Goal: Complete application form: Complete application form

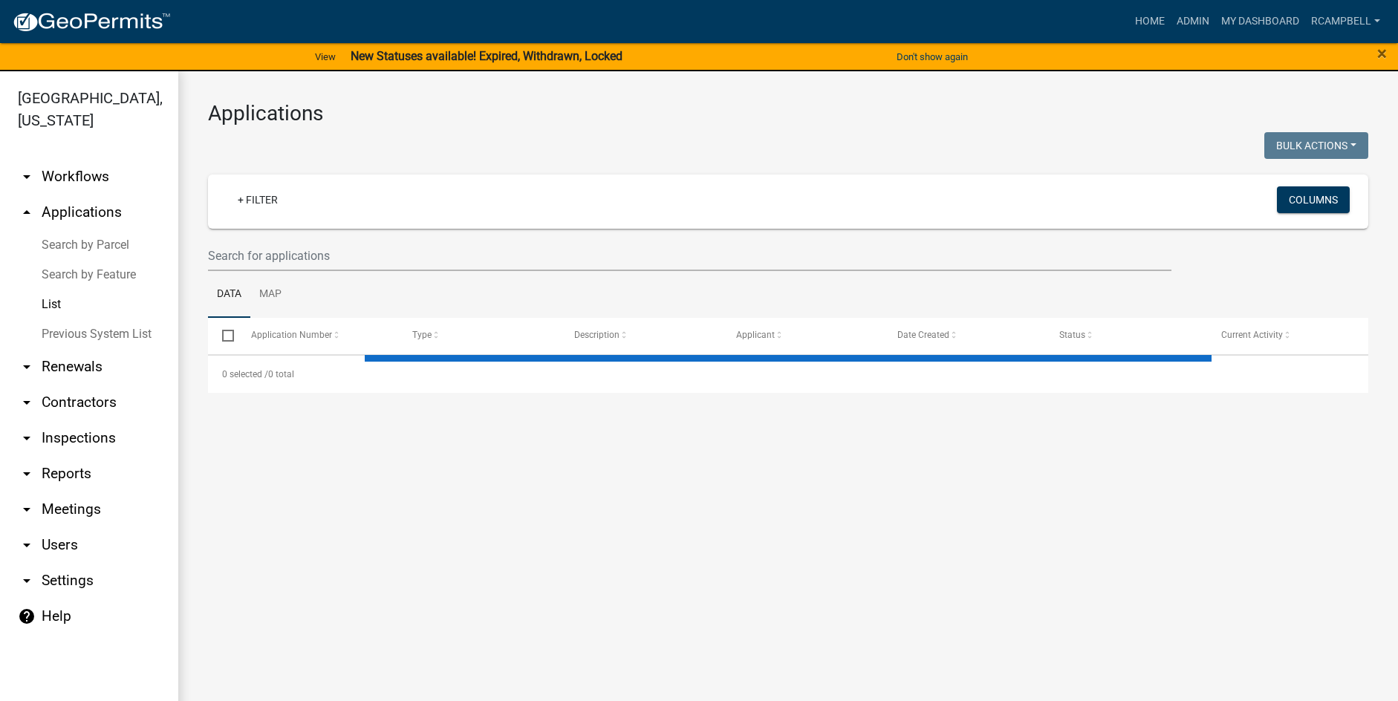
select select "3: 100"
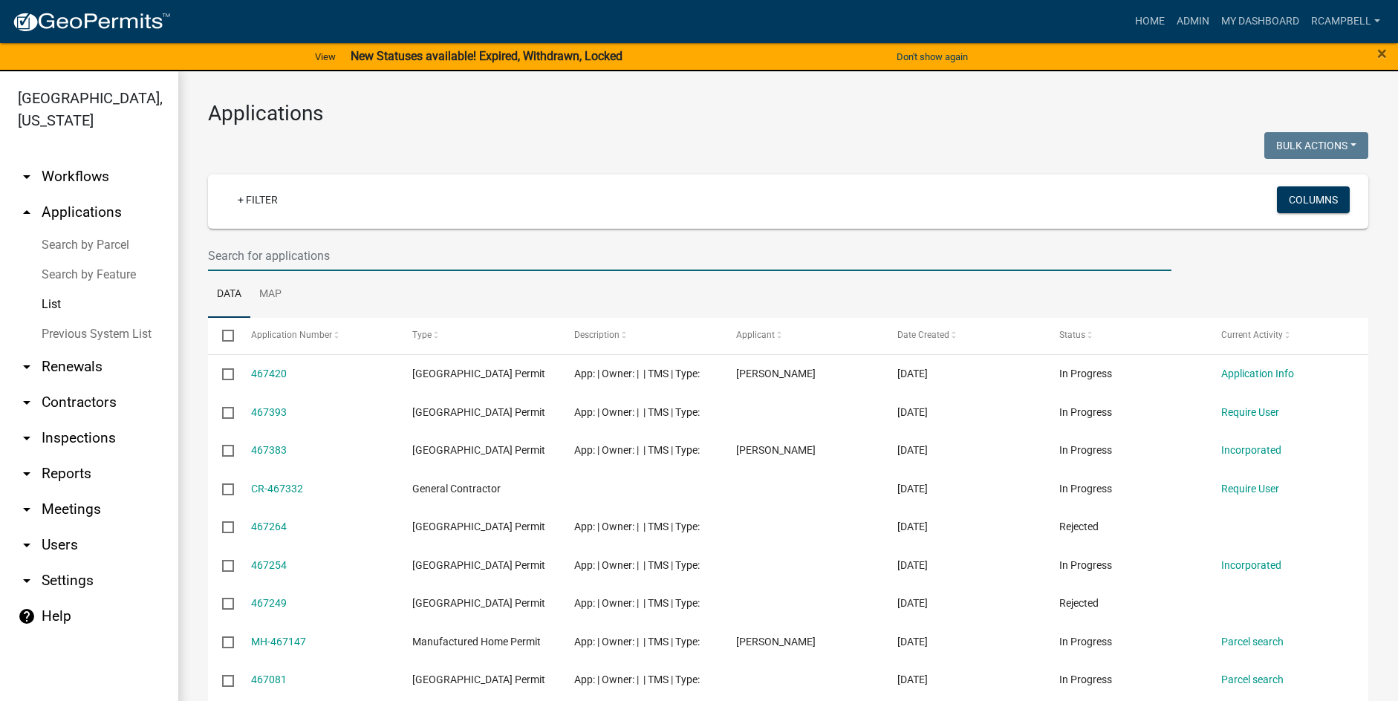
click at [375, 245] on input "text" at bounding box center [690, 256] width 964 height 30
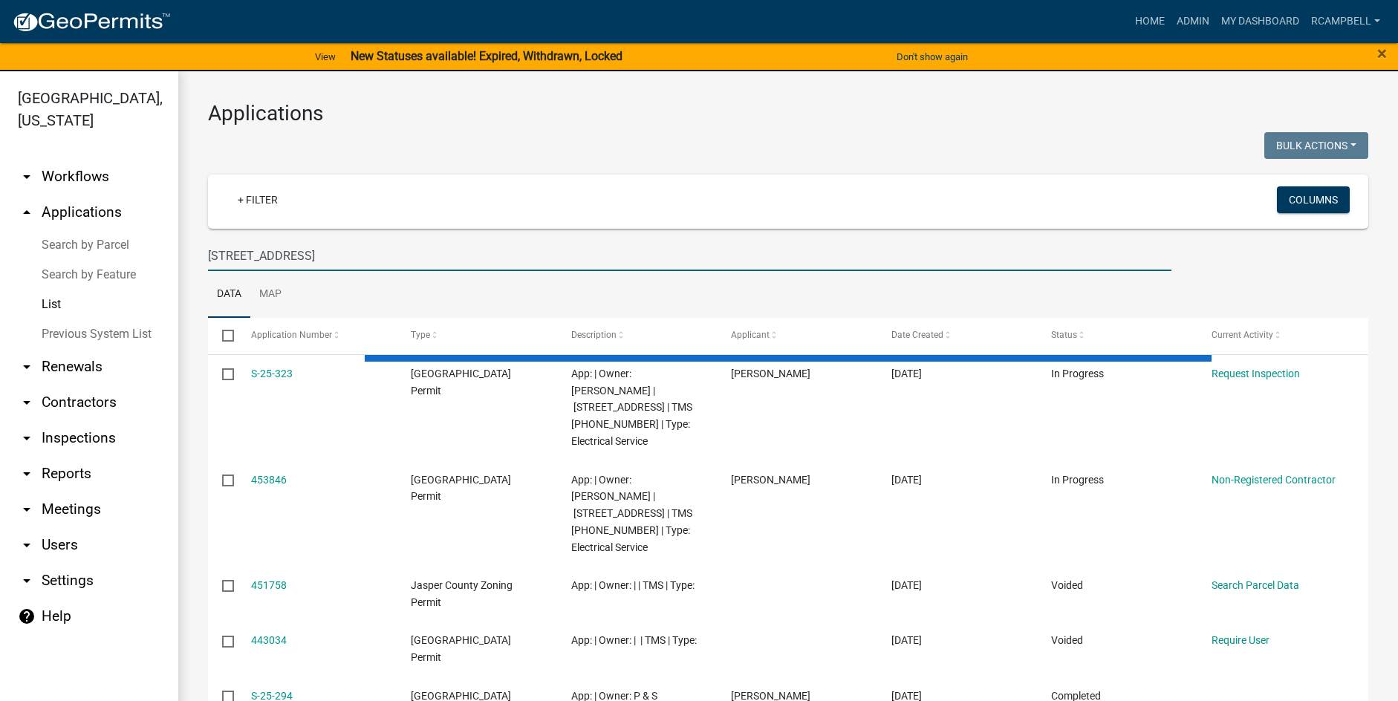
type input "[STREET_ADDRESS]"
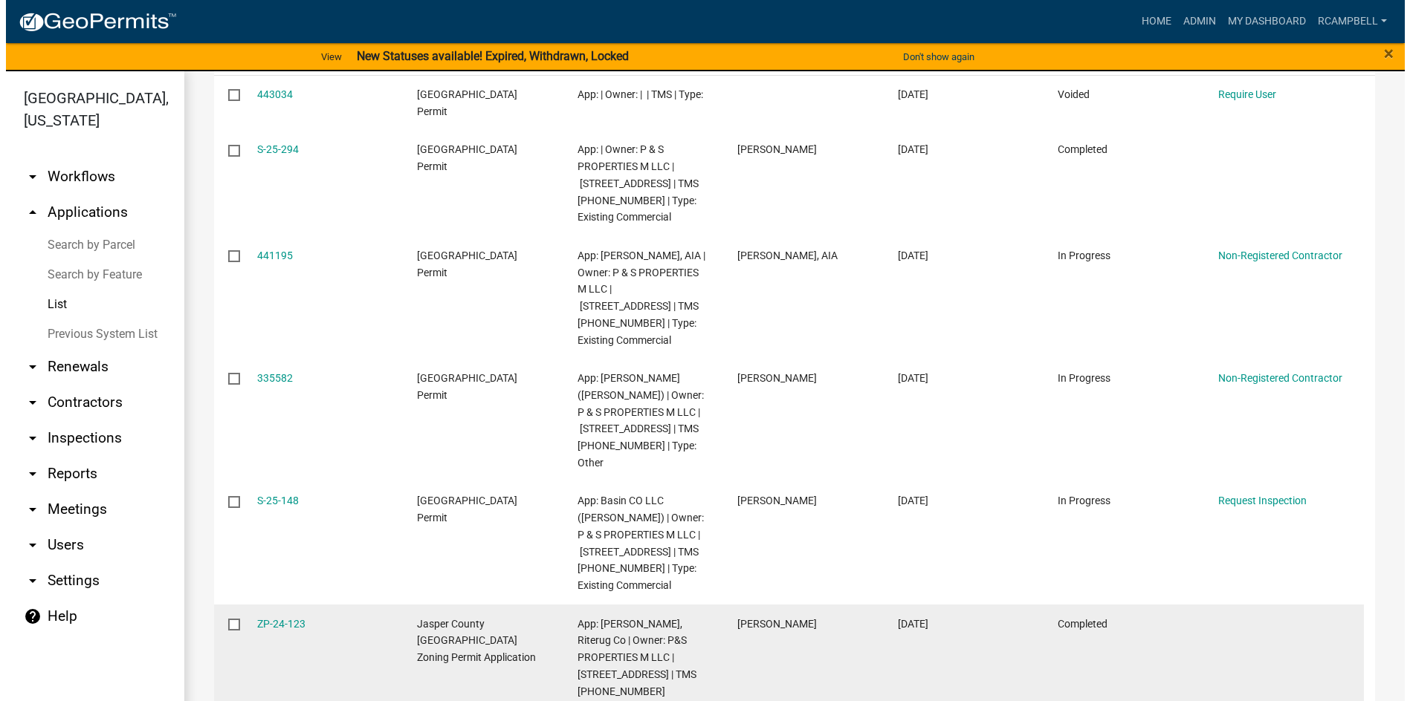
scroll to position [297, 0]
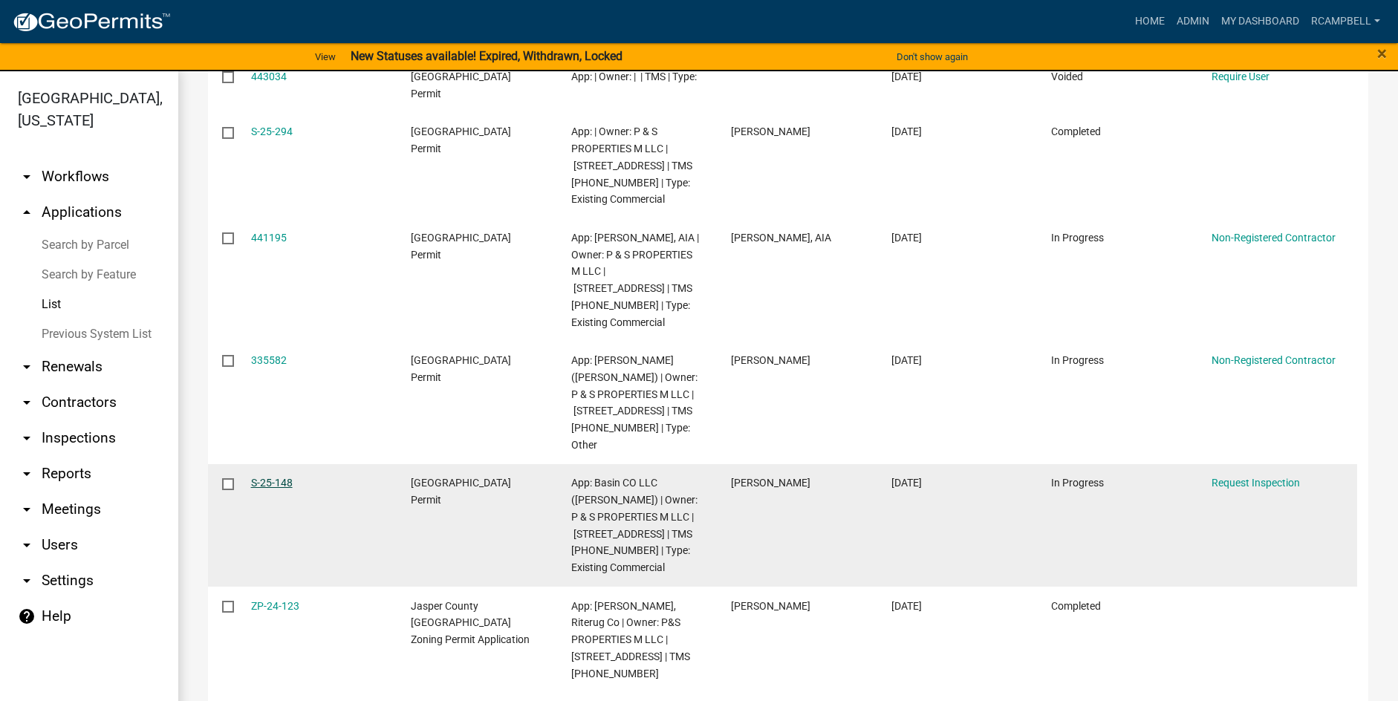
click at [261, 477] on link "S-25-148" at bounding box center [272, 483] width 42 height 12
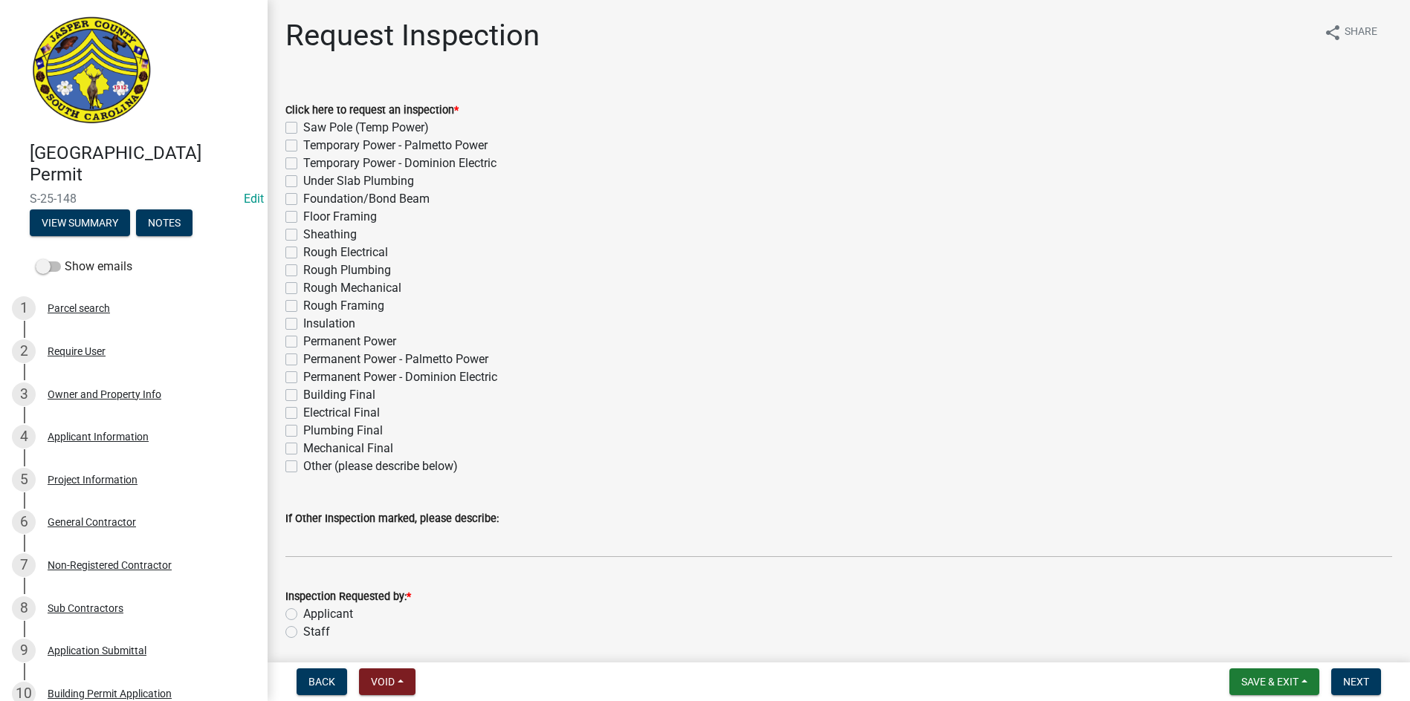
click at [303, 393] on label "Building Final" at bounding box center [339, 395] width 72 height 18
click at [303, 393] on input "Building Final" at bounding box center [308, 391] width 10 height 10
checkbox input "true"
checkbox input "false"
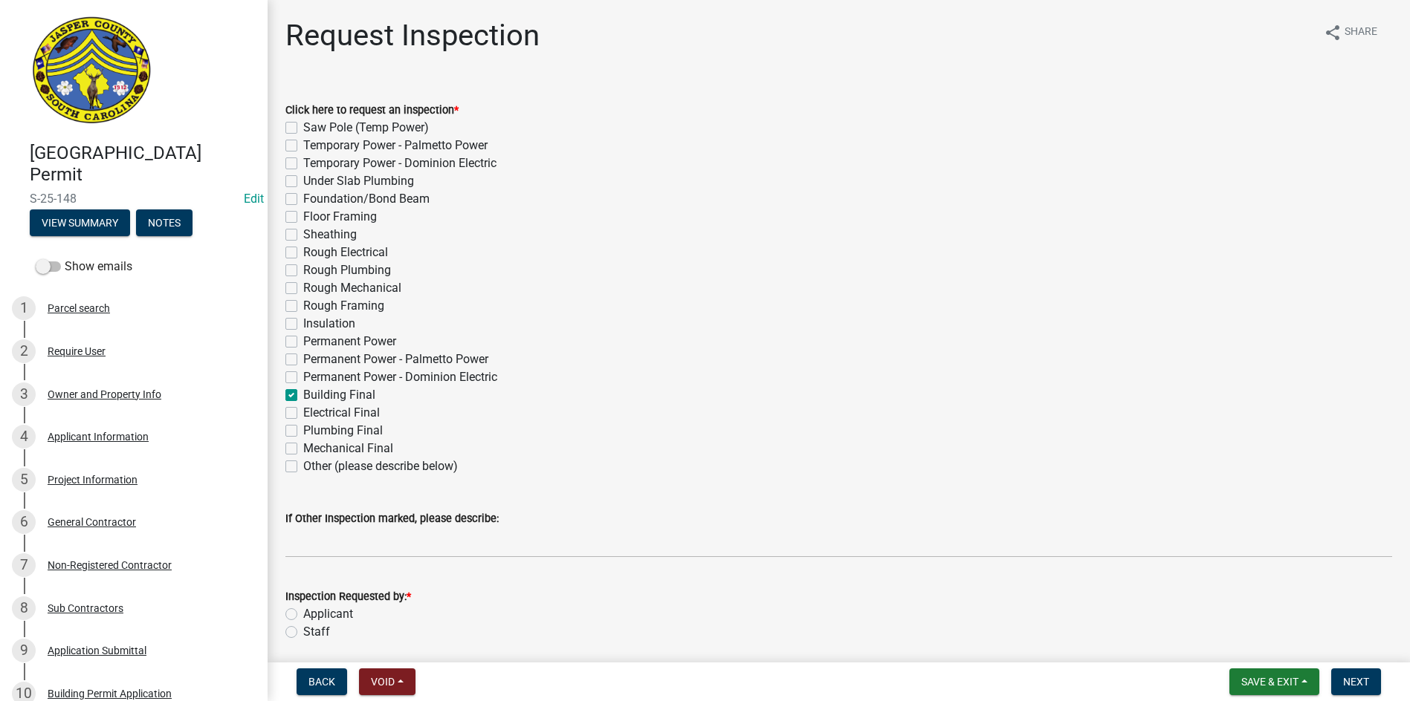
checkbox input "false"
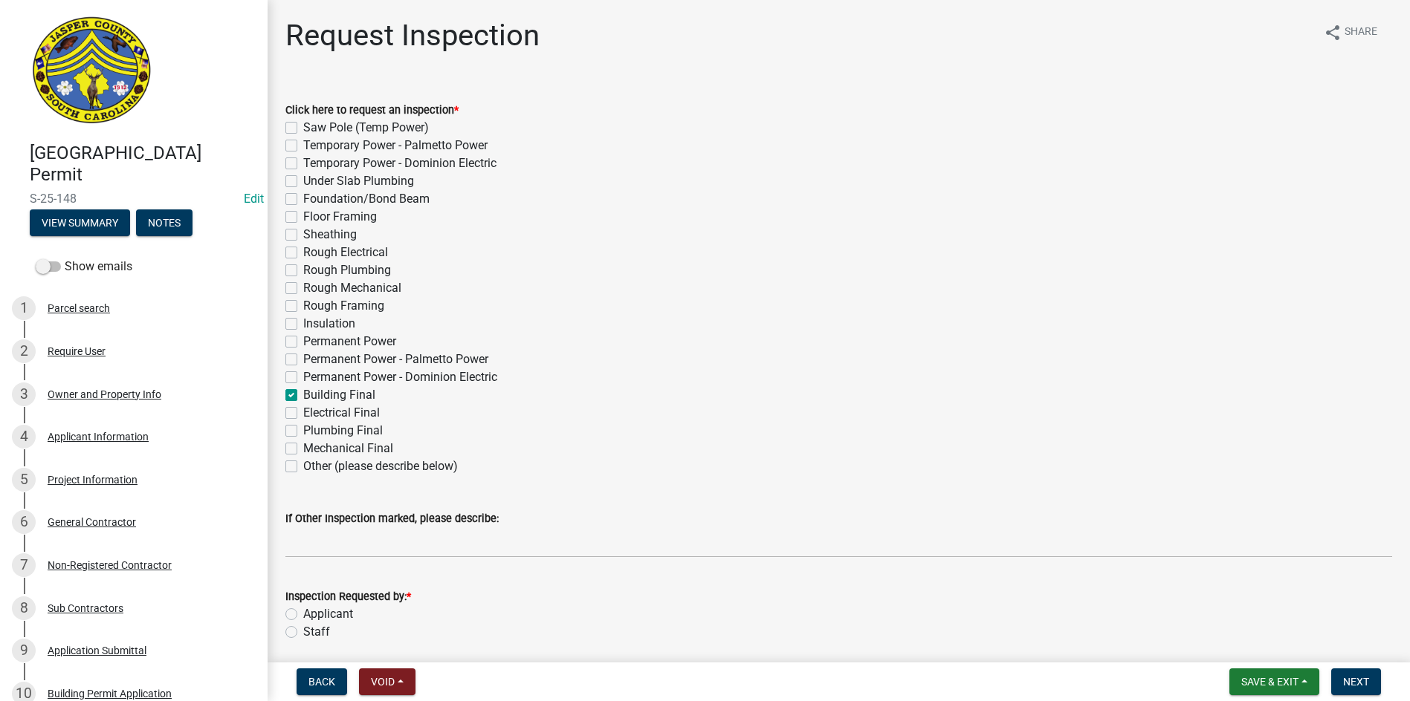
checkbox input "false"
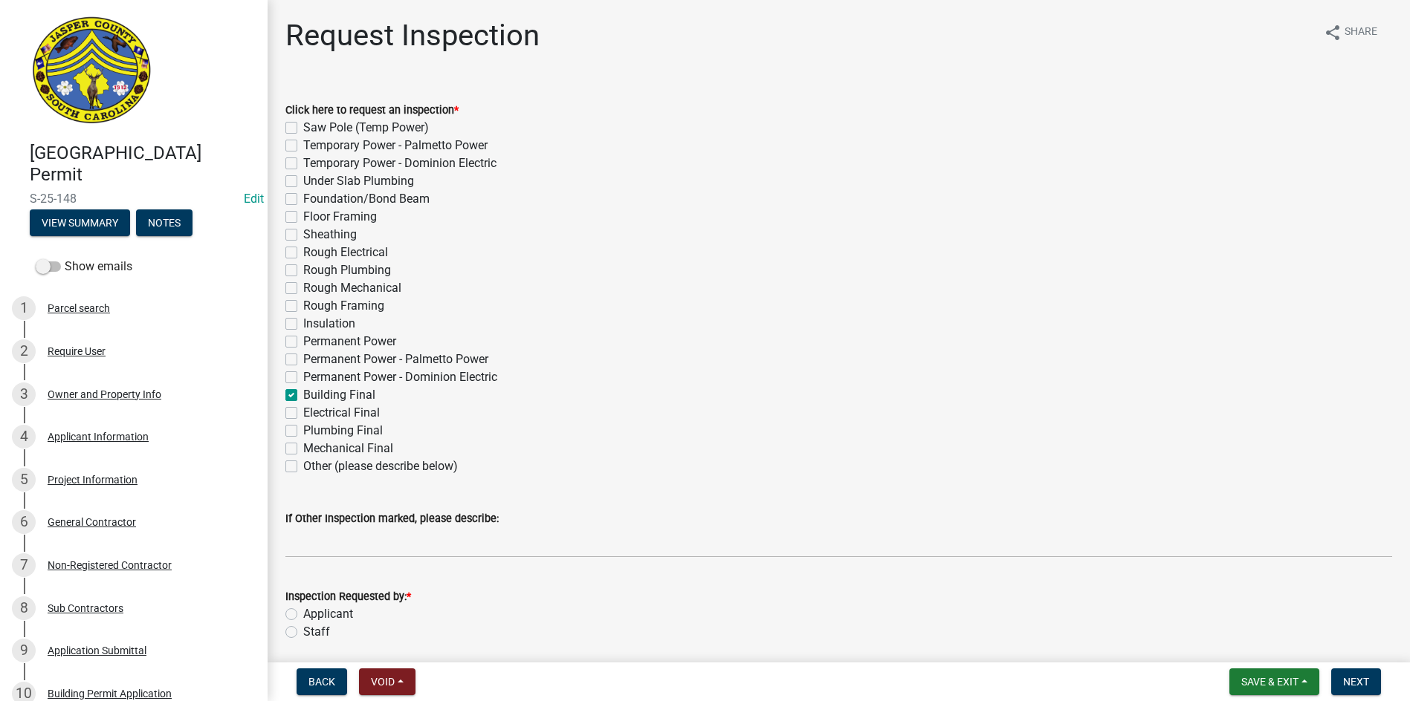
checkbox input "false"
checkbox input "true"
checkbox input "false"
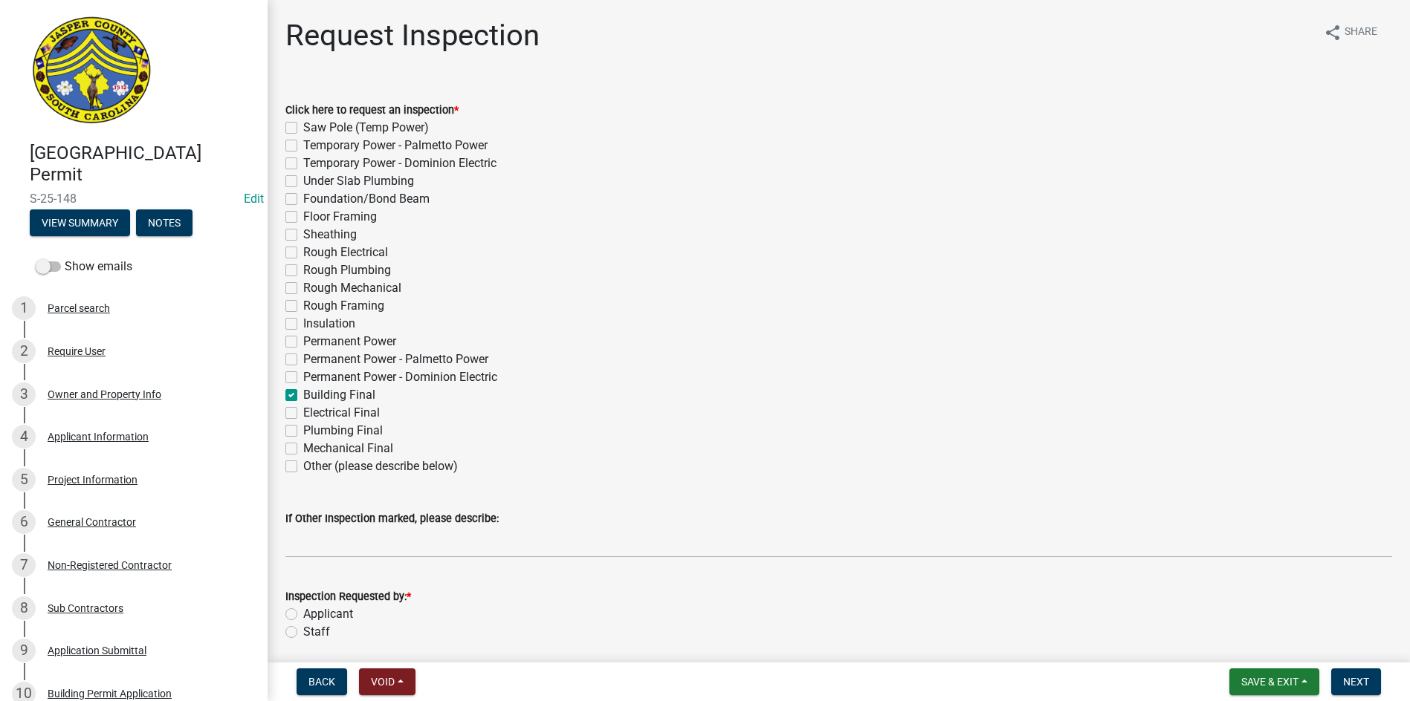
checkbox input "false"
click at [303, 407] on label "Electrical Final" at bounding box center [341, 413] width 77 height 18
click at [303, 407] on input "Electrical Final" at bounding box center [308, 409] width 10 height 10
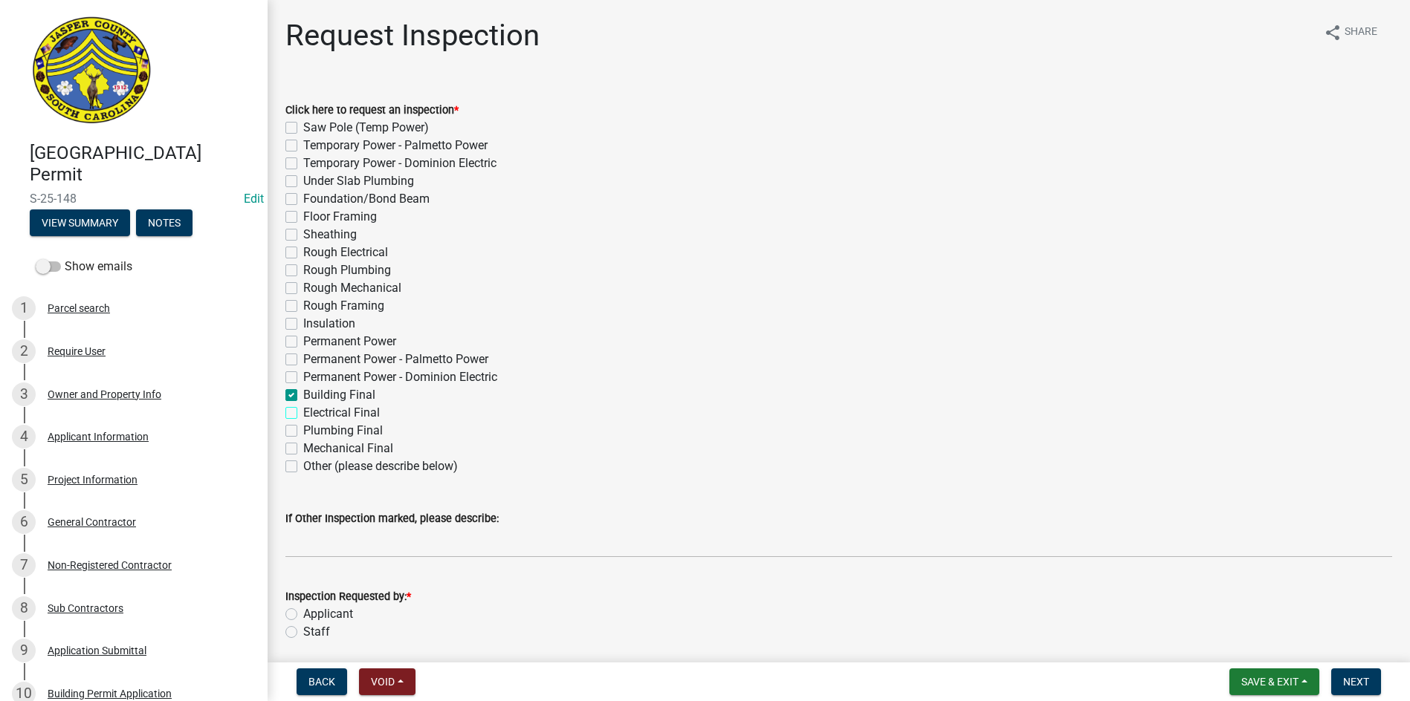
checkbox input "true"
checkbox input "false"
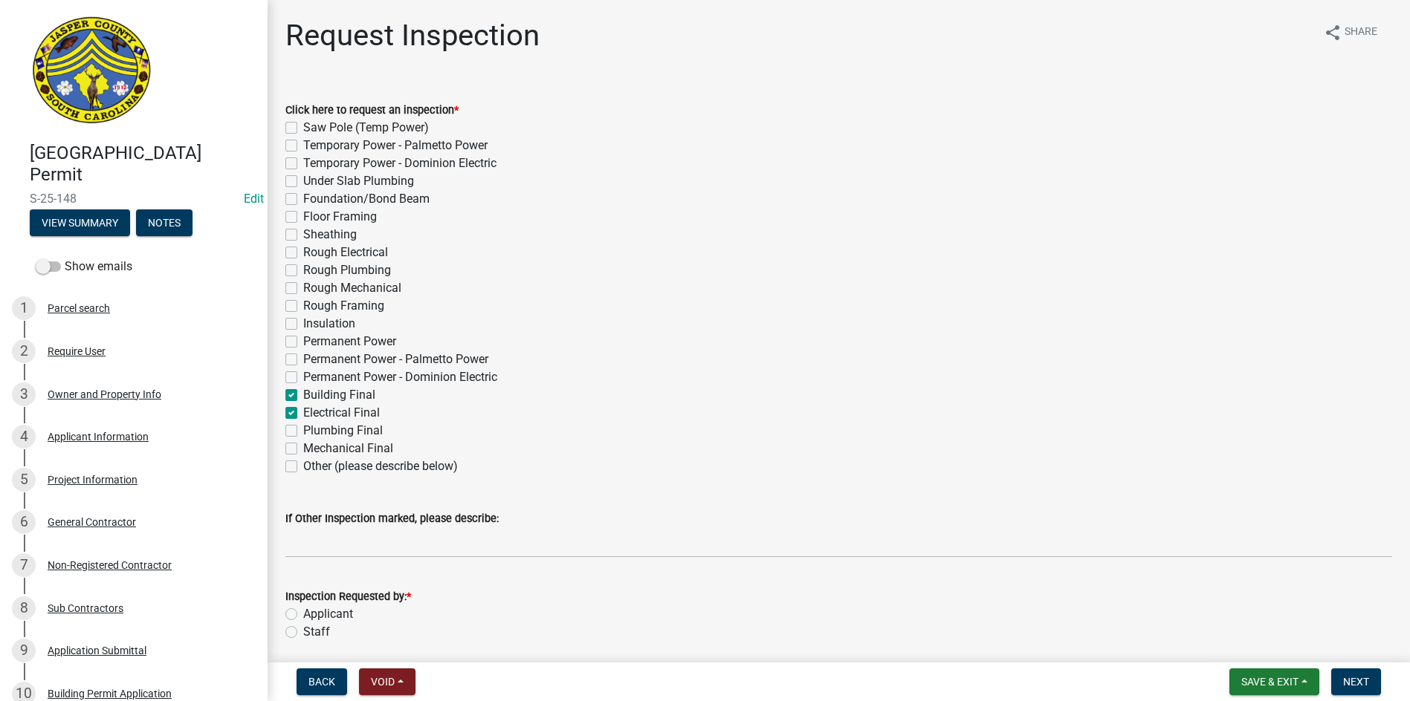
checkbox input "false"
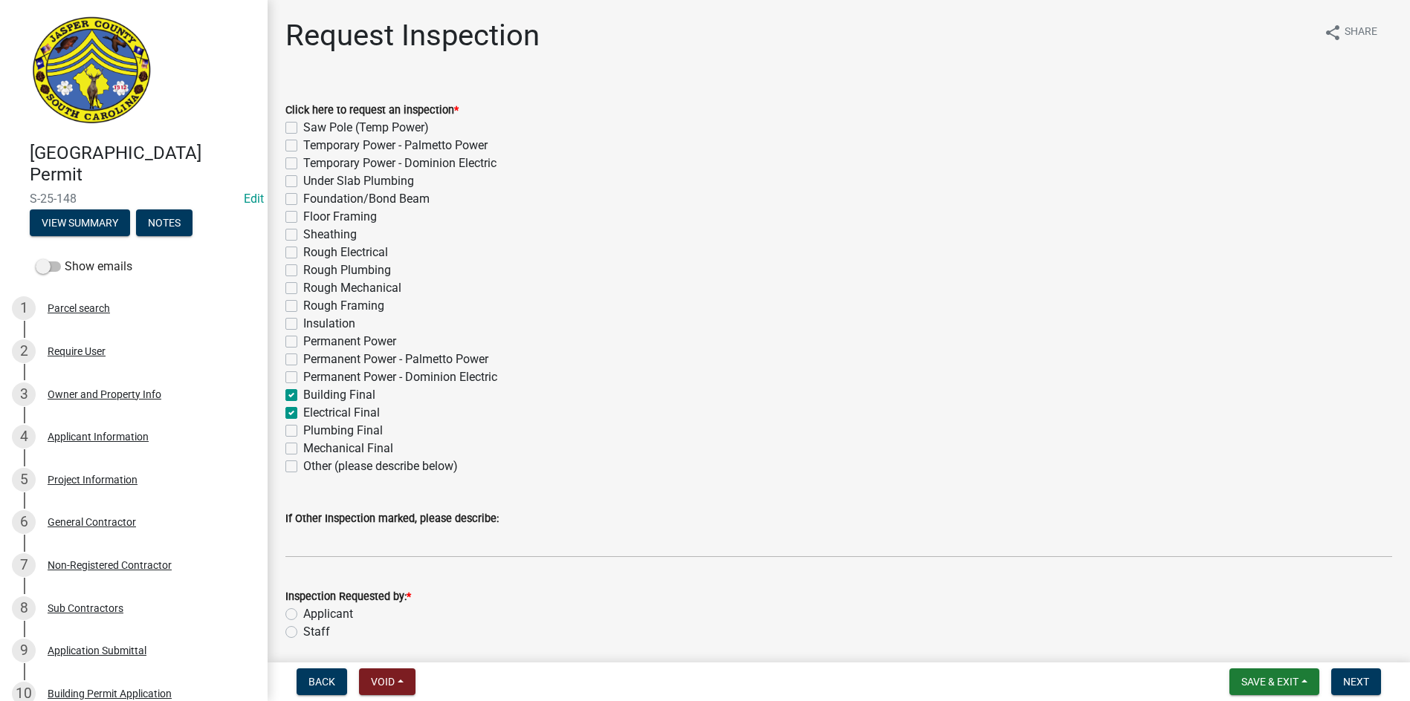
checkbox input "false"
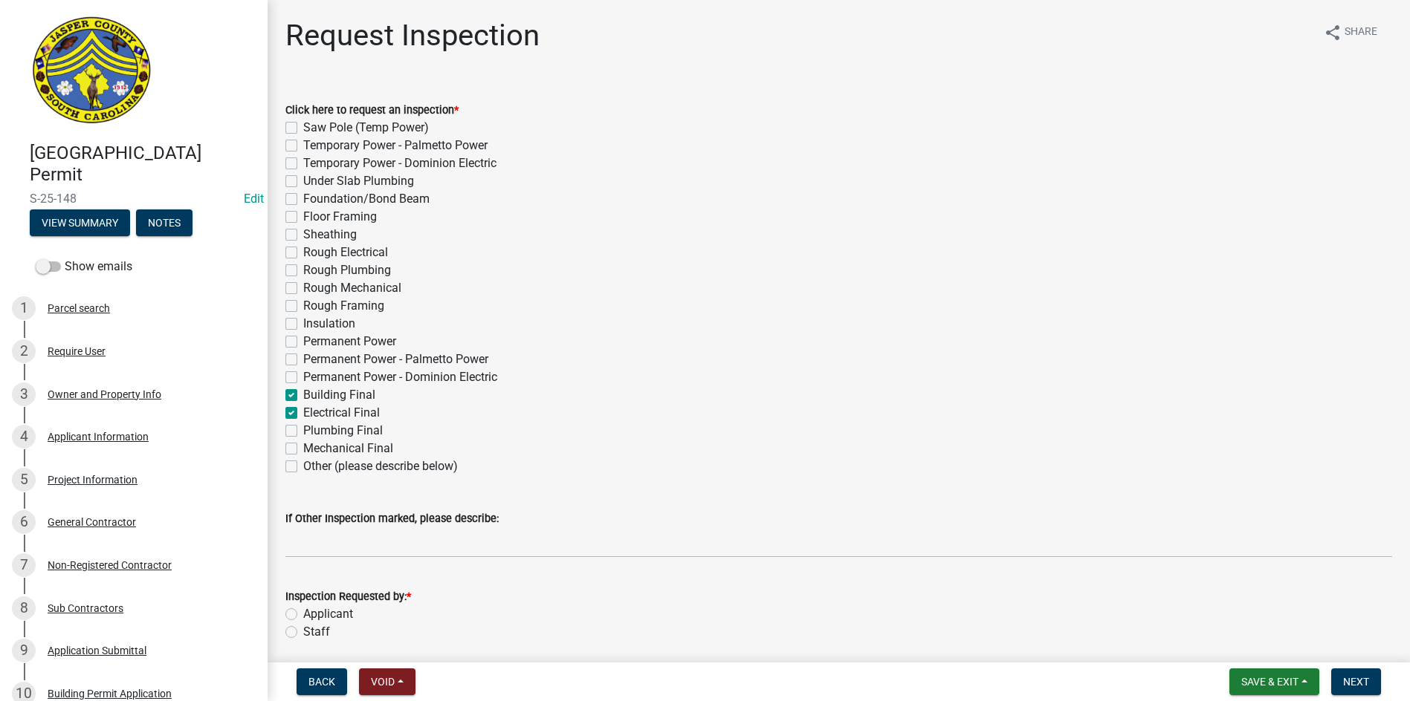
checkbox input "false"
checkbox input "true"
checkbox input "false"
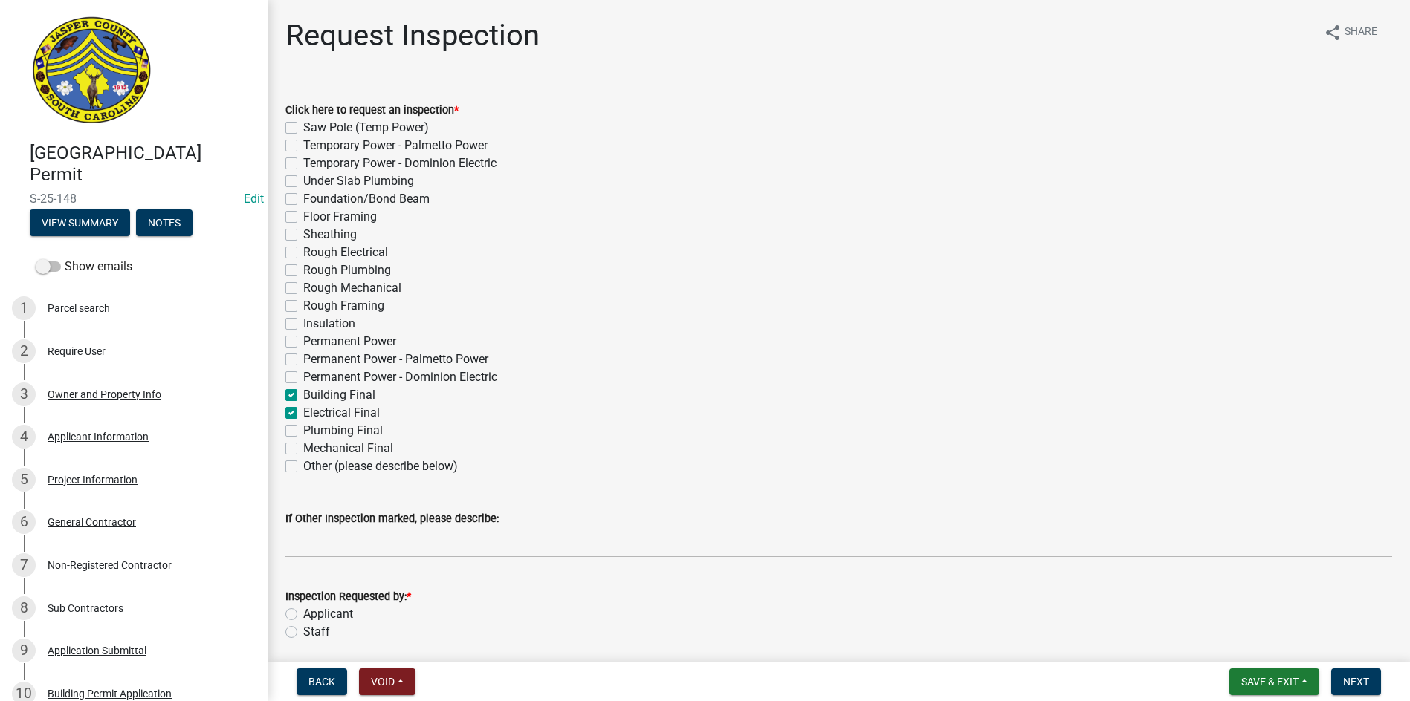
checkbox input "false"
click at [294, 423] on div "Plumbing Final" at bounding box center [838, 431] width 1106 height 18
click at [303, 432] on label "Plumbing Final" at bounding box center [343, 431] width 80 height 18
click at [303, 432] on input "Plumbing Final" at bounding box center [308, 427] width 10 height 10
checkbox input "true"
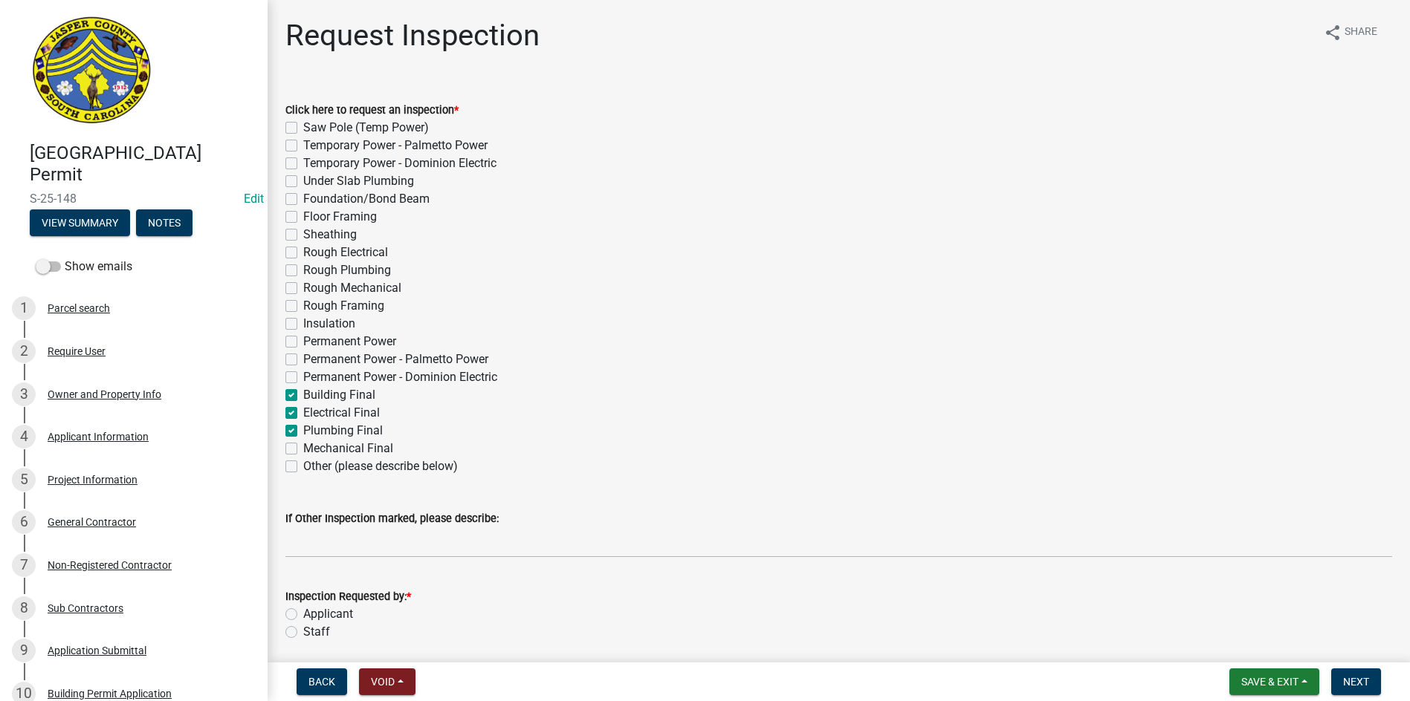
checkbox input "false"
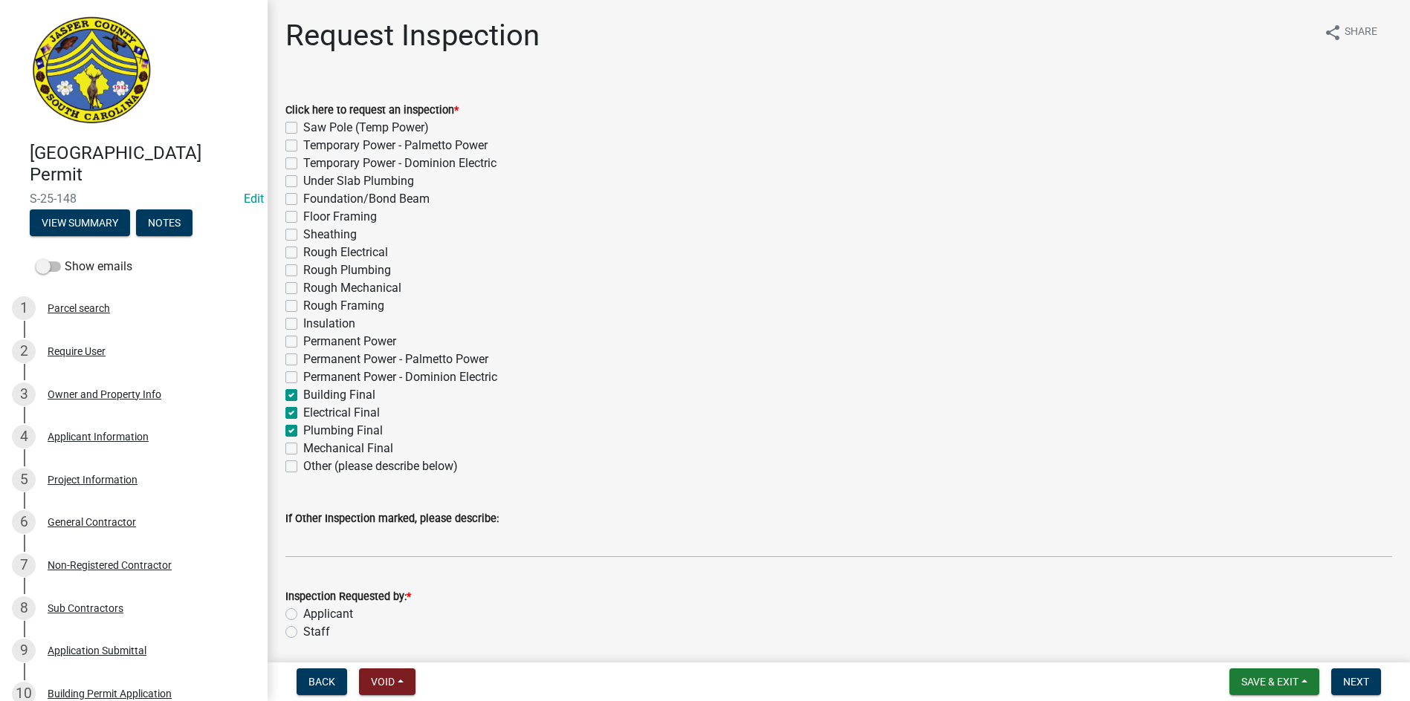
checkbox input "false"
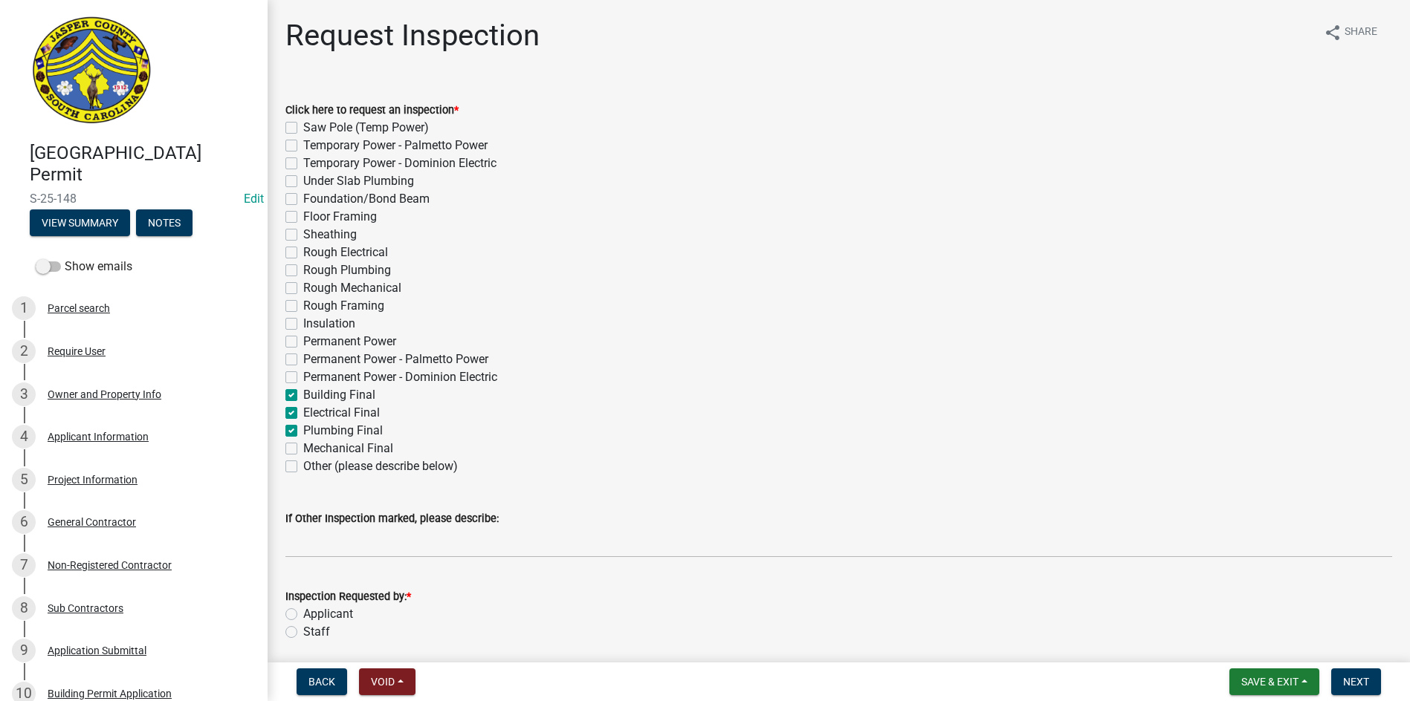
checkbox input "false"
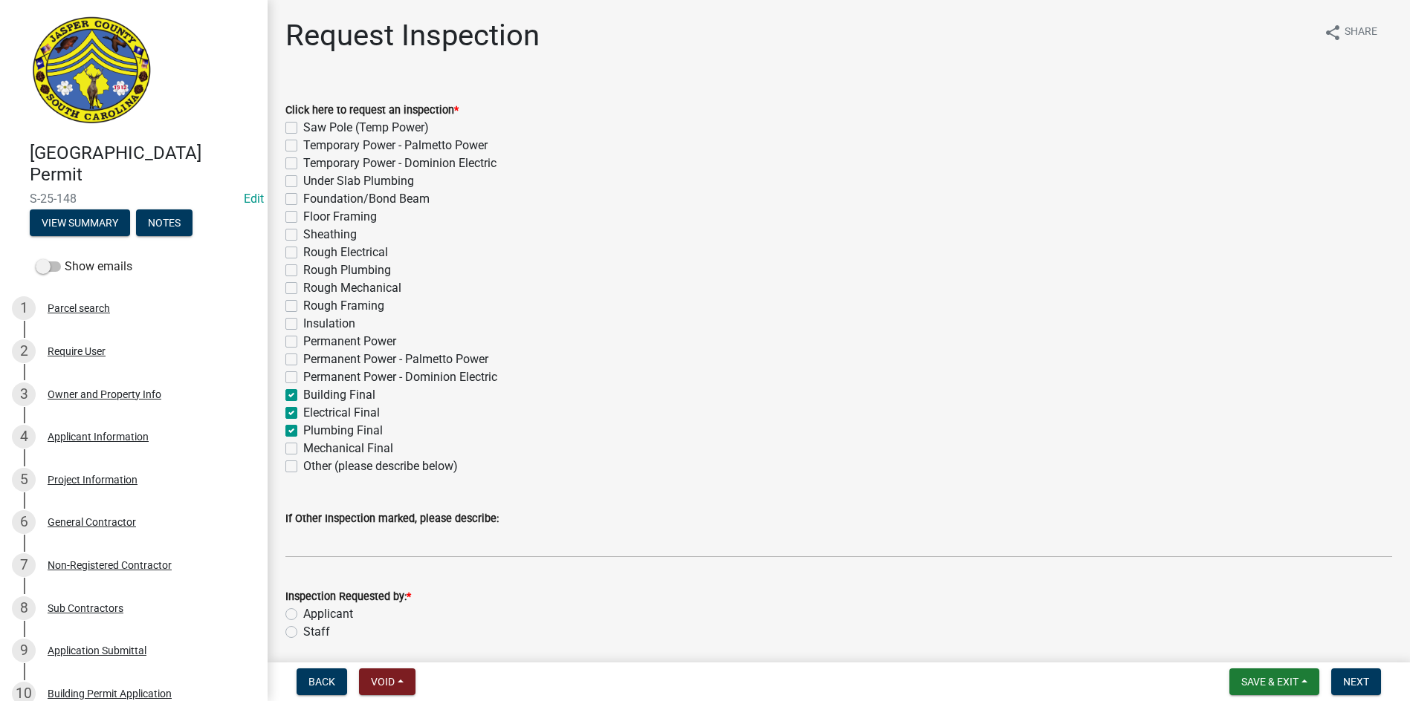
checkbox input "true"
checkbox input "false"
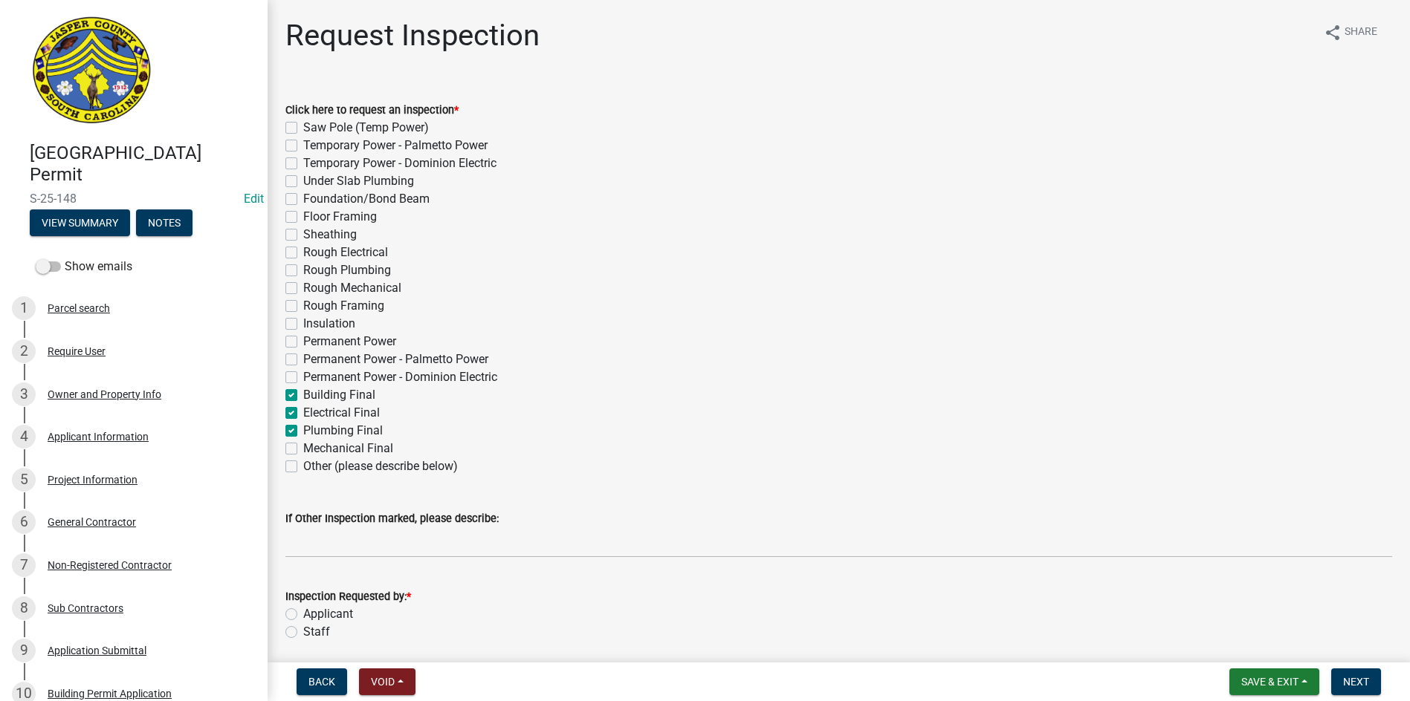
click at [303, 447] on label "Mechanical Final" at bounding box center [348, 449] width 90 height 18
click at [303, 447] on input "Mechanical Final" at bounding box center [308, 445] width 10 height 10
checkbox input "true"
checkbox input "false"
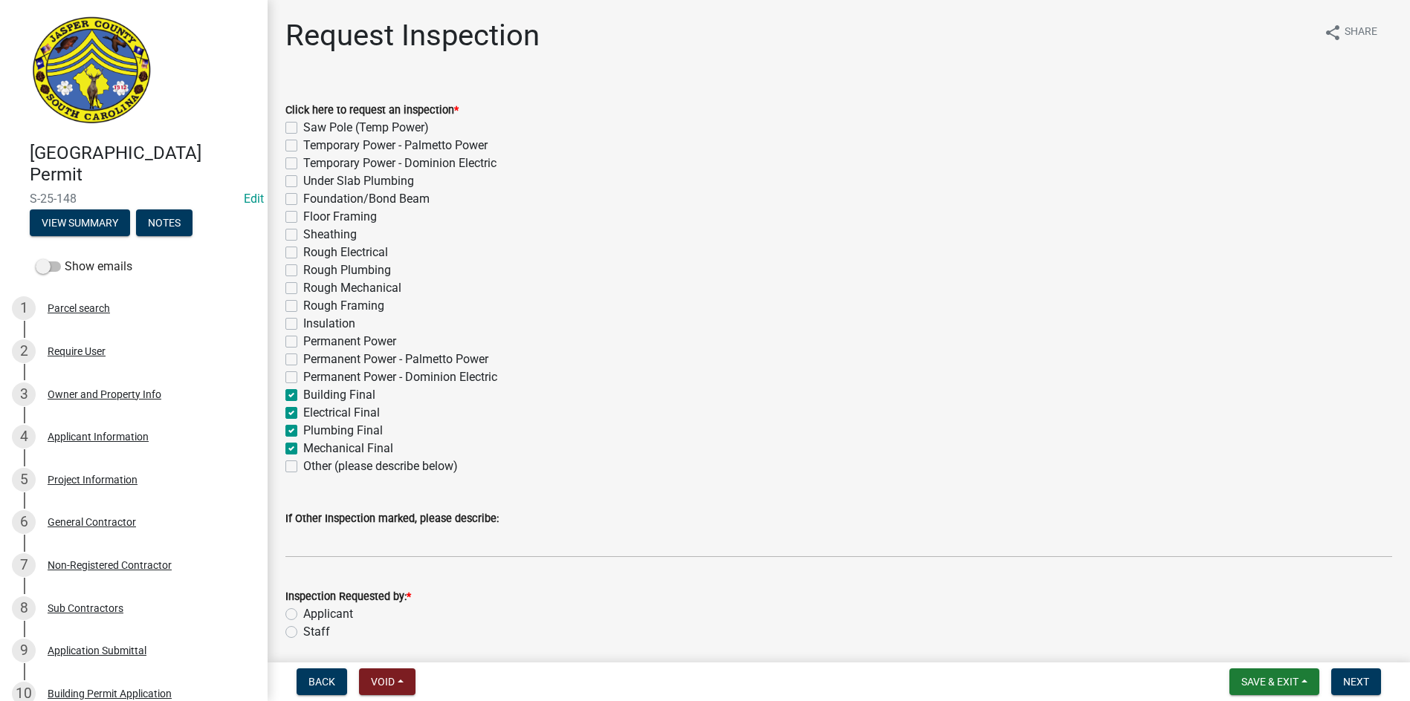
checkbox input "false"
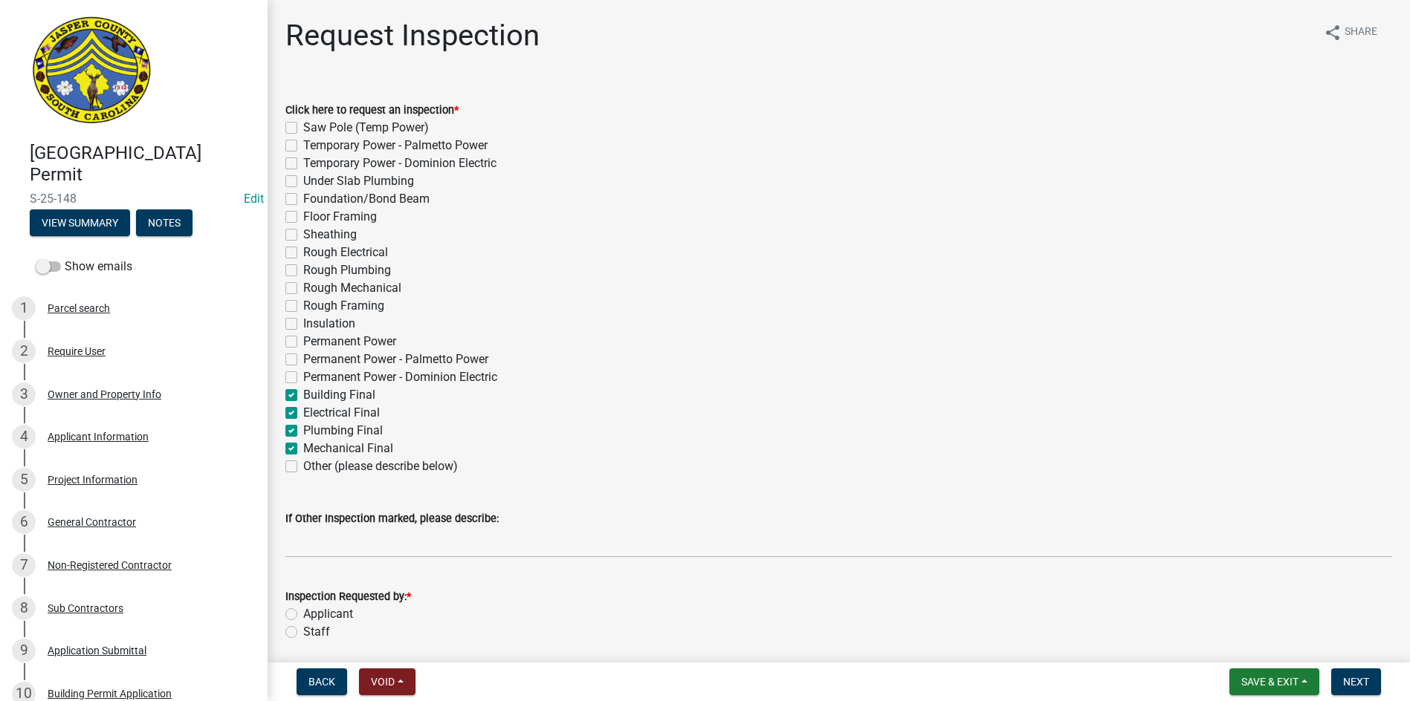
checkbox input "false"
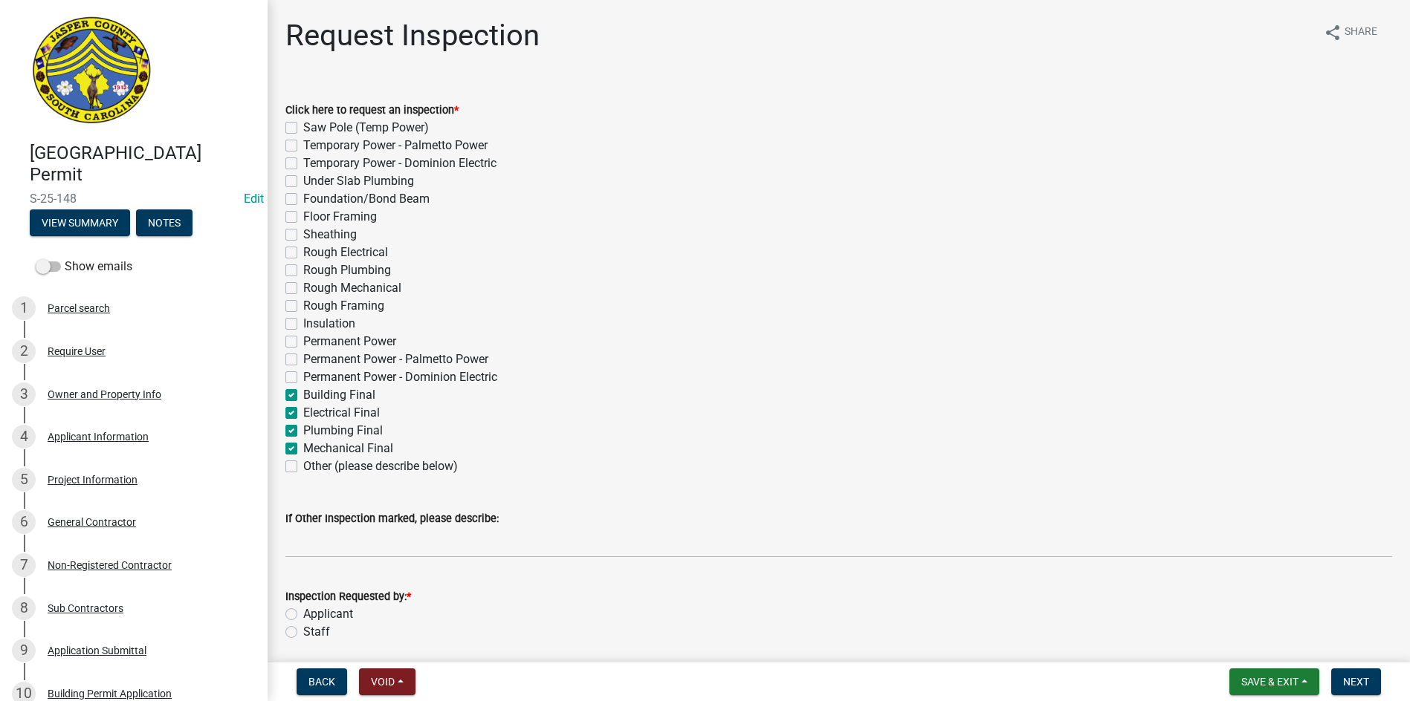
checkbox input "false"
checkbox input "true"
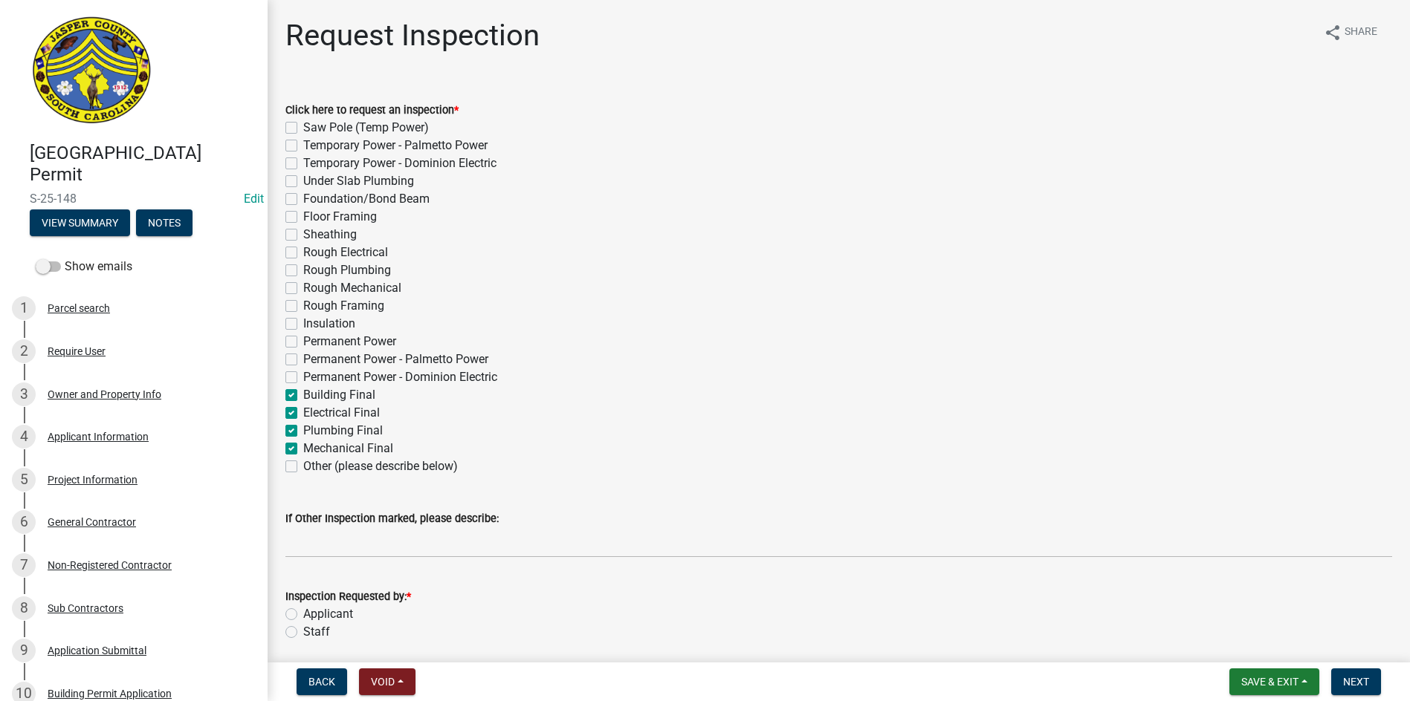
checkbox input "true"
checkbox input "false"
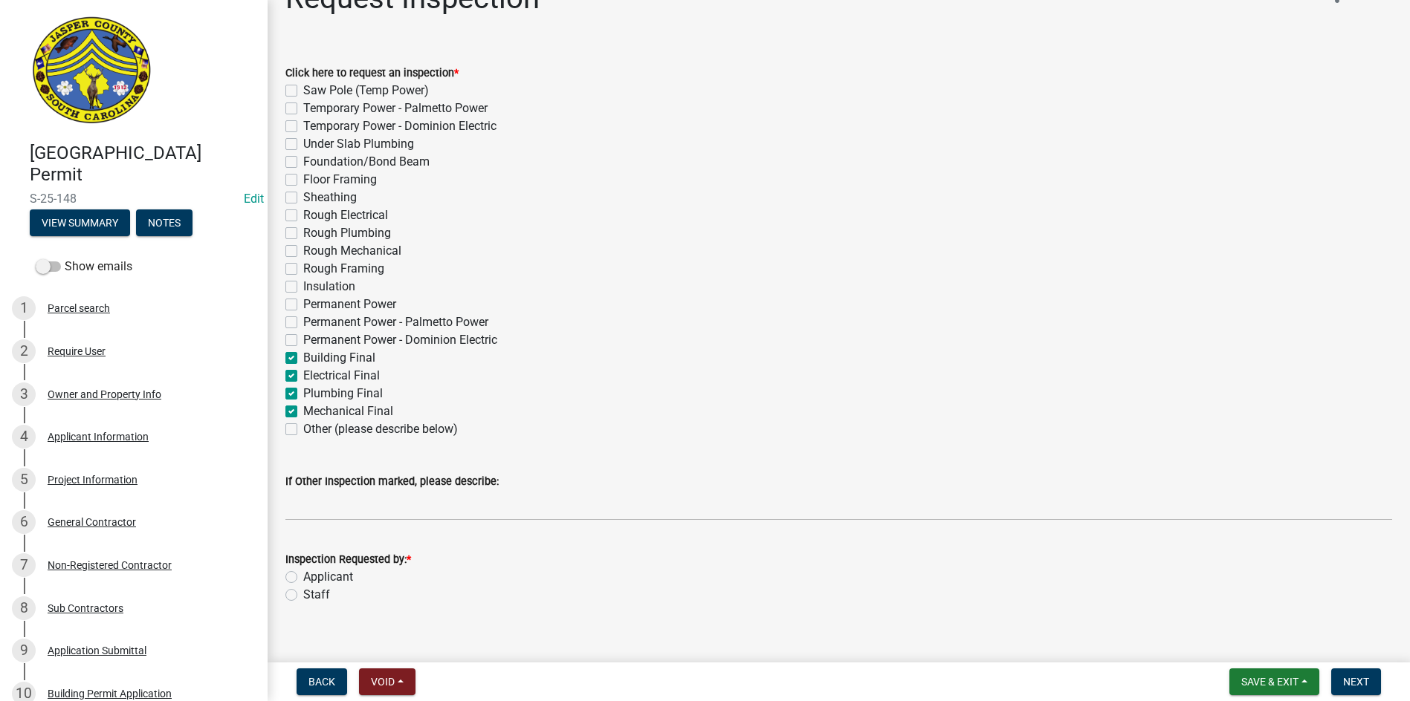
scroll to position [56, 0]
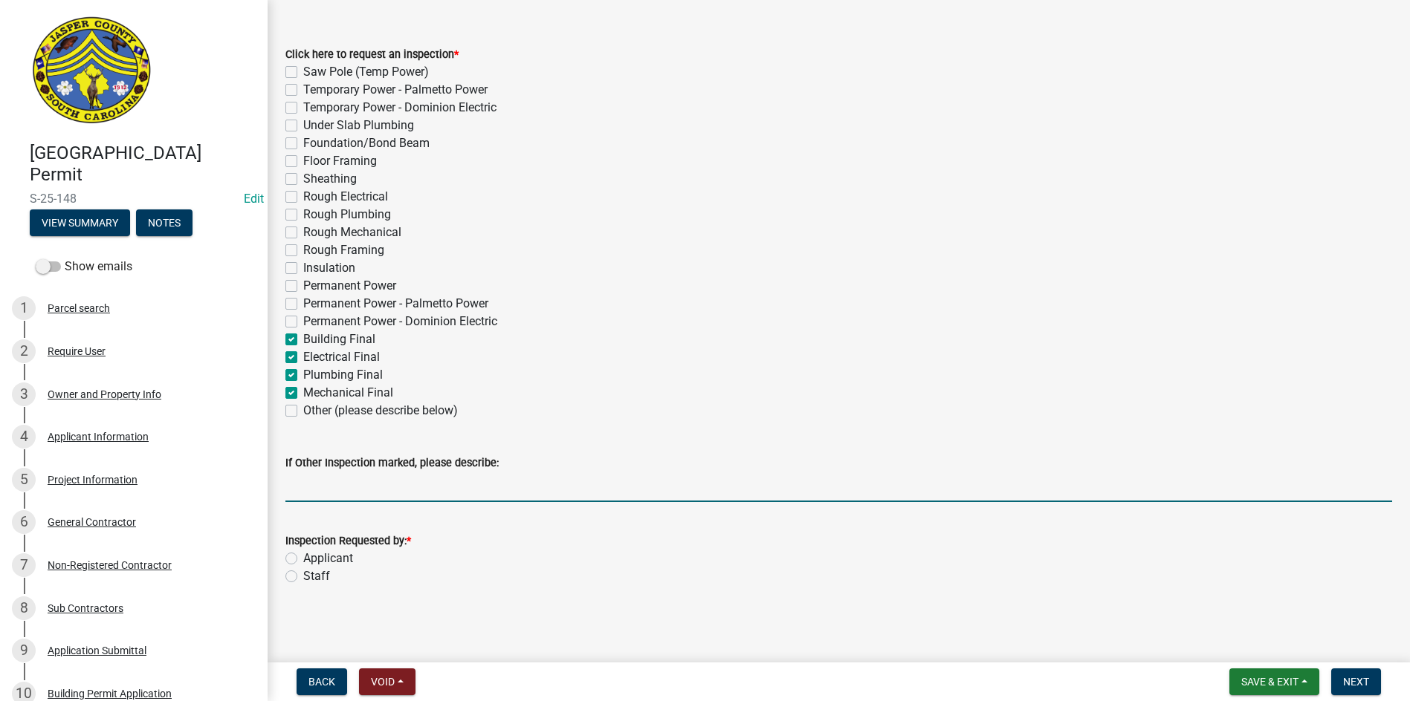
click at [305, 491] on input "If Other Inspection marked, please describe:" at bounding box center [838, 487] width 1106 height 30
type input "Do not put on tomorrows inspections"
click at [303, 560] on label "Applicant" at bounding box center [328, 559] width 50 height 18
click at [303, 560] on input "Applicant" at bounding box center [308, 555] width 10 height 10
radio input "true"
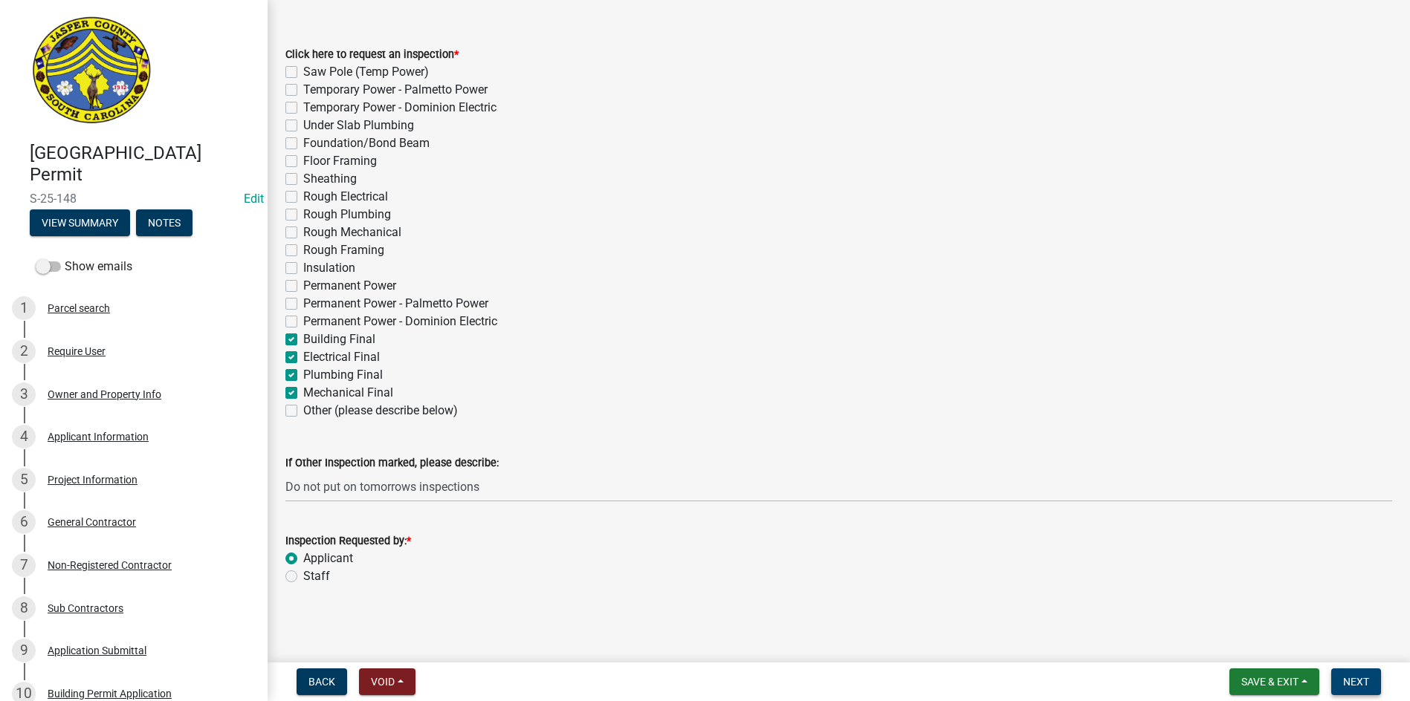
click at [1362, 676] on span "Next" at bounding box center [1356, 682] width 26 height 12
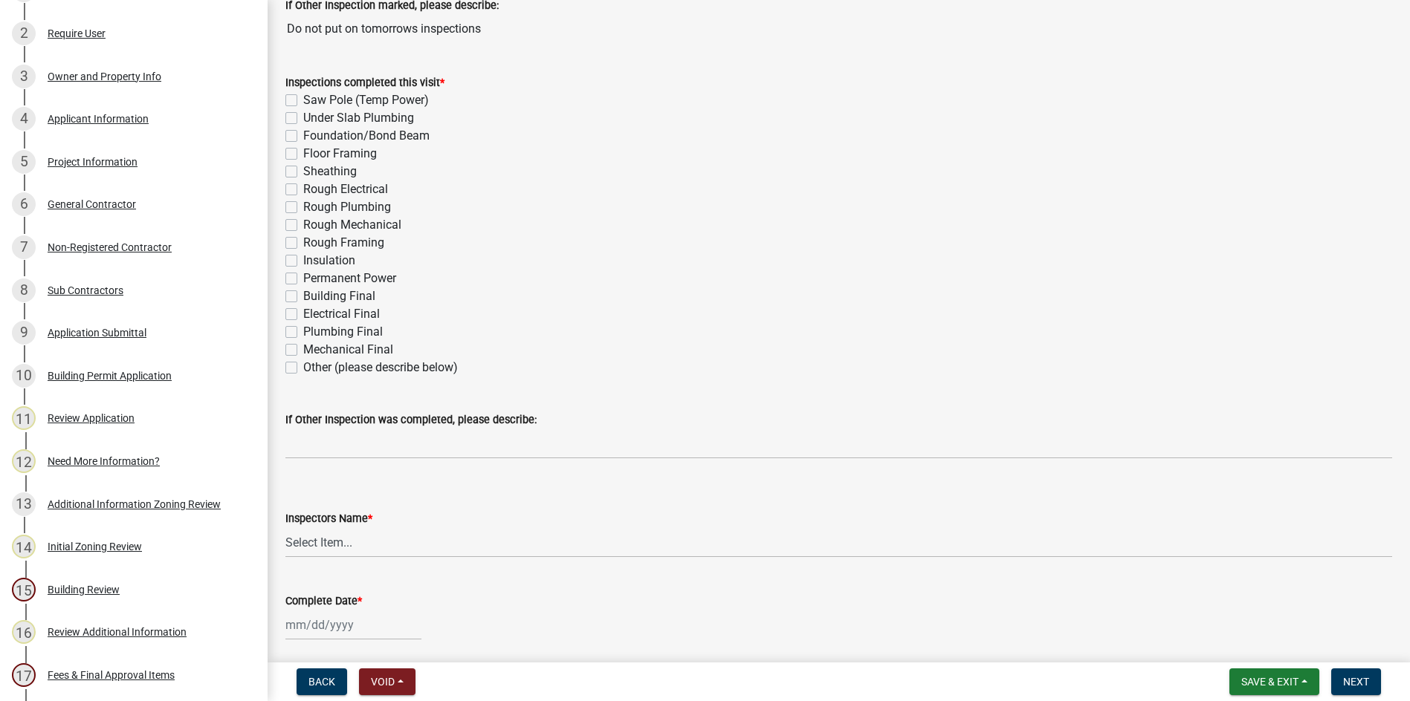
scroll to position [297, 0]
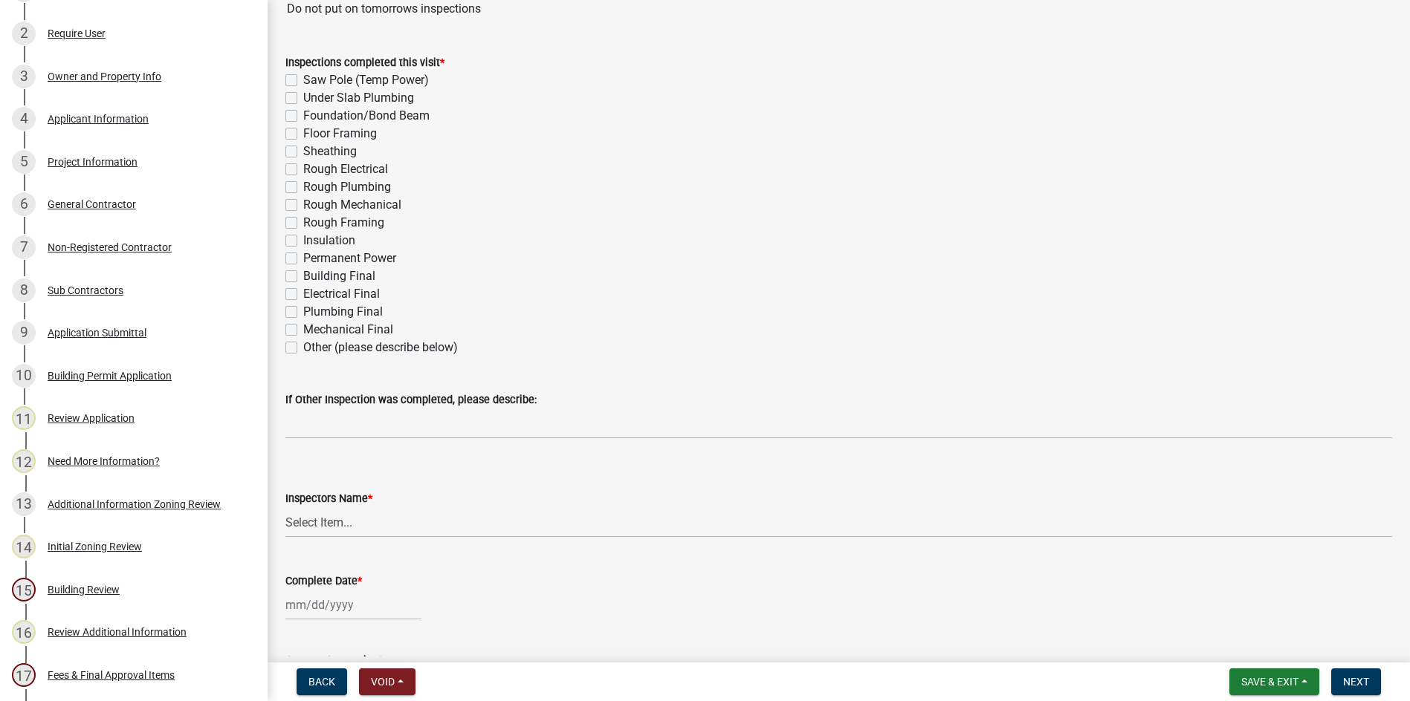
click at [303, 276] on label "Building Final" at bounding box center [339, 277] width 72 height 18
click at [303, 276] on input "Building Final" at bounding box center [308, 273] width 10 height 10
checkbox input "true"
checkbox input "false"
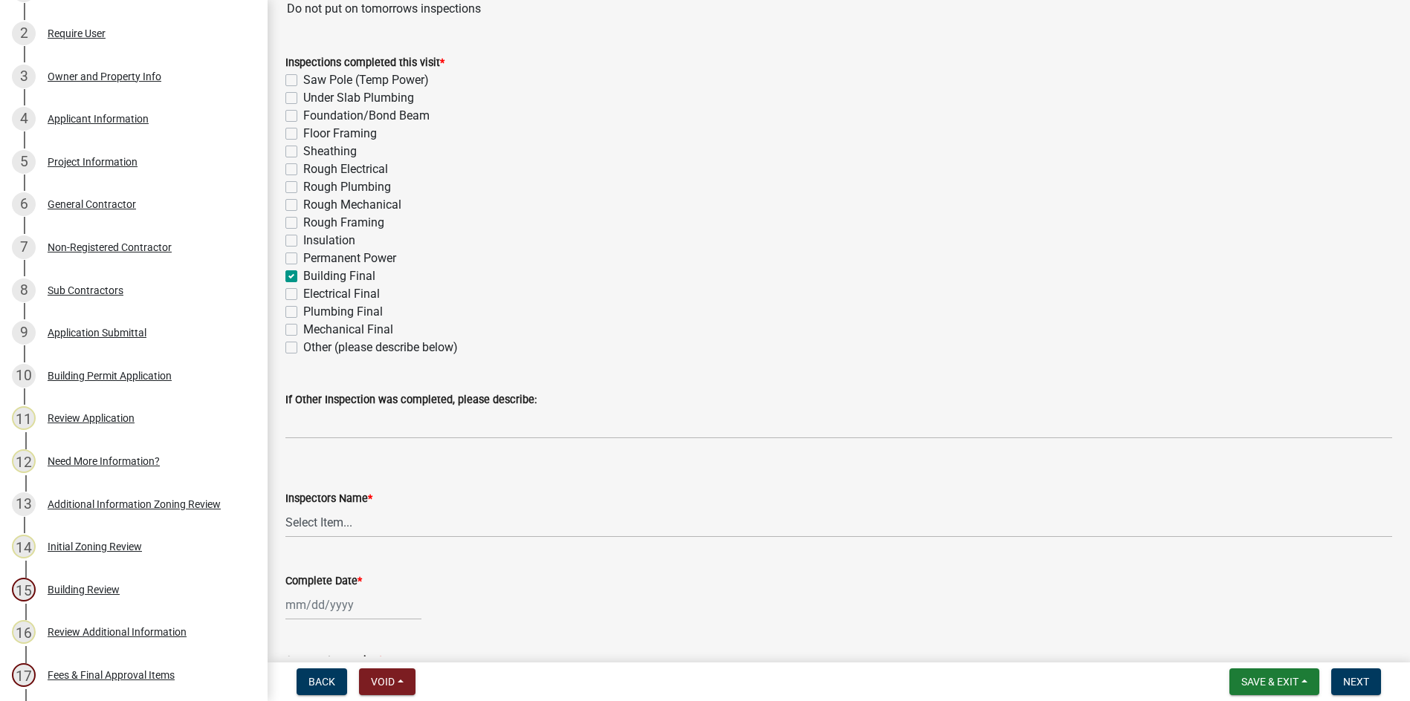
checkbox input "false"
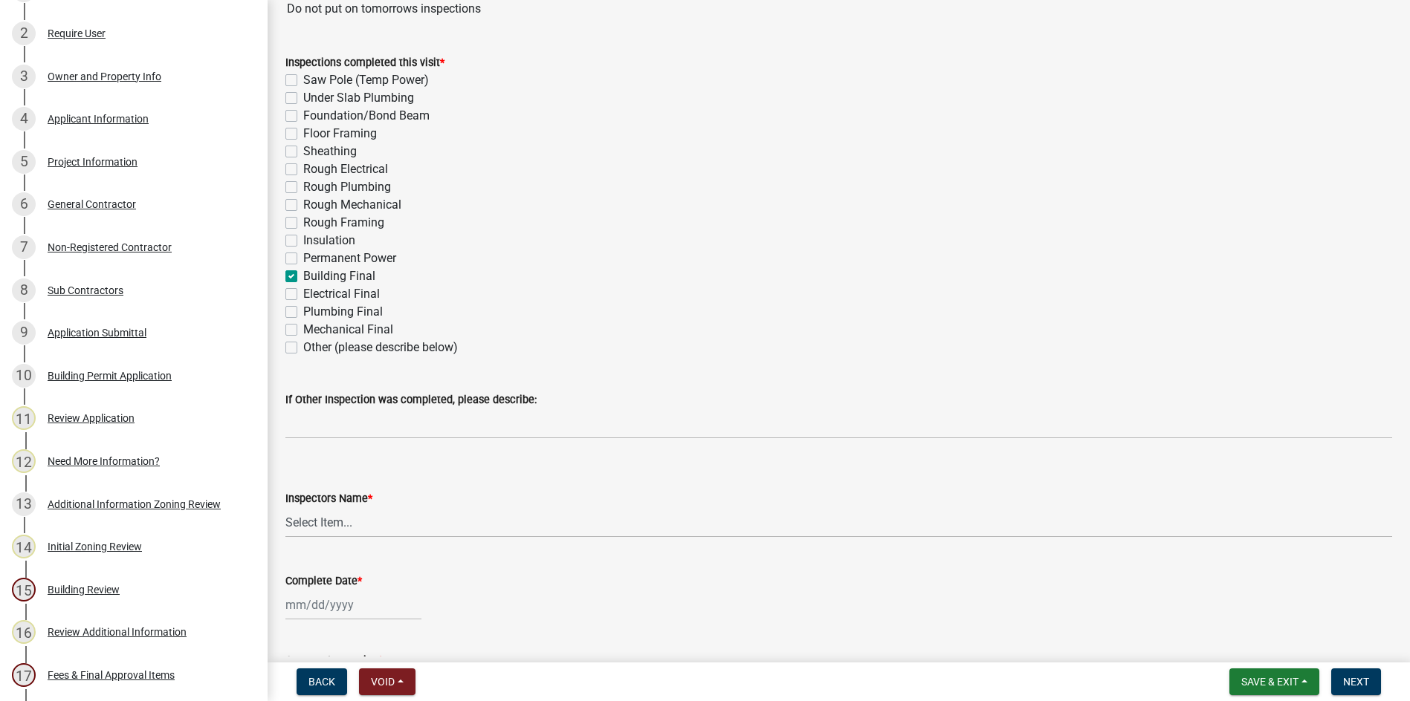
checkbox input "false"
checkbox input "true"
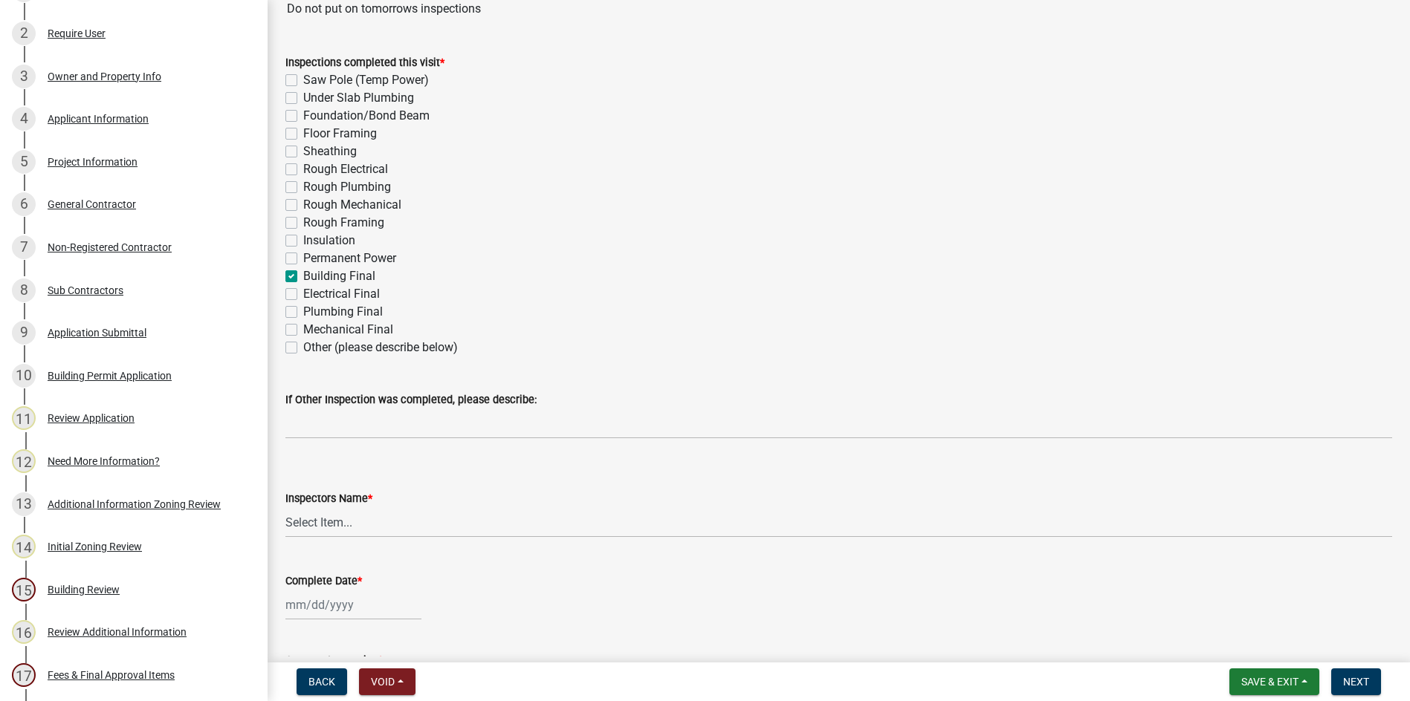
checkbox input "false"
click at [303, 296] on label "Electrical Final" at bounding box center [341, 294] width 77 height 18
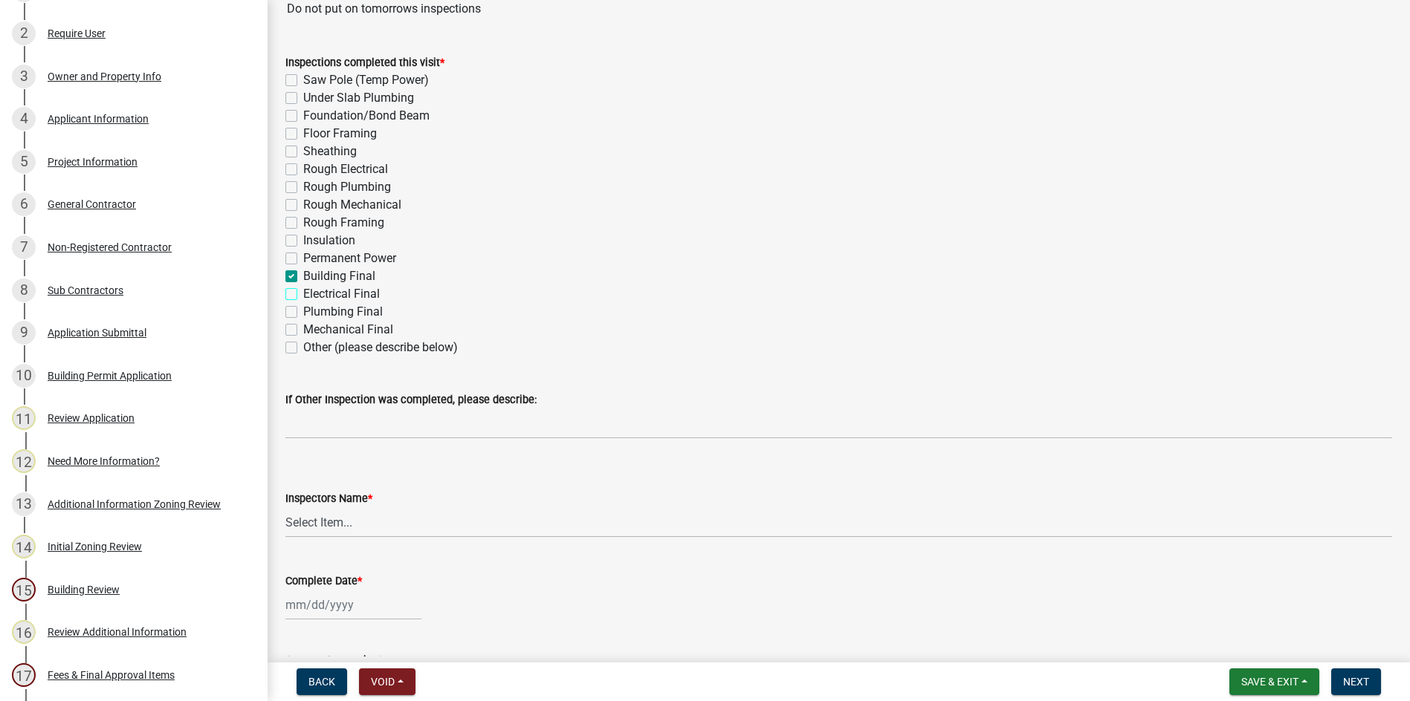
click at [303, 295] on input "Electrical Final" at bounding box center [308, 290] width 10 height 10
checkbox input "true"
checkbox input "false"
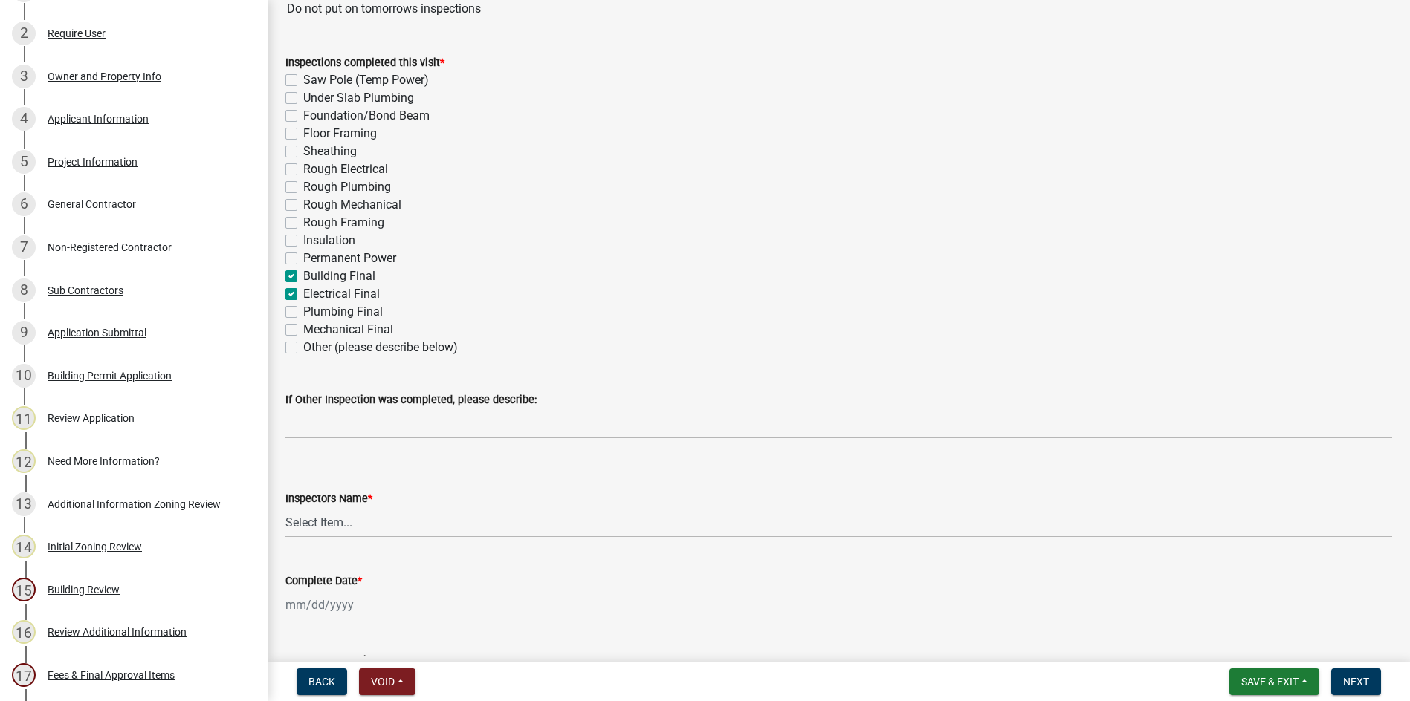
checkbox input "false"
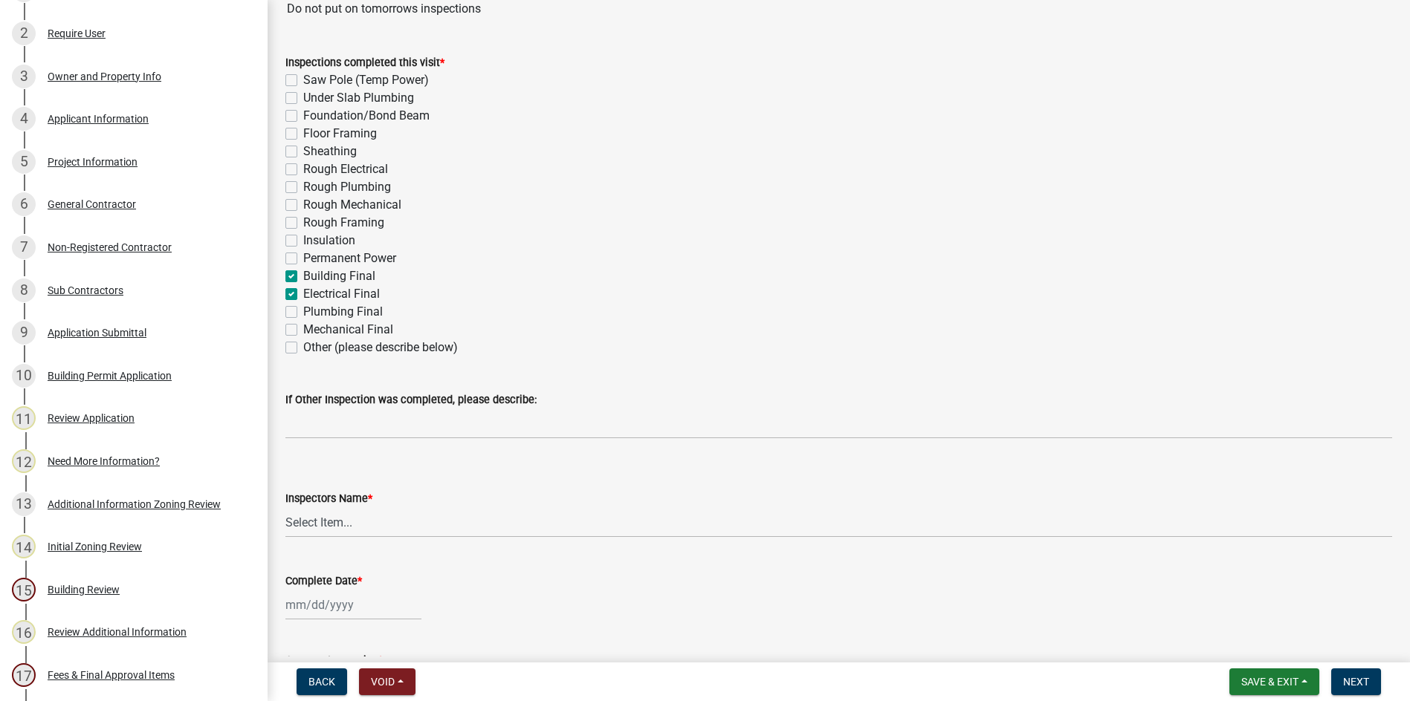
checkbox input "false"
checkbox input "true"
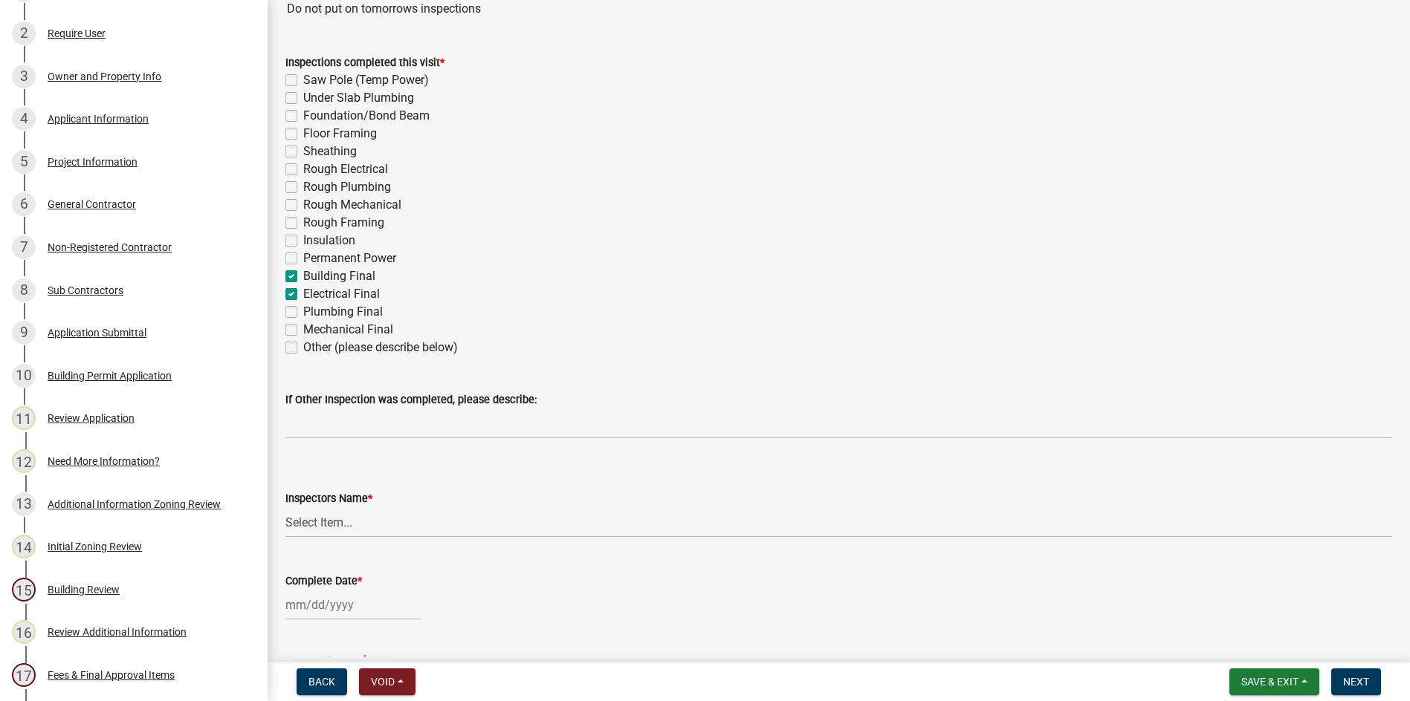
checkbox input "false"
click at [303, 310] on label "Plumbing Final" at bounding box center [343, 312] width 80 height 18
click at [303, 310] on input "Plumbing Final" at bounding box center [308, 308] width 10 height 10
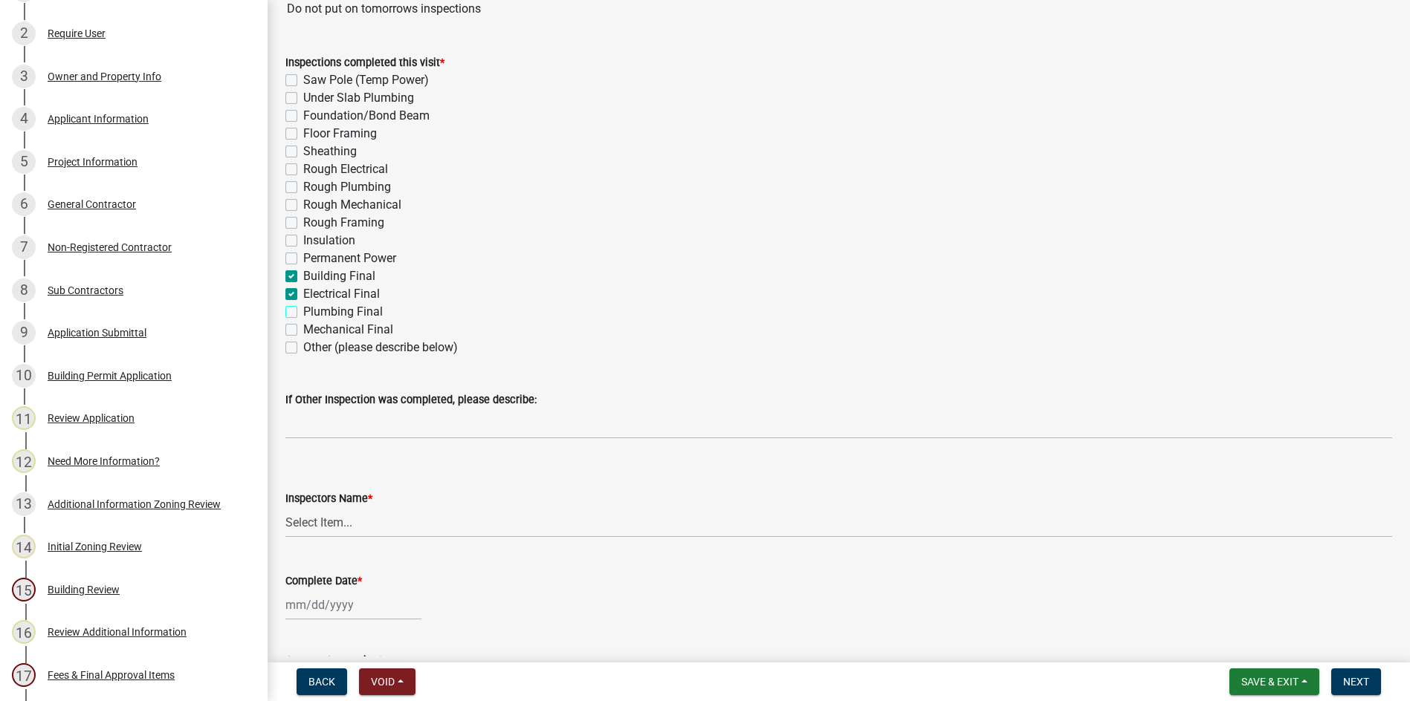
checkbox input "true"
checkbox input "false"
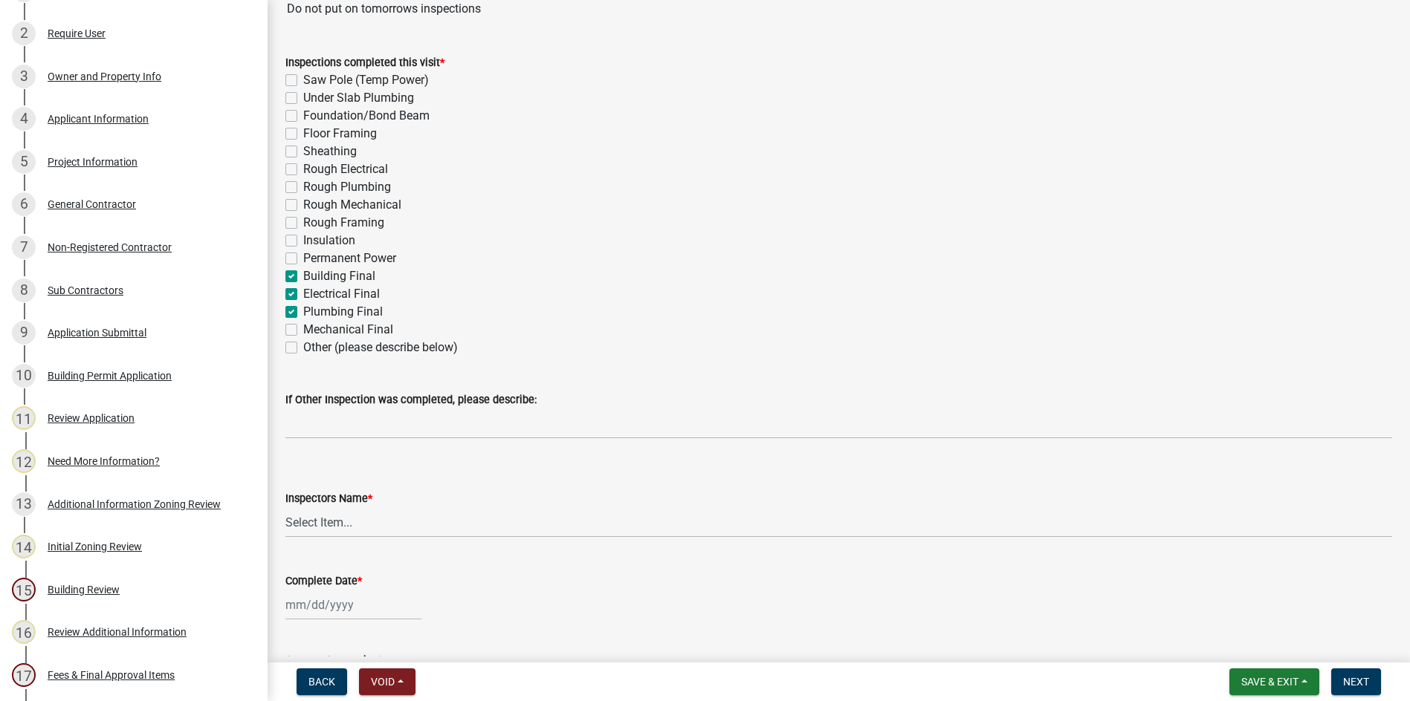
checkbox input "false"
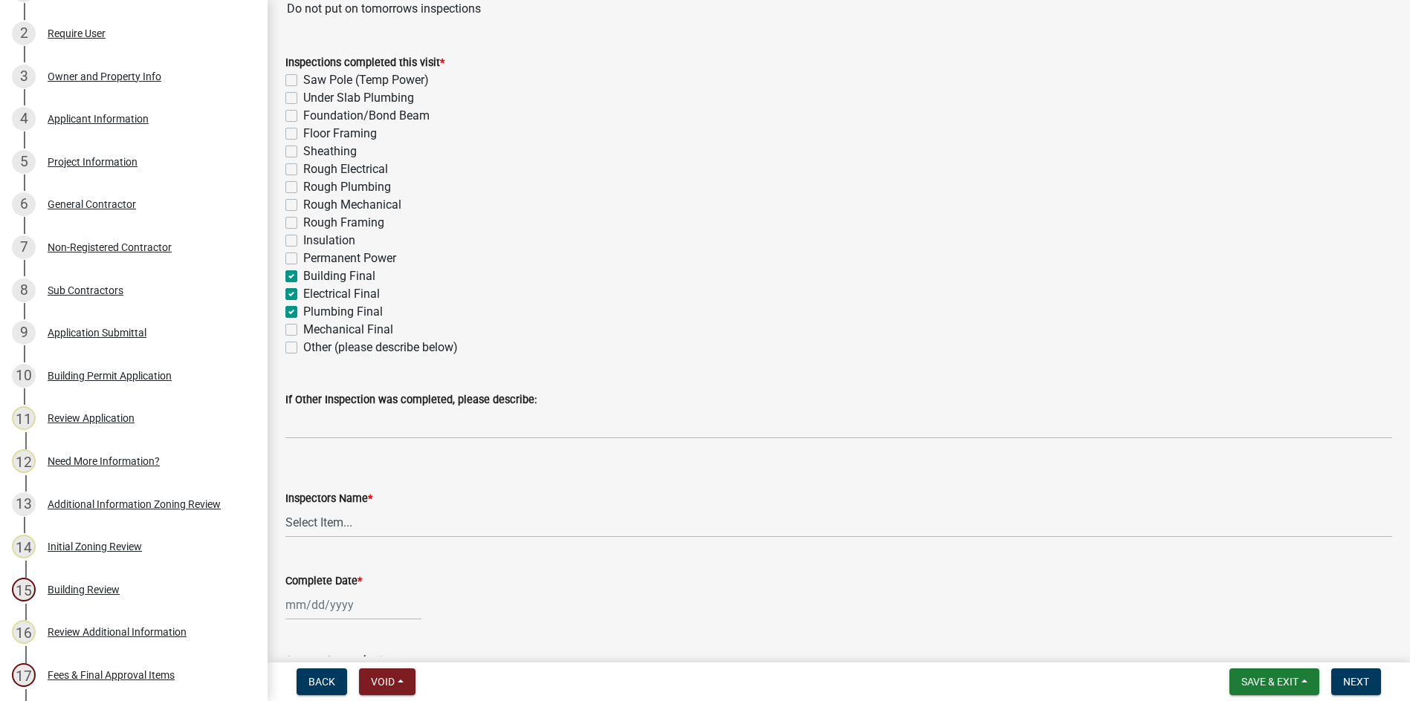
checkbox input "false"
checkbox input "true"
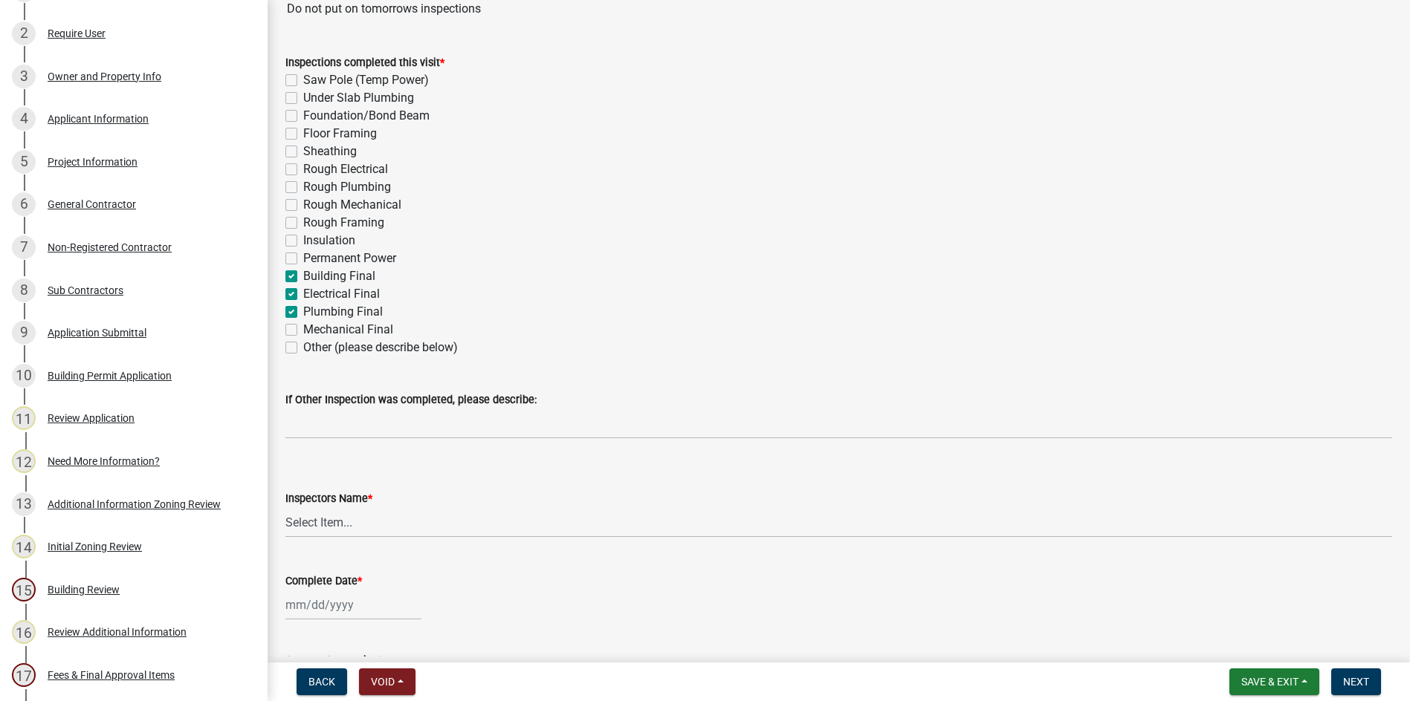
checkbox input "false"
click at [303, 325] on label "Mechanical Final" at bounding box center [348, 330] width 90 height 18
click at [303, 325] on input "Mechanical Final" at bounding box center [308, 326] width 10 height 10
checkbox input "true"
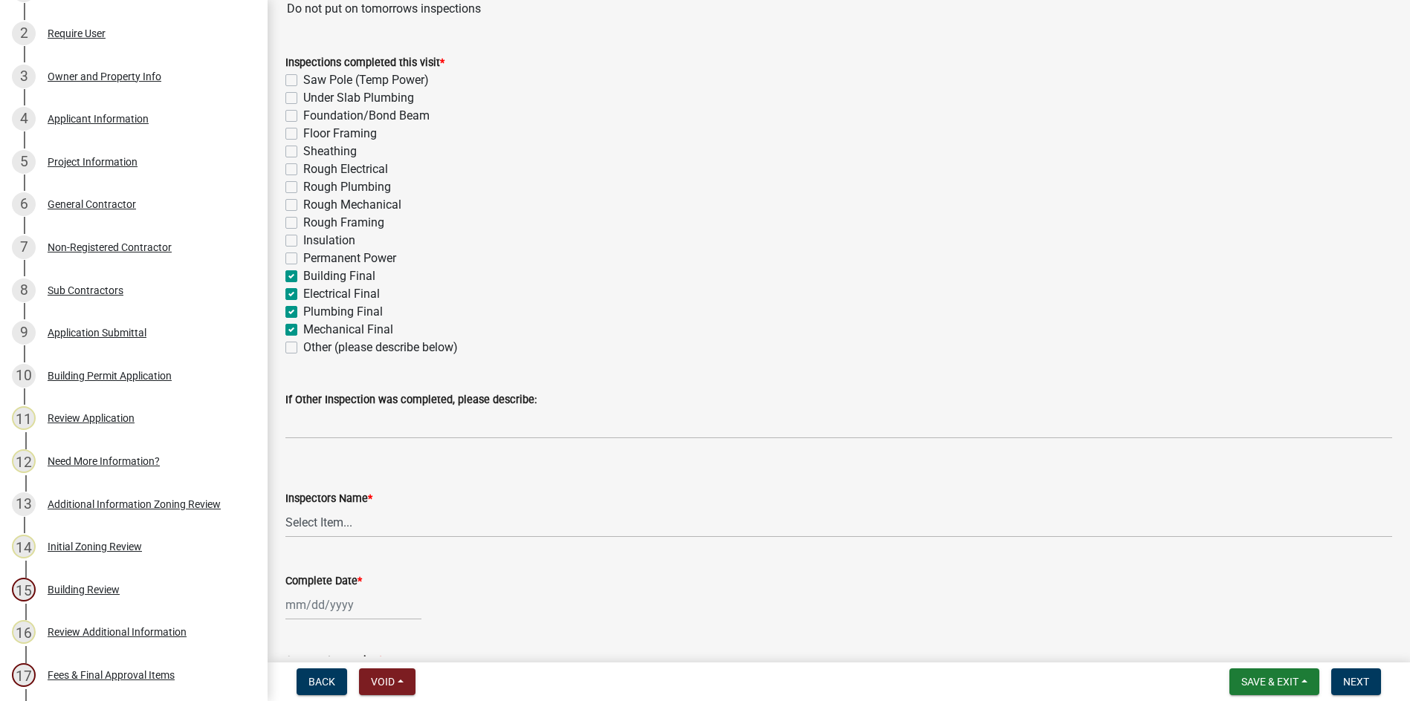
checkbox input "false"
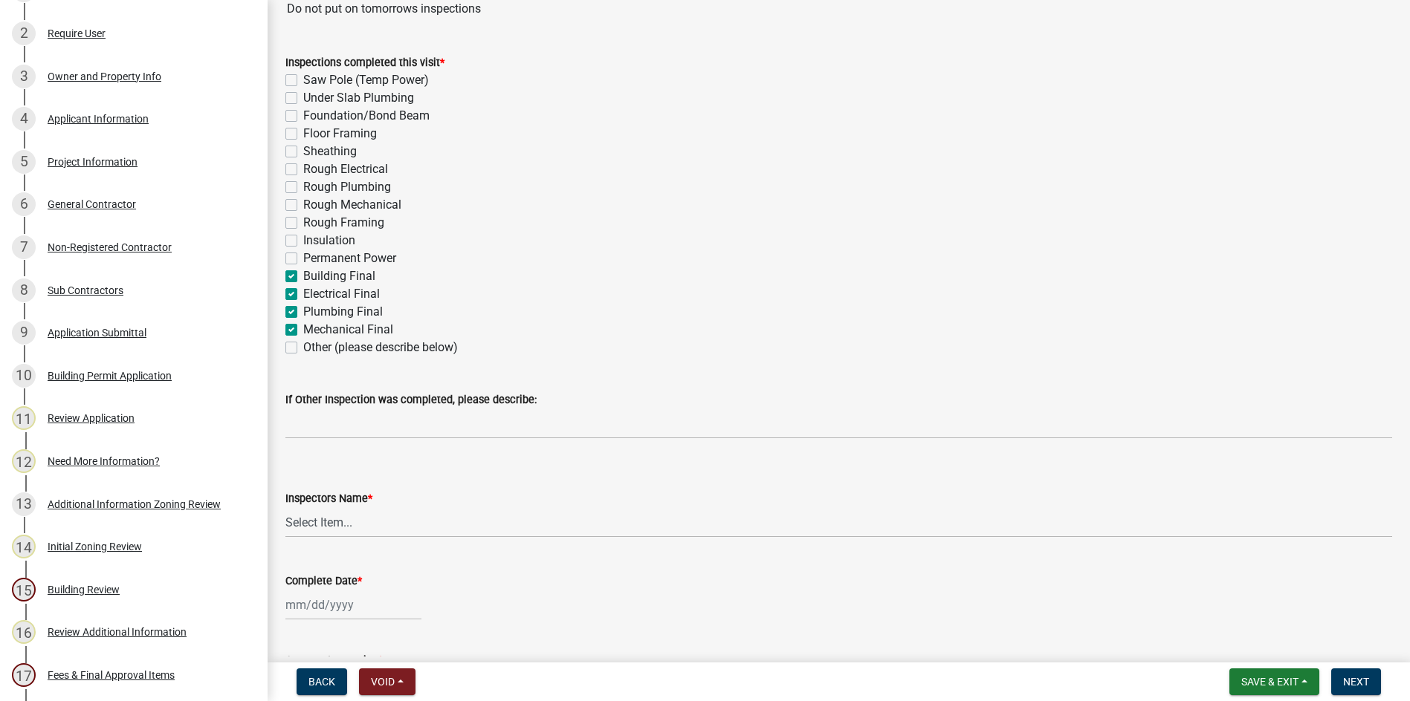
checkbox input "false"
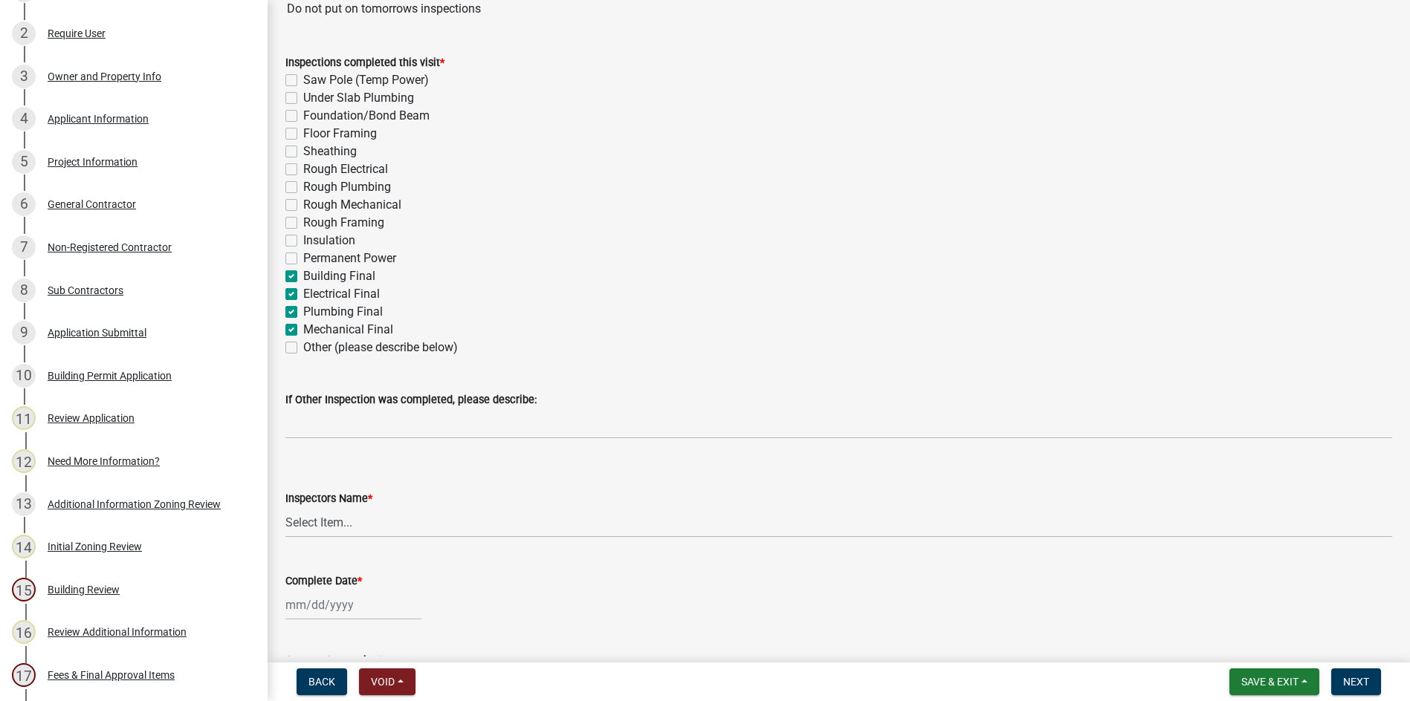
checkbox input "false"
checkbox input "true"
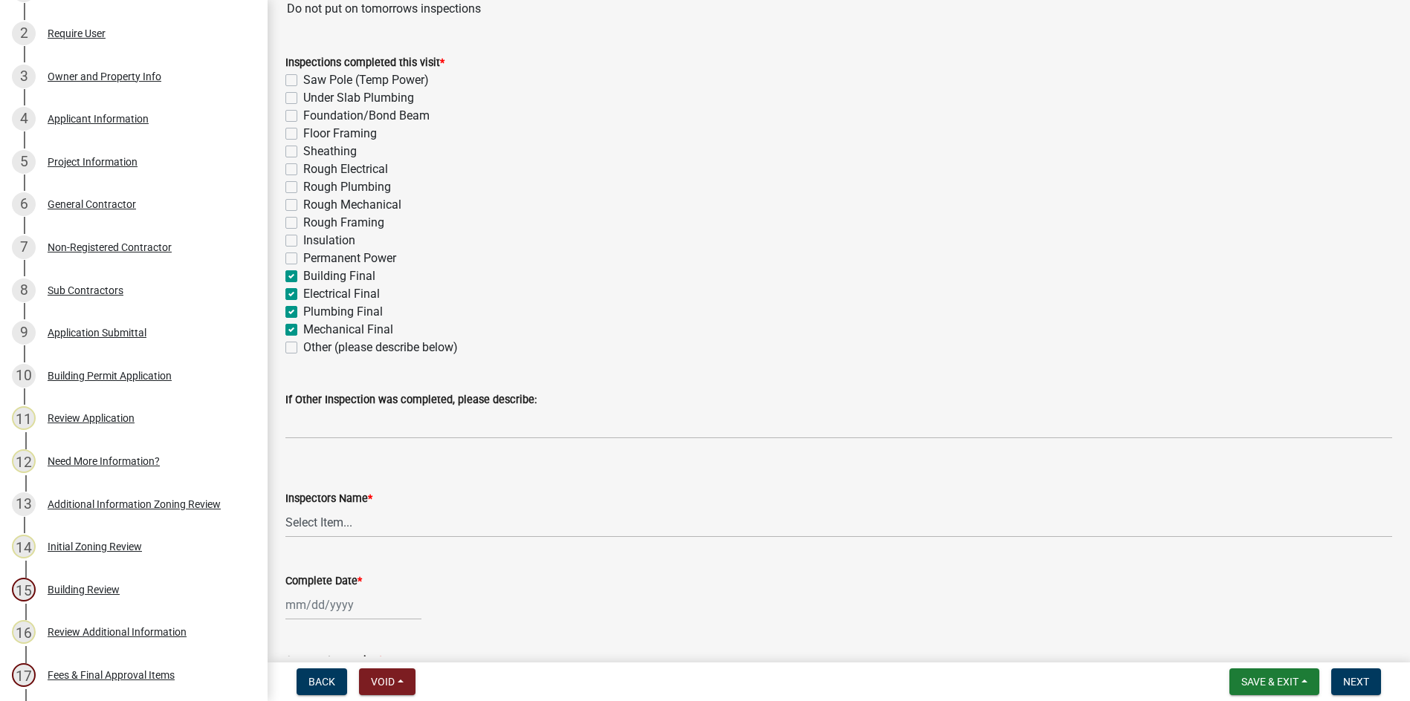
checkbox input "false"
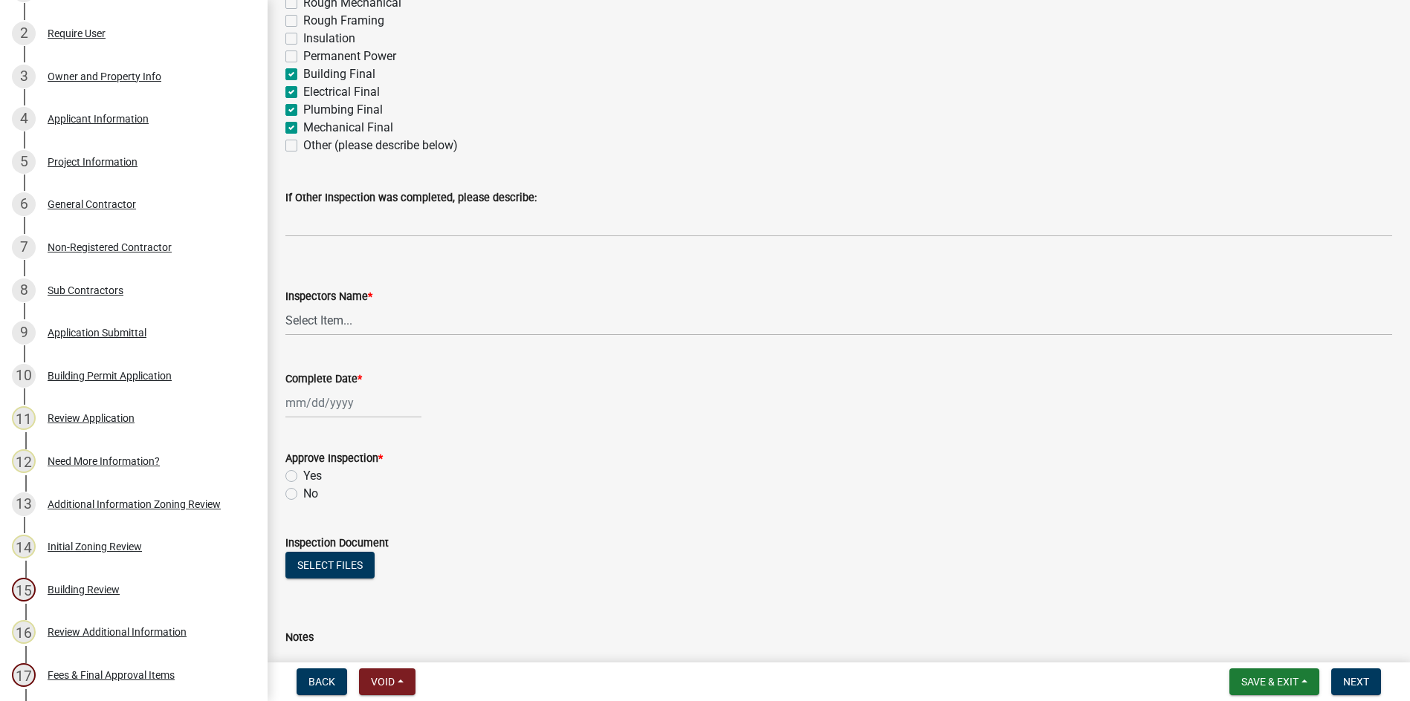
scroll to position [520, 0]
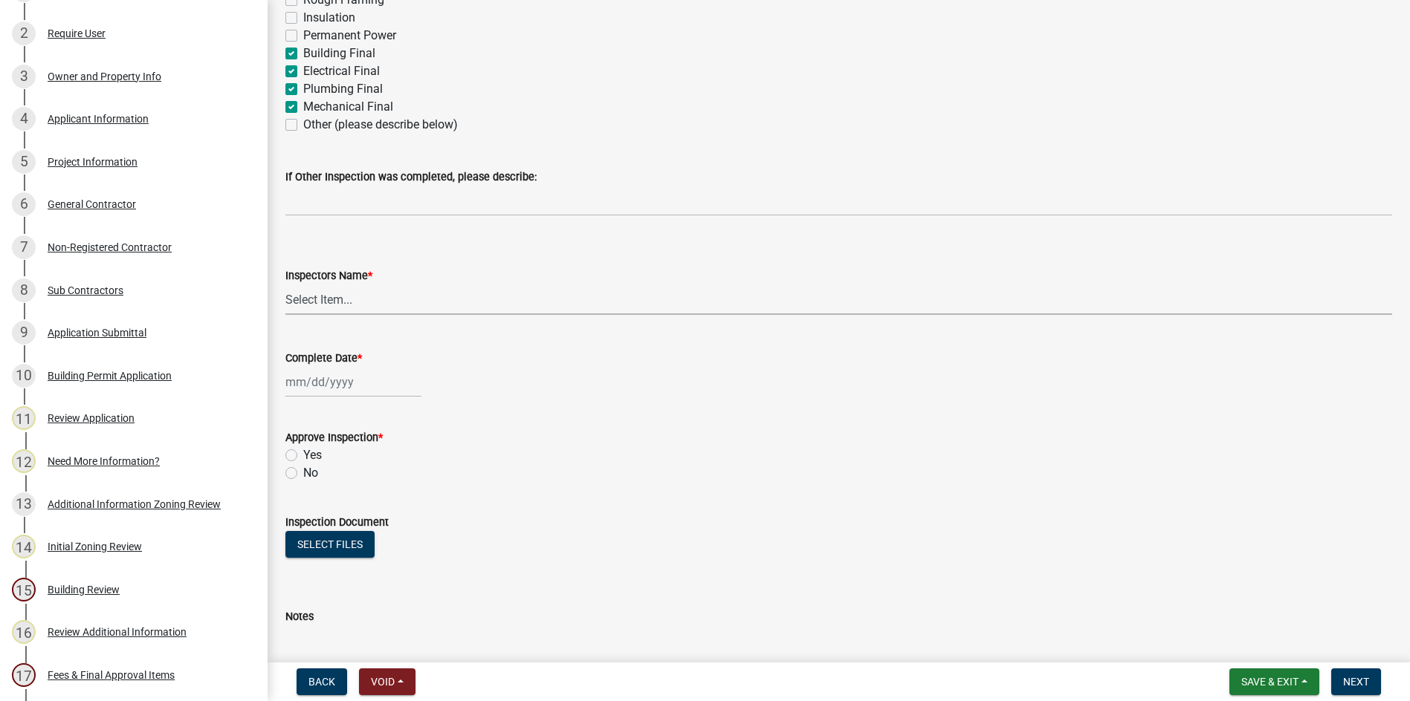
click at [314, 296] on select "Select Item... [EMAIL_ADDRESS][DOMAIN_NAME] ([PERSON_NAME] ) rcampbell ([PERSON…" at bounding box center [838, 300] width 1106 height 30
select select "acf36c91-87ca-4b19-8dd2-91b45068efa1"
click at [285, 285] on select "Select Item... [EMAIL_ADDRESS][DOMAIN_NAME] ([PERSON_NAME] ) rcampbell ([PERSON…" at bounding box center [838, 300] width 1106 height 30
select select "8"
select select "2025"
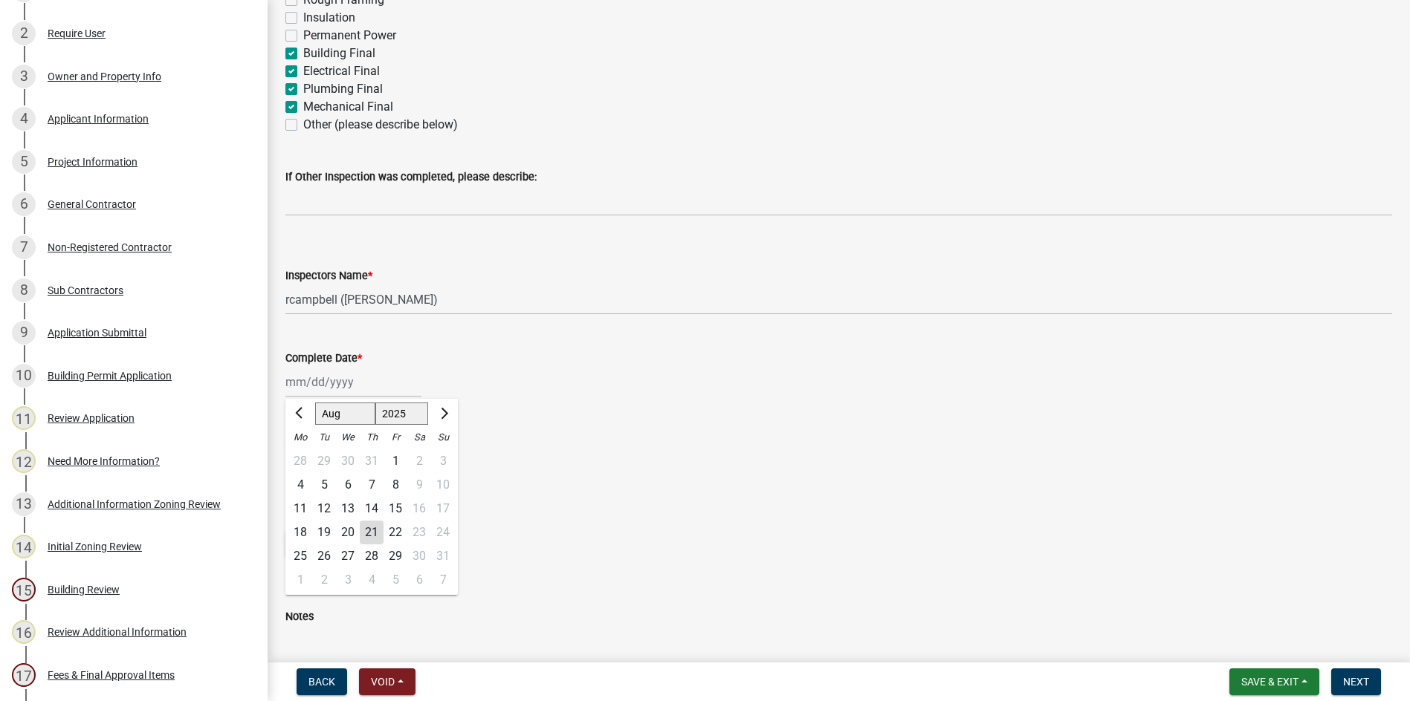
click at [319, 375] on div "[PERSON_NAME] Feb Mar Apr [PERSON_NAME][DATE] Oct Nov [DATE] 1526 1527 1528 152…" at bounding box center [353, 382] width 136 height 30
click at [372, 537] on div "21" at bounding box center [372, 533] width 24 height 24
type input "[DATE]"
click at [303, 457] on label "Yes" at bounding box center [312, 456] width 19 height 18
click at [303, 456] on input "Yes" at bounding box center [308, 452] width 10 height 10
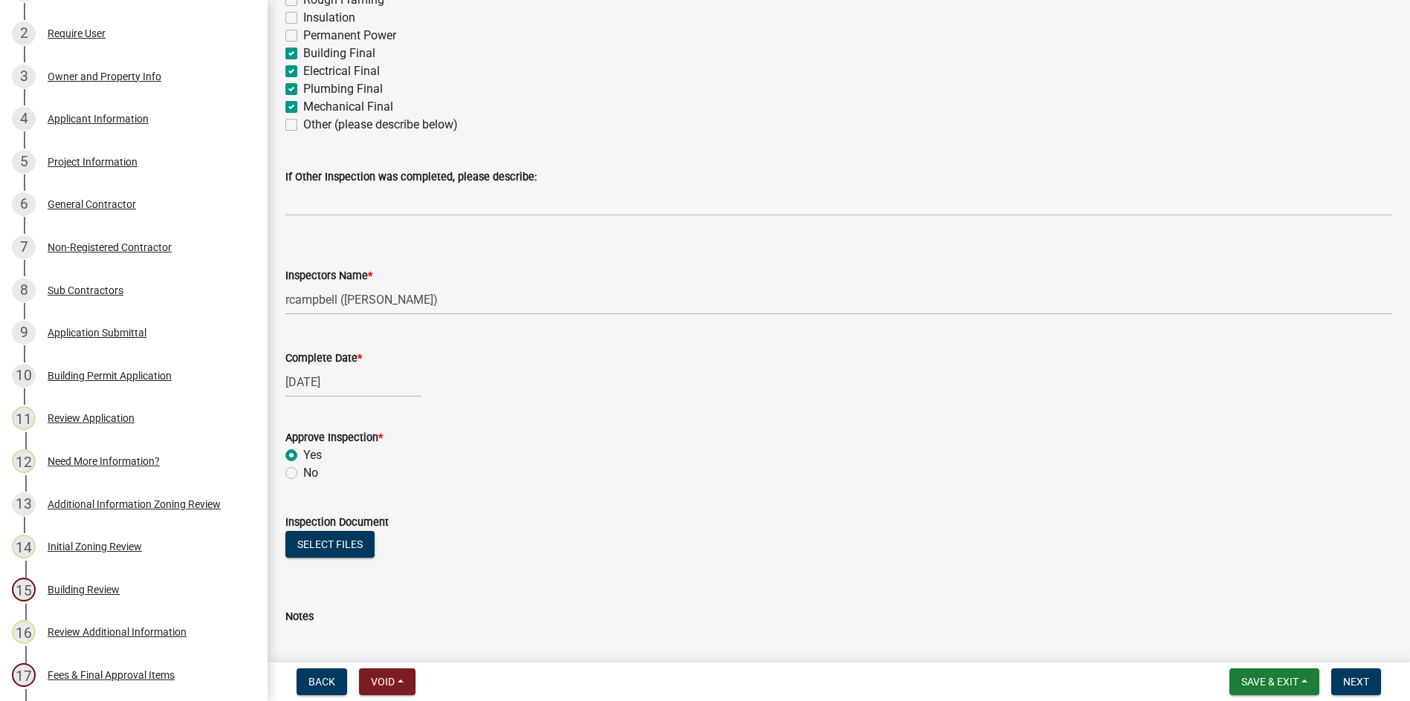
radio input "true"
click at [303, 127] on label "Other (please describe below)" at bounding box center [380, 125] width 155 height 18
click at [303, 126] on input "Other (please describe below)" at bounding box center [308, 121] width 10 height 10
checkbox input "true"
checkbox input "false"
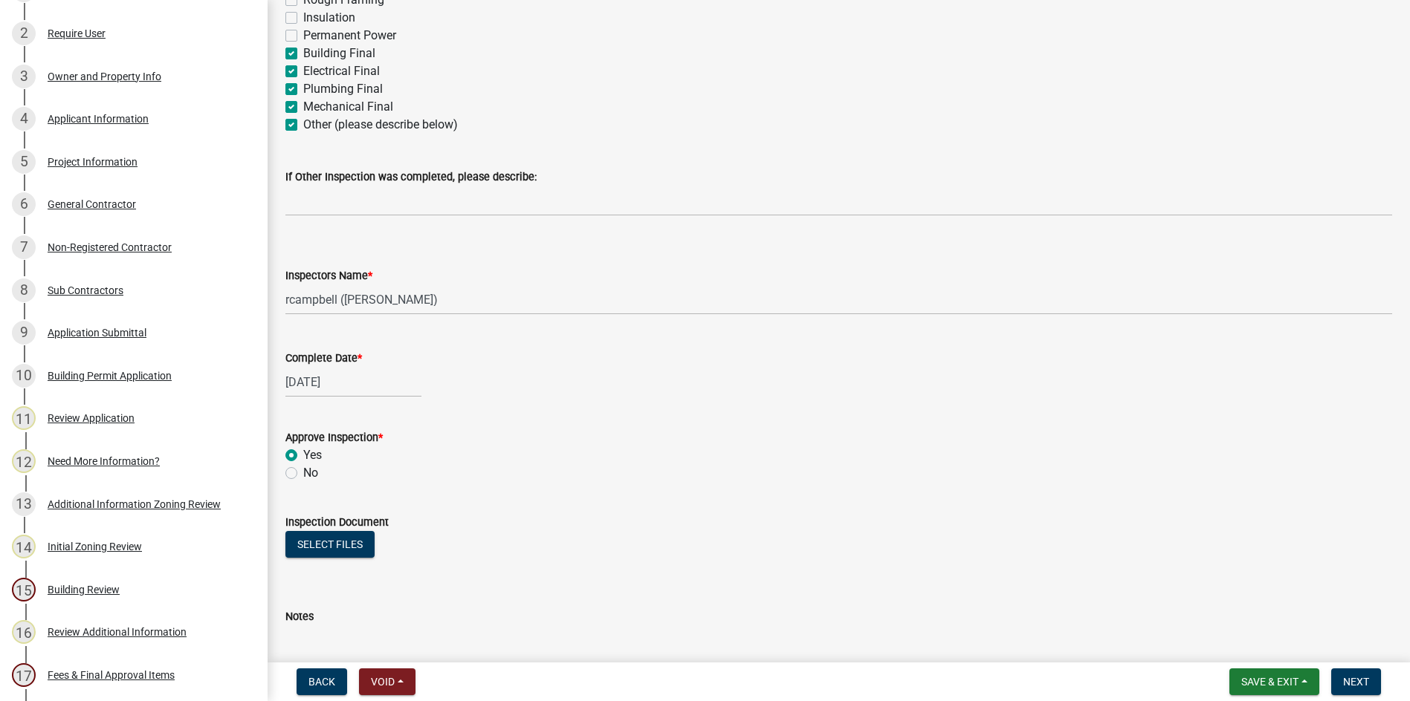
checkbox input "false"
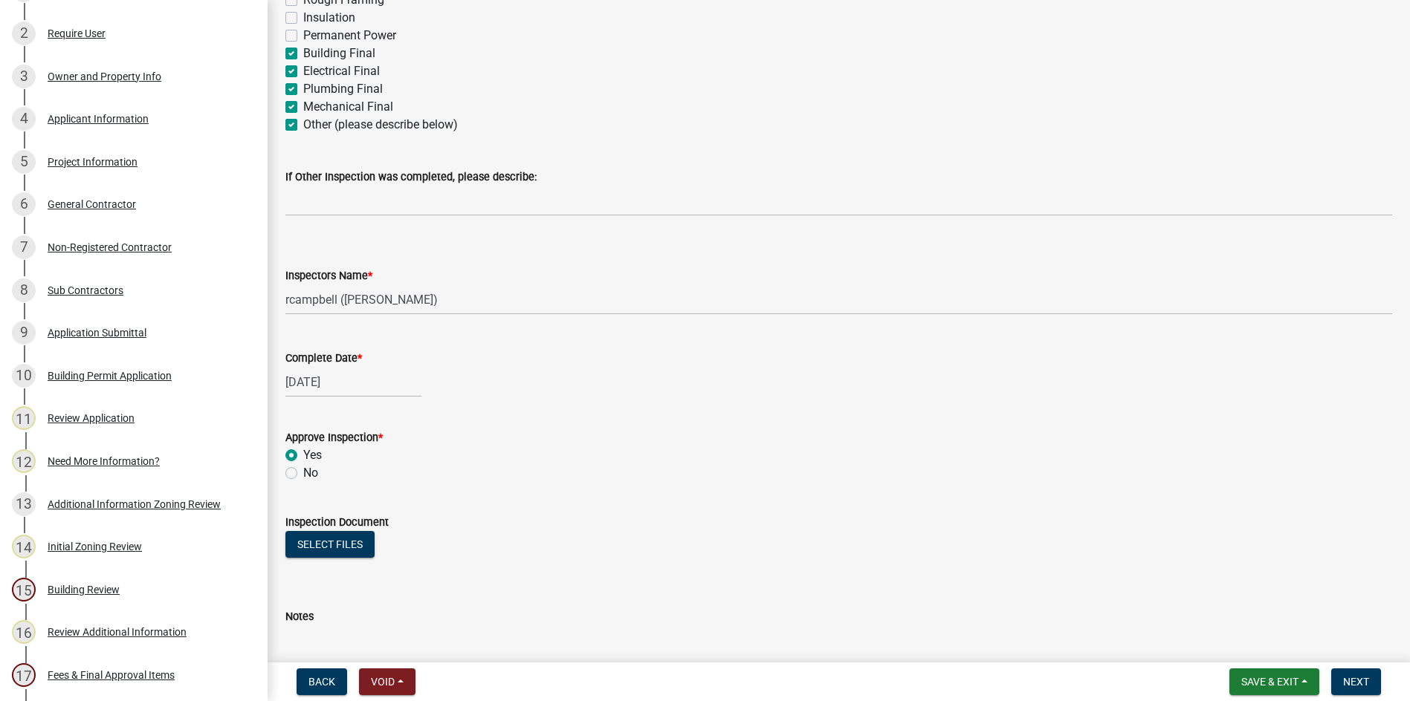
checkbox input "false"
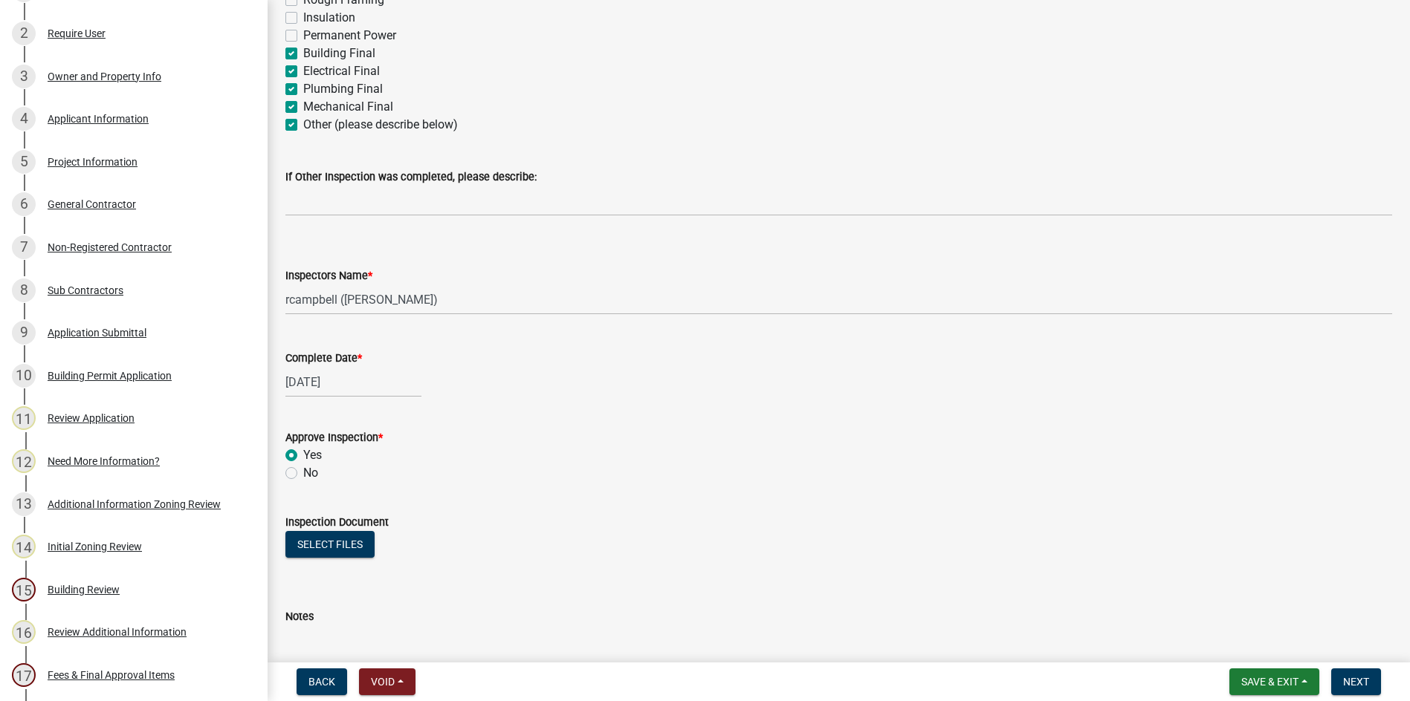
checkbox input "true"
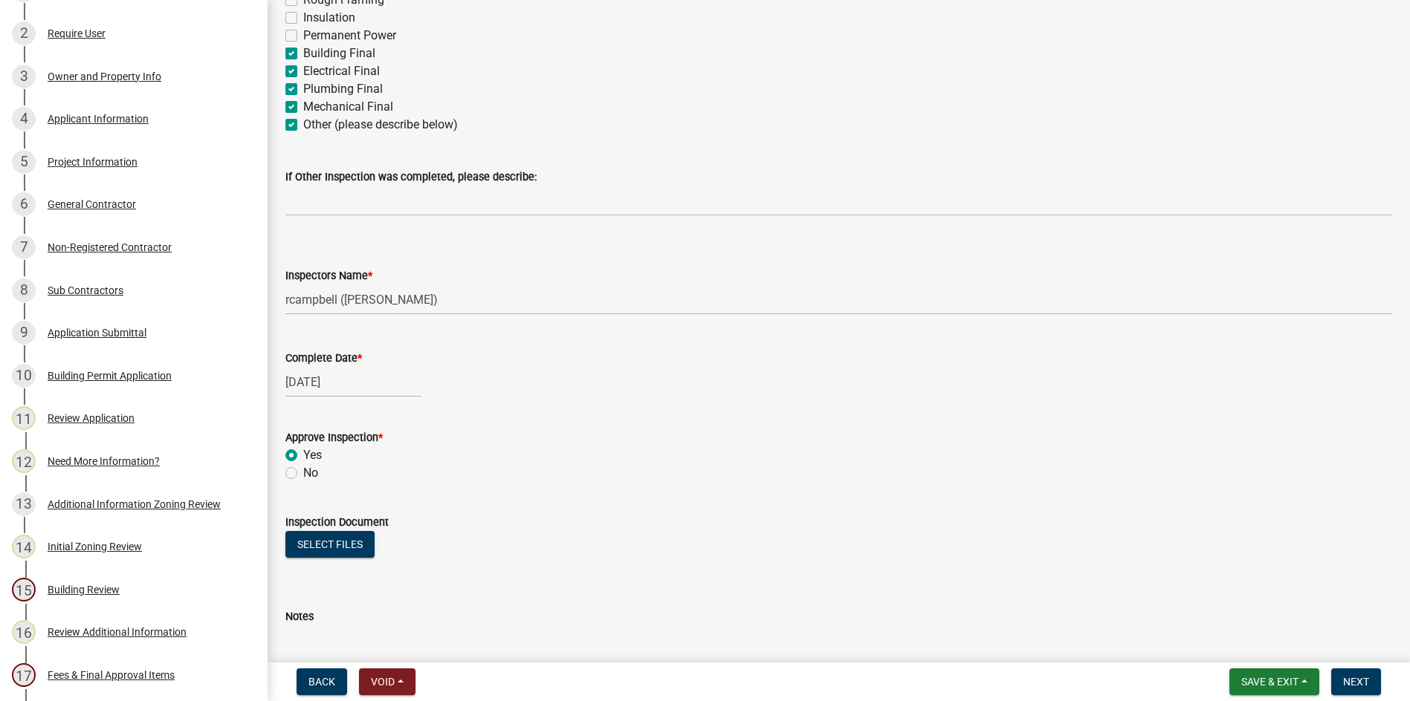
click at [303, 103] on label "Mechanical Final" at bounding box center [348, 107] width 90 height 18
click at [303, 103] on input "Mechanical Final" at bounding box center [308, 103] width 10 height 10
checkbox input "false"
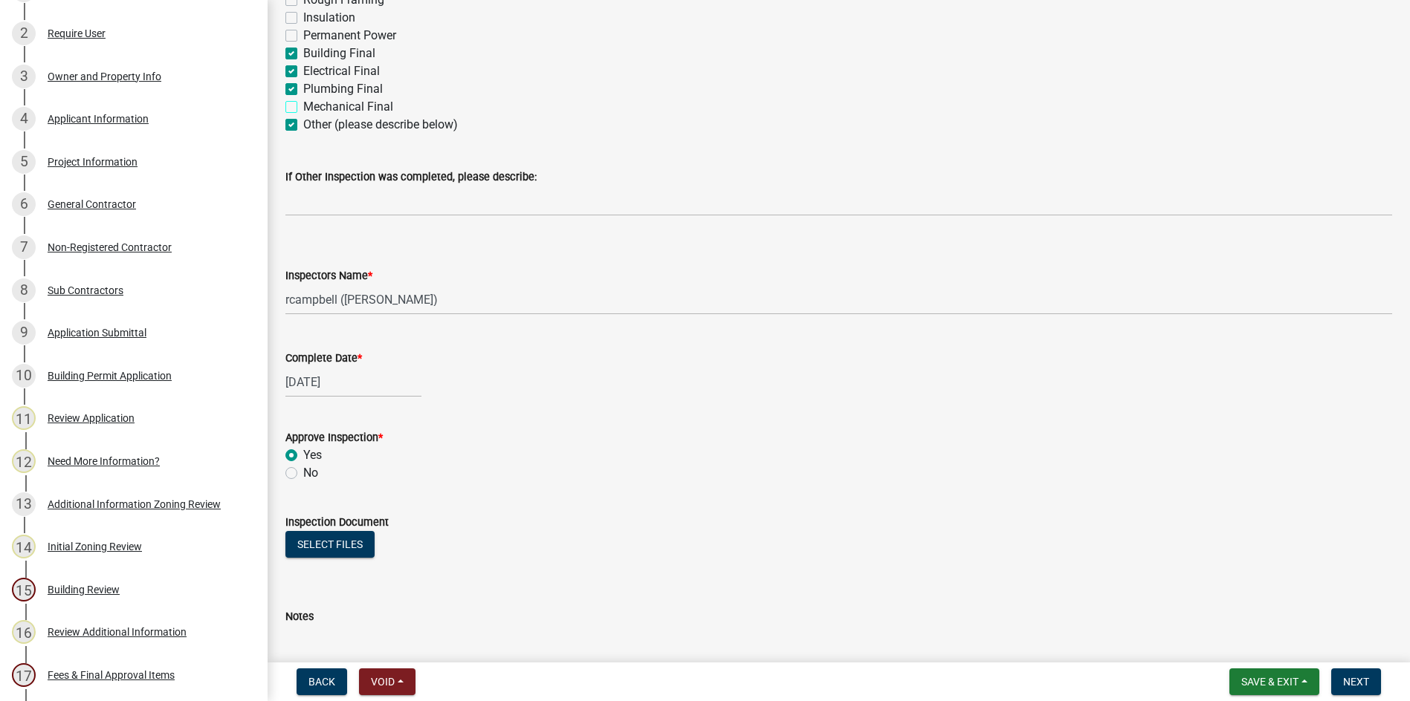
checkbox input "false"
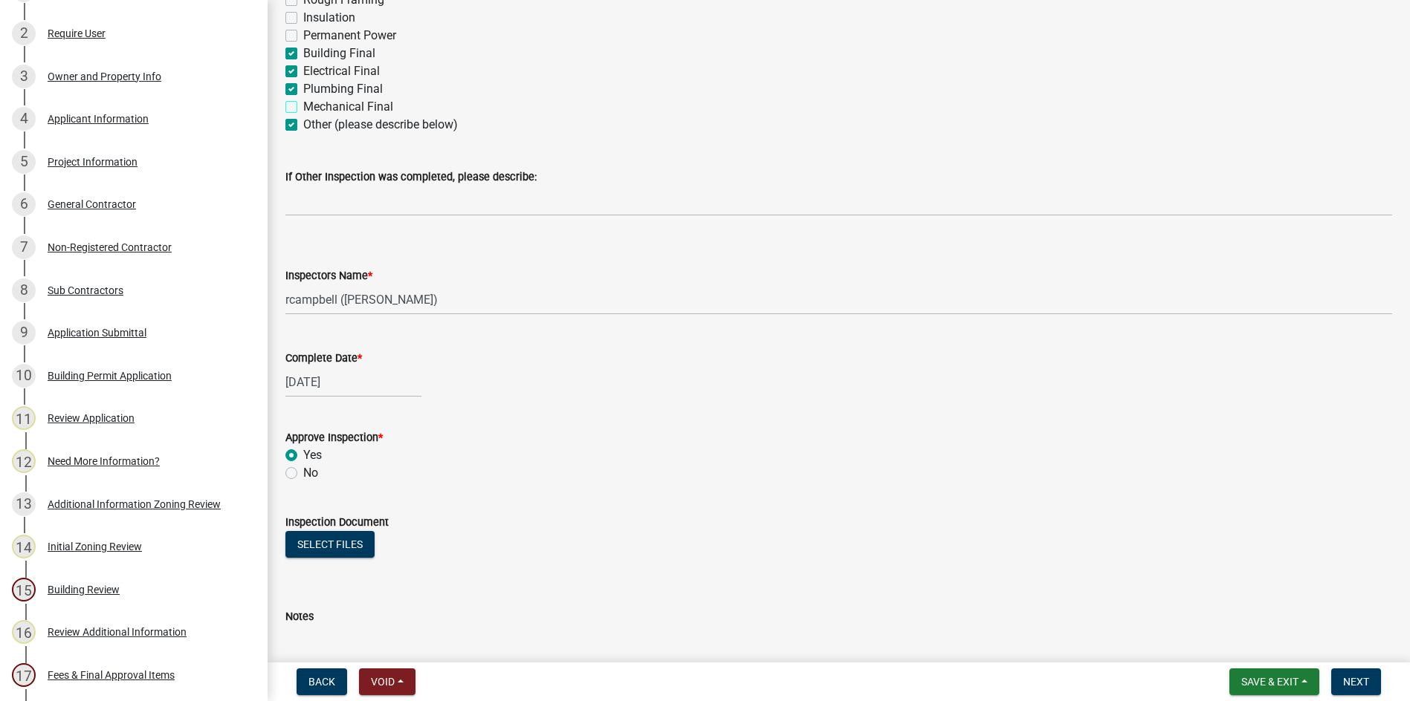
checkbox input "false"
checkbox input "true"
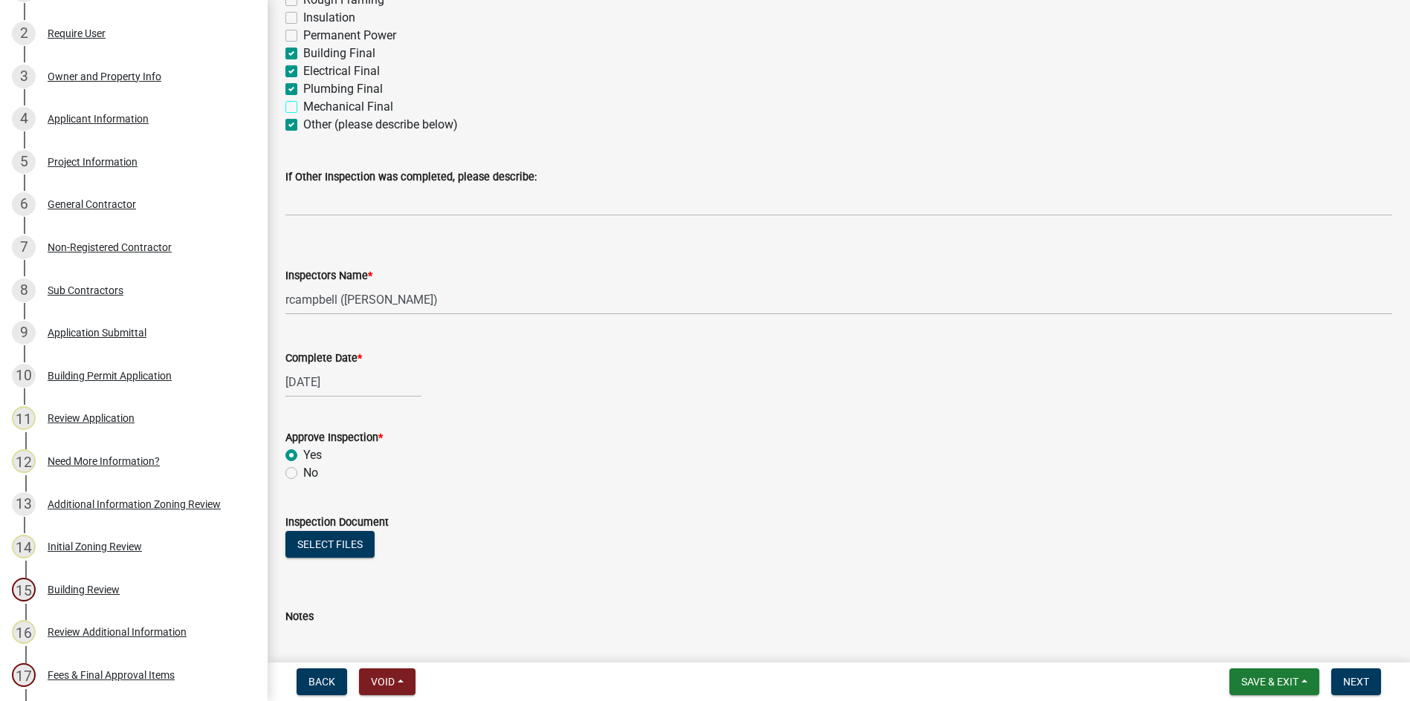
checkbox input "true"
checkbox input "false"
checkbox input "true"
click at [303, 85] on label "Plumbing Final" at bounding box center [343, 89] width 80 height 18
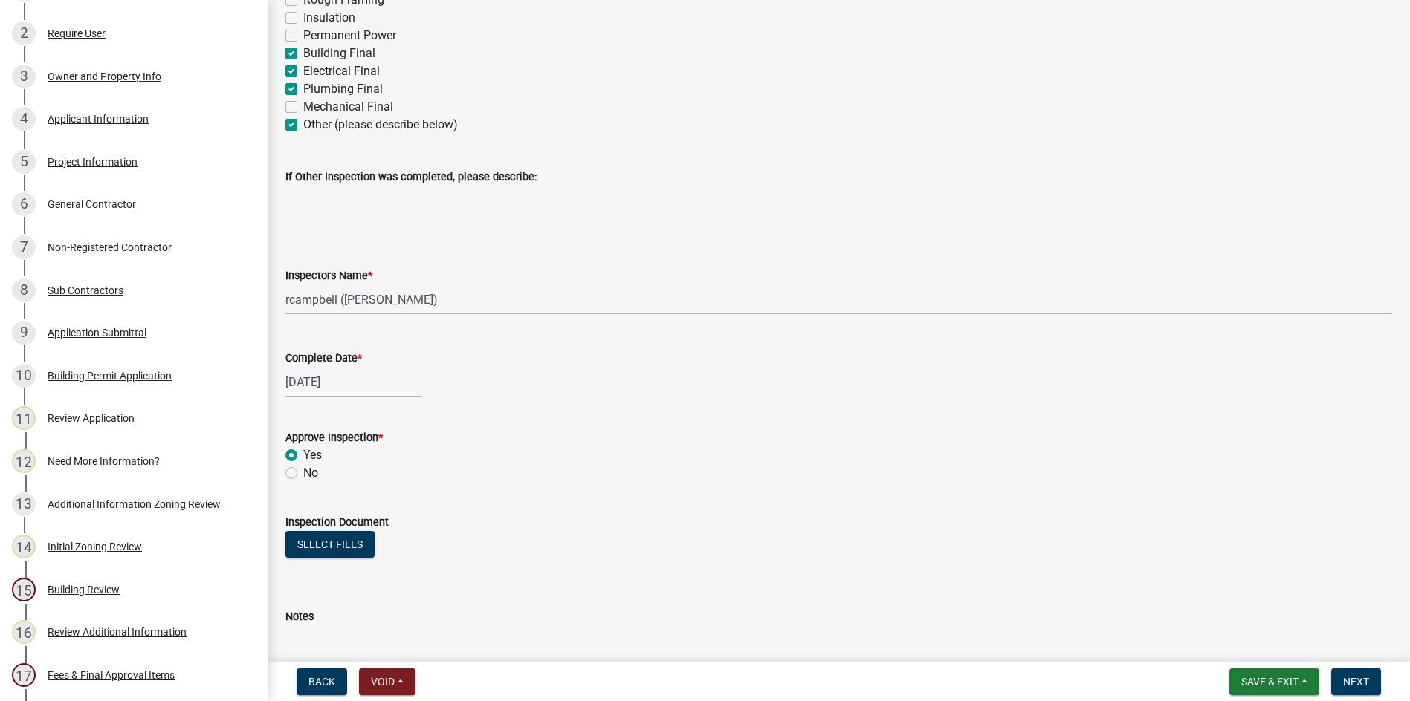
click at [303, 85] on input "Plumbing Final" at bounding box center [308, 85] width 10 height 10
checkbox input "false"
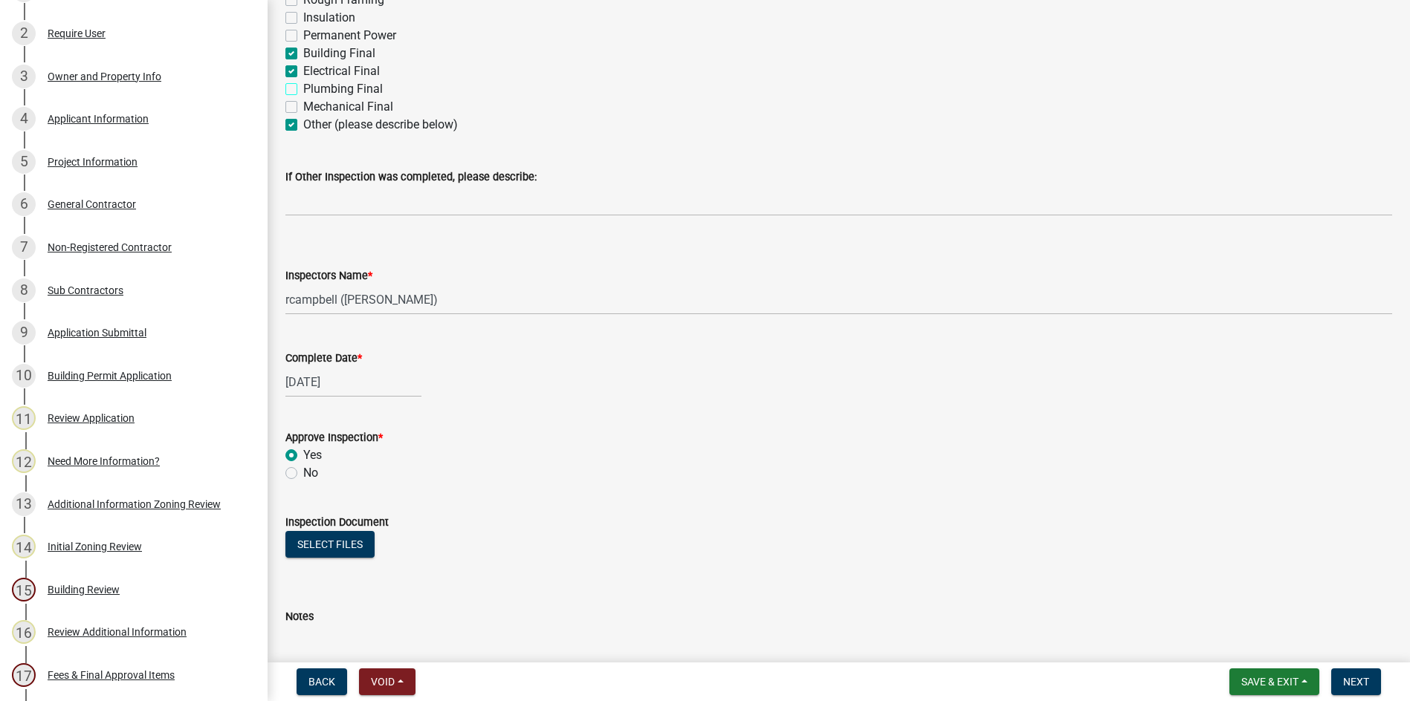
checkbox input "false"
drag, startPoint x: 288, startPoint y: 67, endPoint x: 288, endPoint y: 56, distance: 11.1
click at [303, 66] on label "Electrical Final" at bounding box center [341, 71] width 77 height 18
click at [303, 66] on input "Electrical Final" at bounding box center [308, 67] width 10 height 10
drag, startPoint x: 290, startPoint y: 48, endPoint x: 268, endPoint y: 262, distance: 215.2
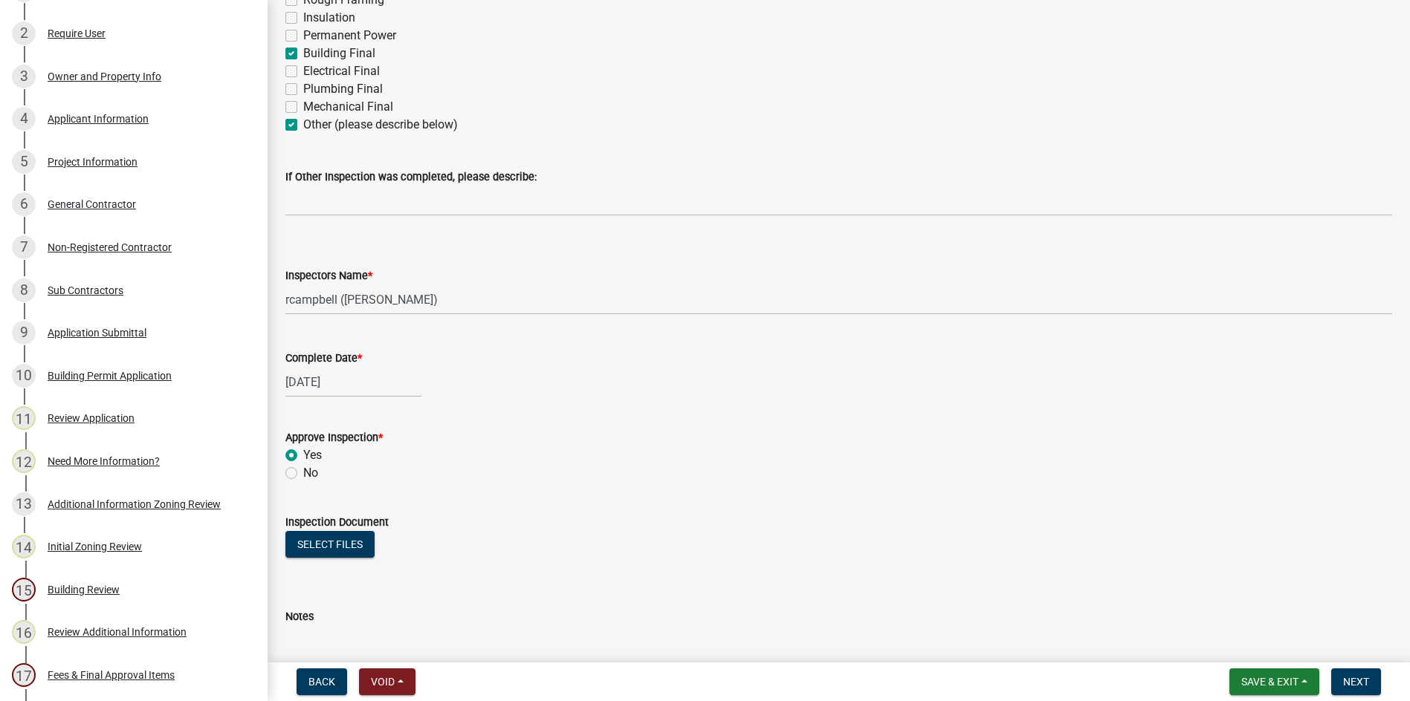
click at [303, 49] on label "Building Final" at bounding box center [339, 54] width 72 height 18
click at [303, 49] on input "Building Final" at bounding box center [308, 50] width 10 height 10
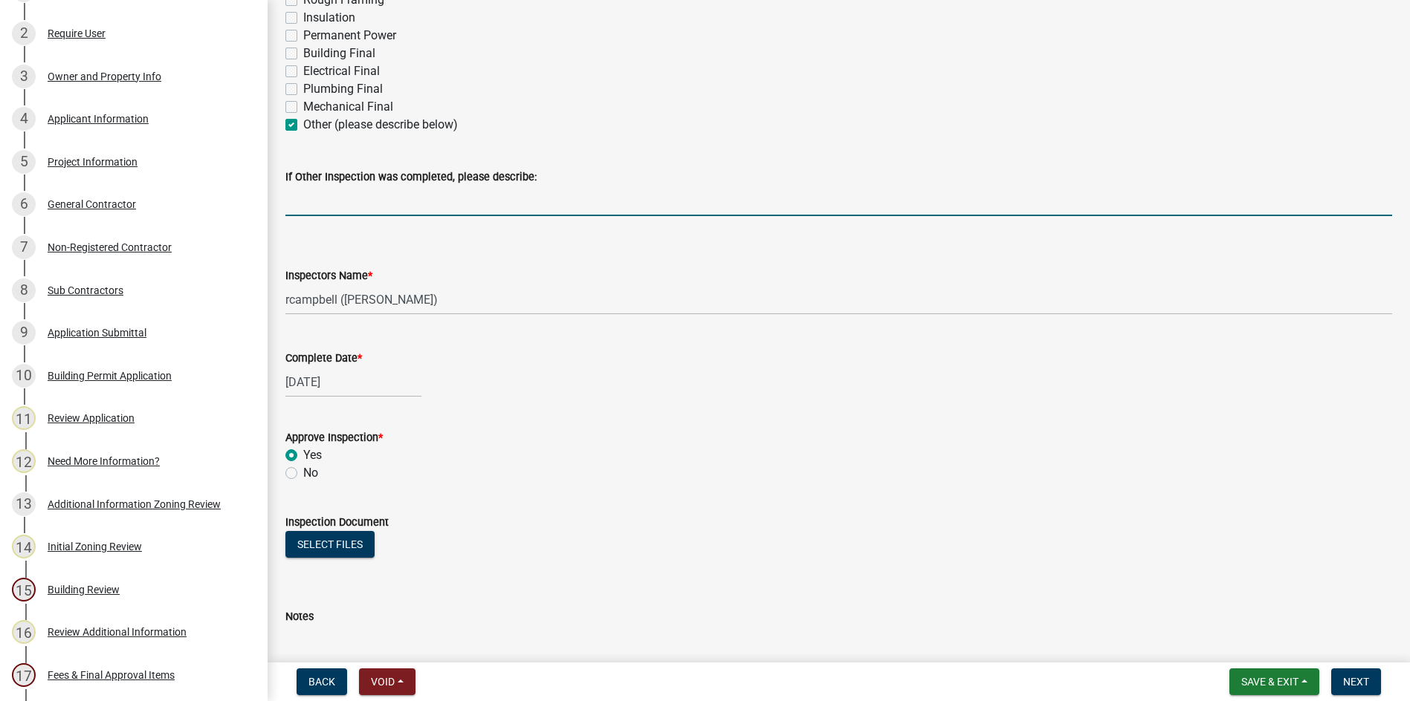
click at [306, 197] on input "If Other Inspection was completed, please describe:" at bounding box center [838, 201] width 1106 height 30
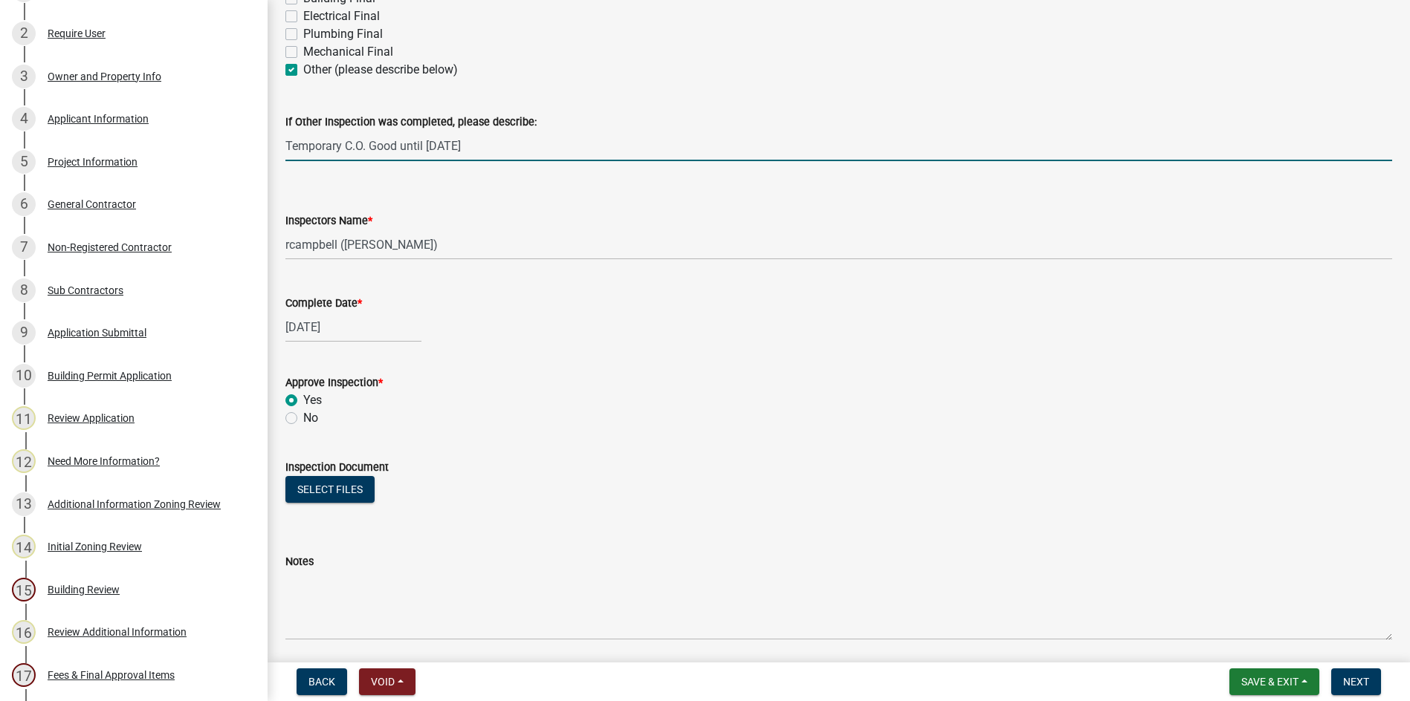
scroll to position [669, 0]
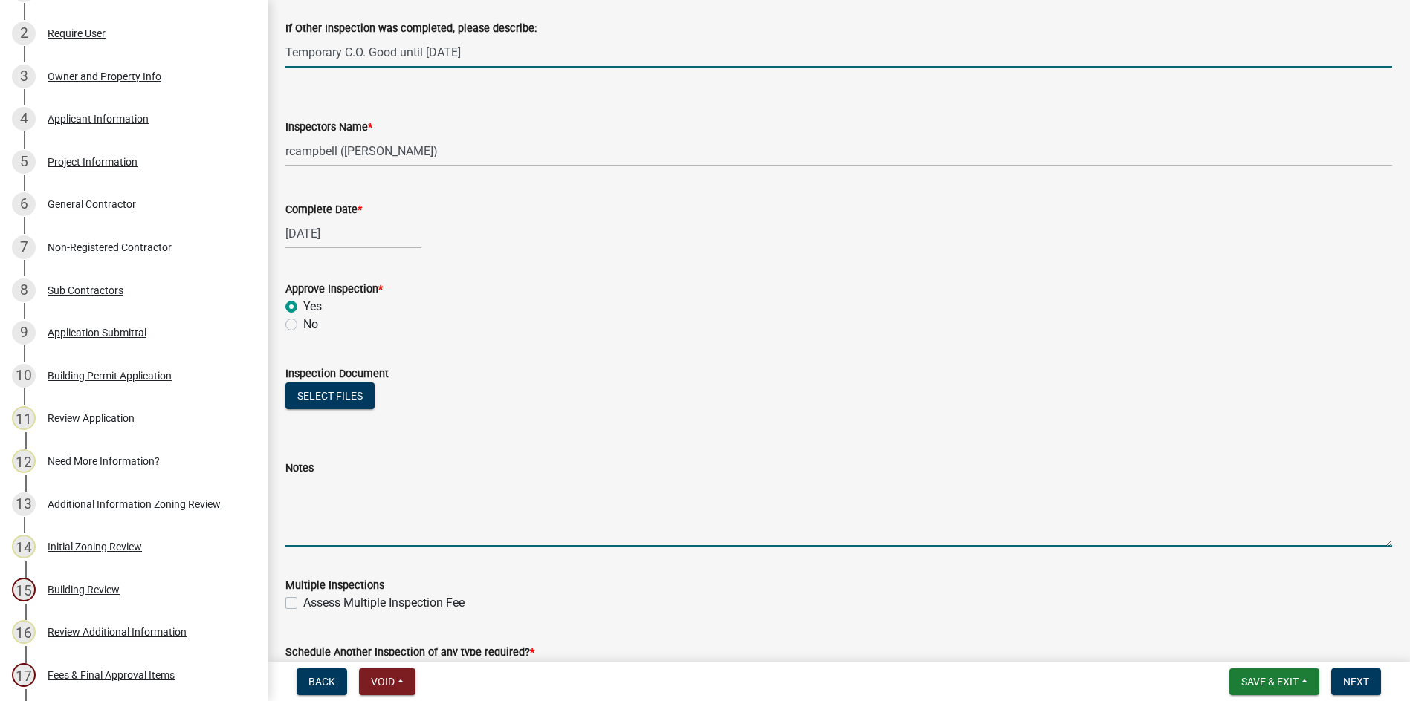
click at [293, 491] on textarea "Notes" at bounding box center [838, 512] width 1106 height 70
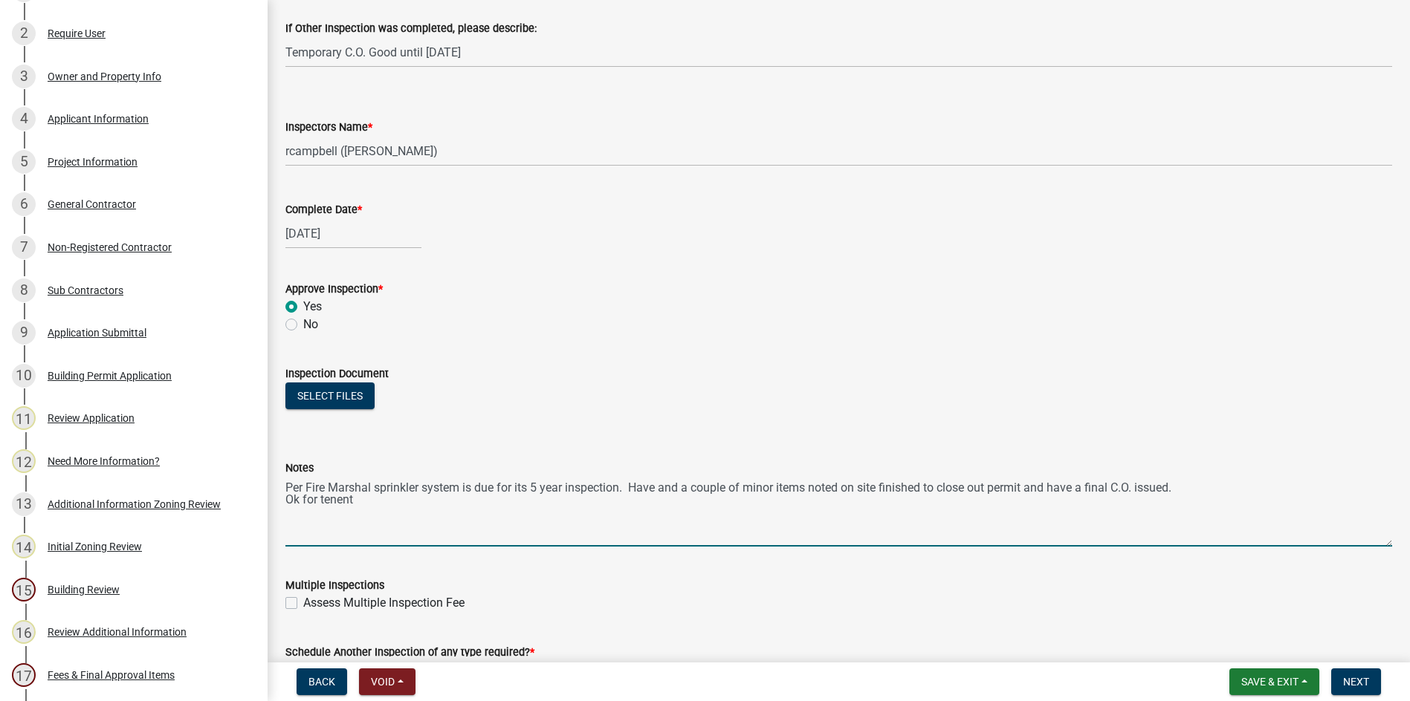
click at [340, 497] on textarea "Per Fire Marshal sprinkler system is due for its 5 year inspection. Have and a …" at bounding box center [838, 512] width 1106 height 70
drag, startPoint x: 338, startPoint y: 494, endPoint x: 364, endPoint y: 198, distance: 296.9
click at [365, 198] on div "Complete Date * [DATE]" at bounding box center [838, 214] width 1106 height 69
click at [338, 510] on textarea "Per Fire Marshal sprinkler system is due for its 5 year inspection. Have and a …" at bounding box center [838, 512] width 1106 height 70
click at [336, 502] on textarea "Per Fire Marshal sprinkler system is due for its 5 year inspection. Have and a …" at bounding box center [838, 512] width 1106 height 70
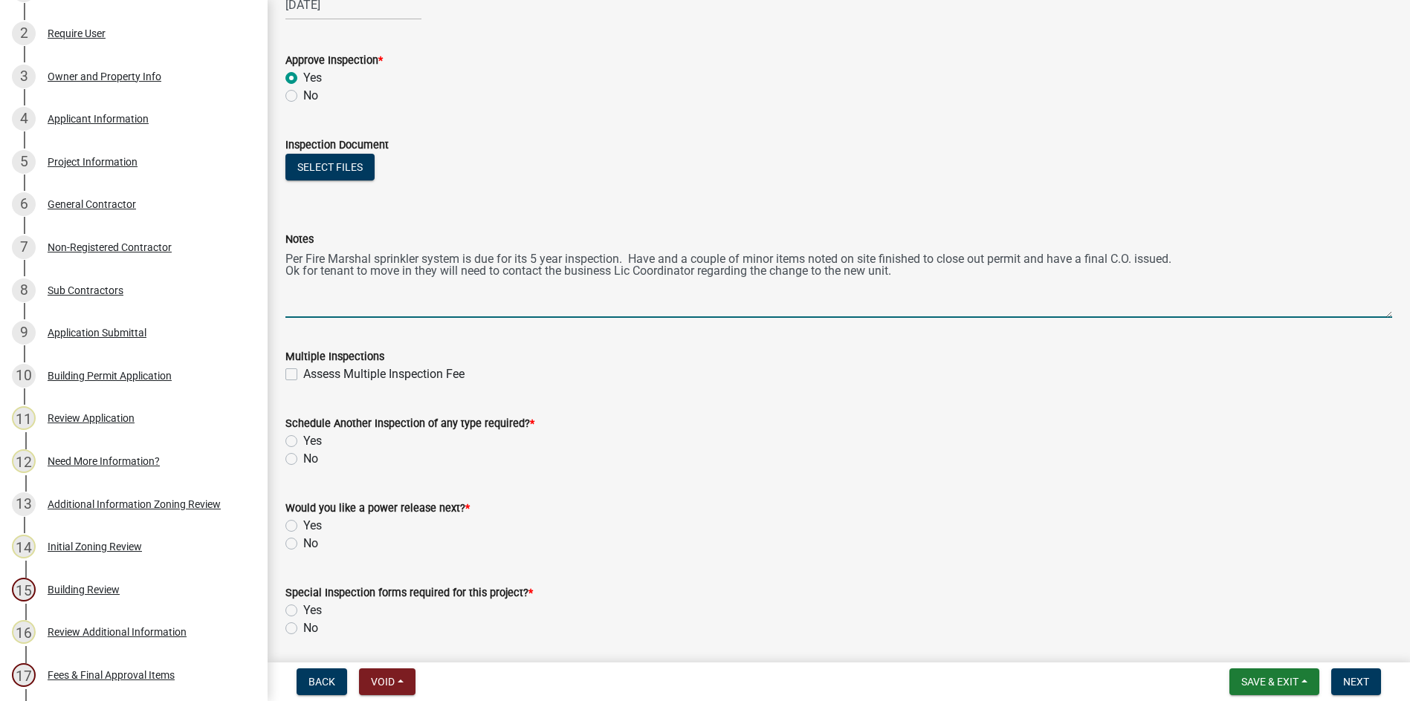
scroll to position [950, 0]
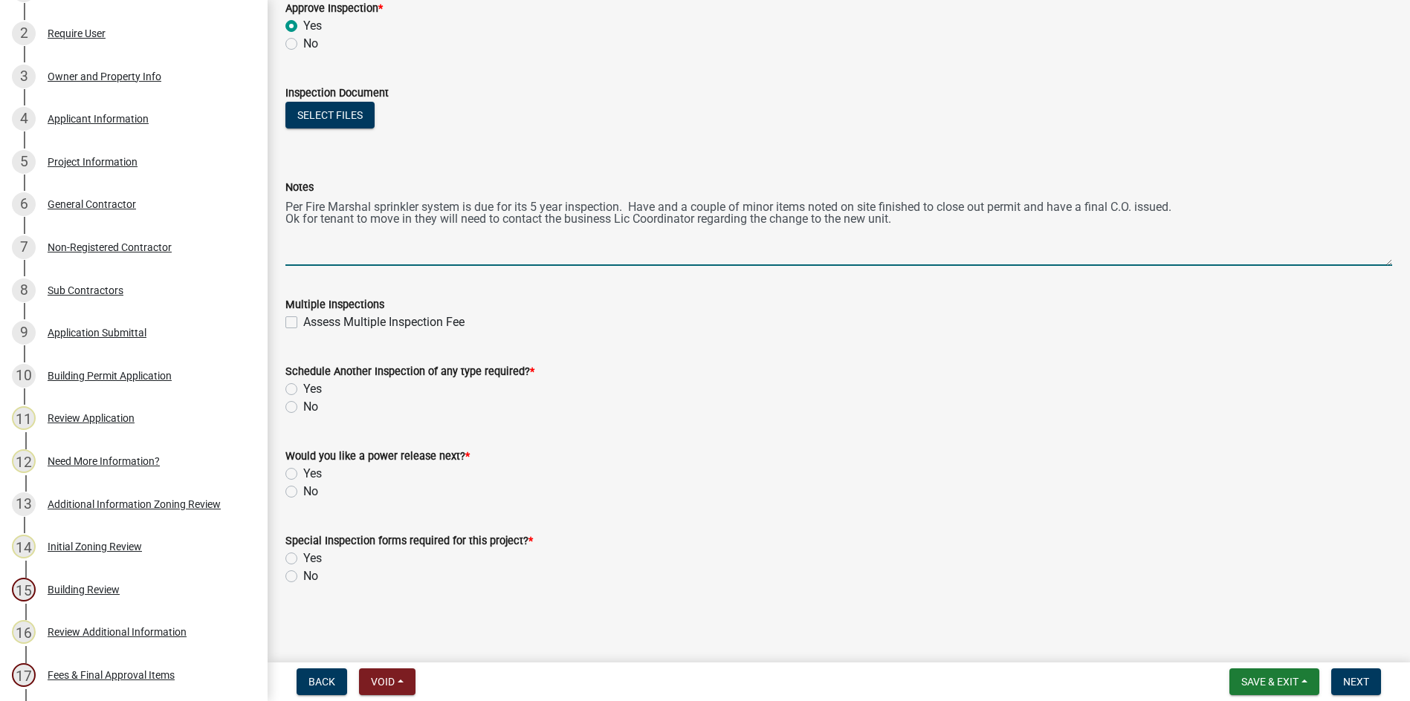
click at [303, 388] on label "Yes" at bounding box center [312, 389] width 19 height 18
click at [303, 388] on input "Yes" at bounding box center [308, 385] width 10 height 10
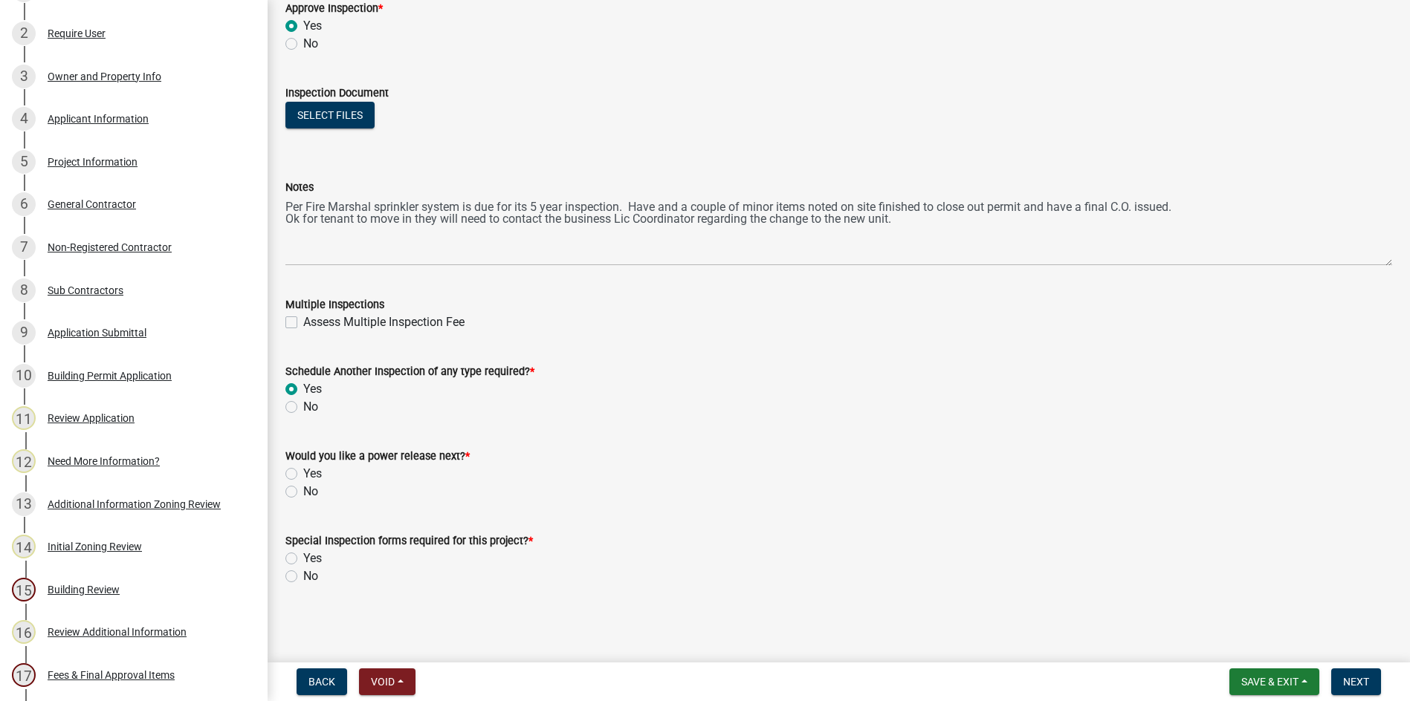
click at [303, 493] on label "No" at bounding box center [310, 492] width 15 height 18
click at [303, 493] on input "No" at bounding box center [308, 488] width 10 height 10
click at [303, 576] on label "No" at bounding box center [310, 577] width 15 height 18
click at [303, 576] on input "No" at bounding box center [308, 573] width 10 height 10
click at [1358, 684] on span "Next" at bounding box center [1356, 682] width 26 height 12
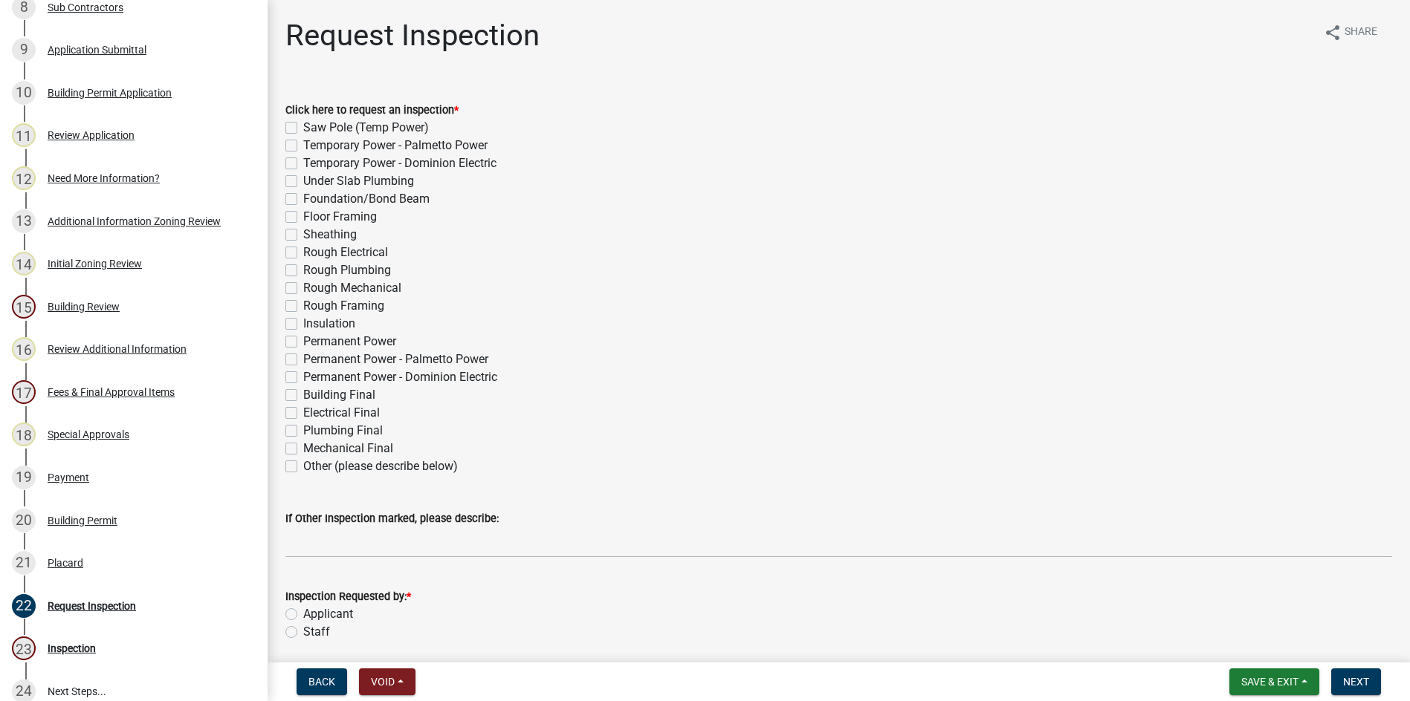
scroll to position [318, 0]
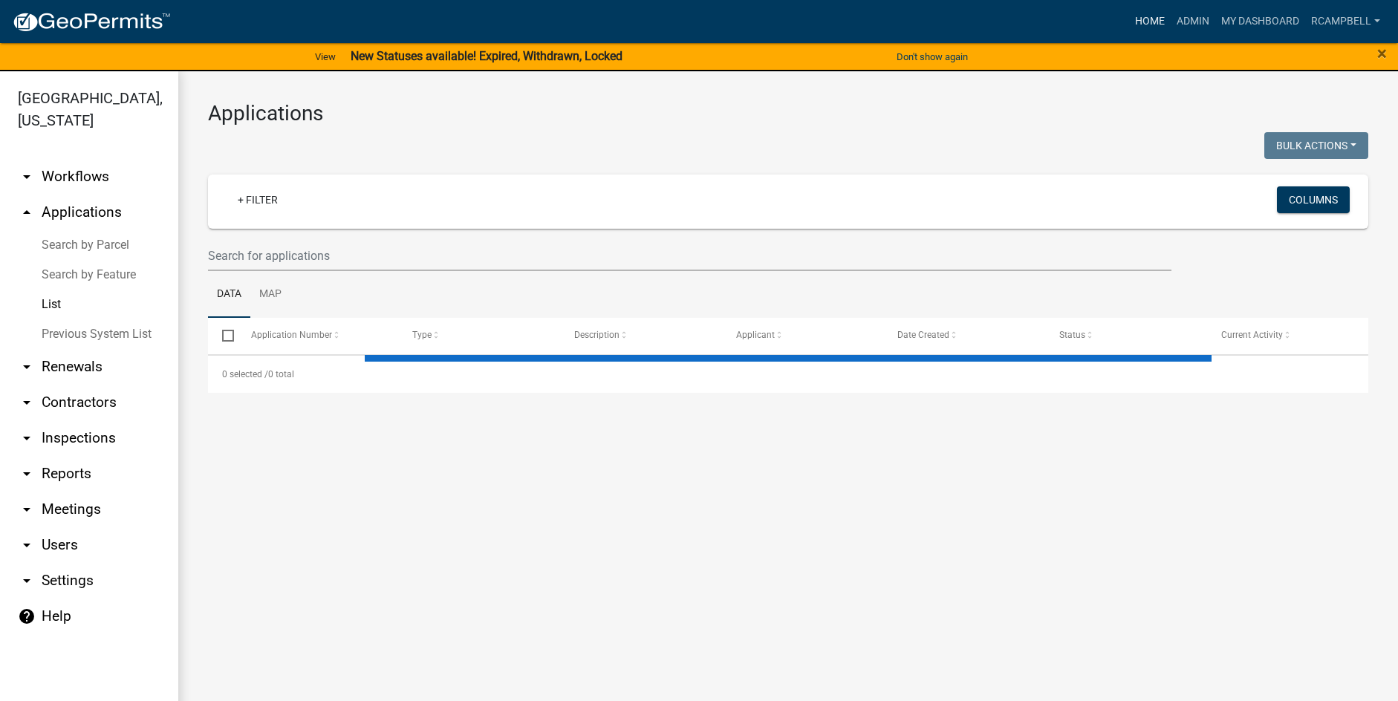
click at [1140, 20] on link "Home" at bounding box center [1150, 21] width 42 height 28
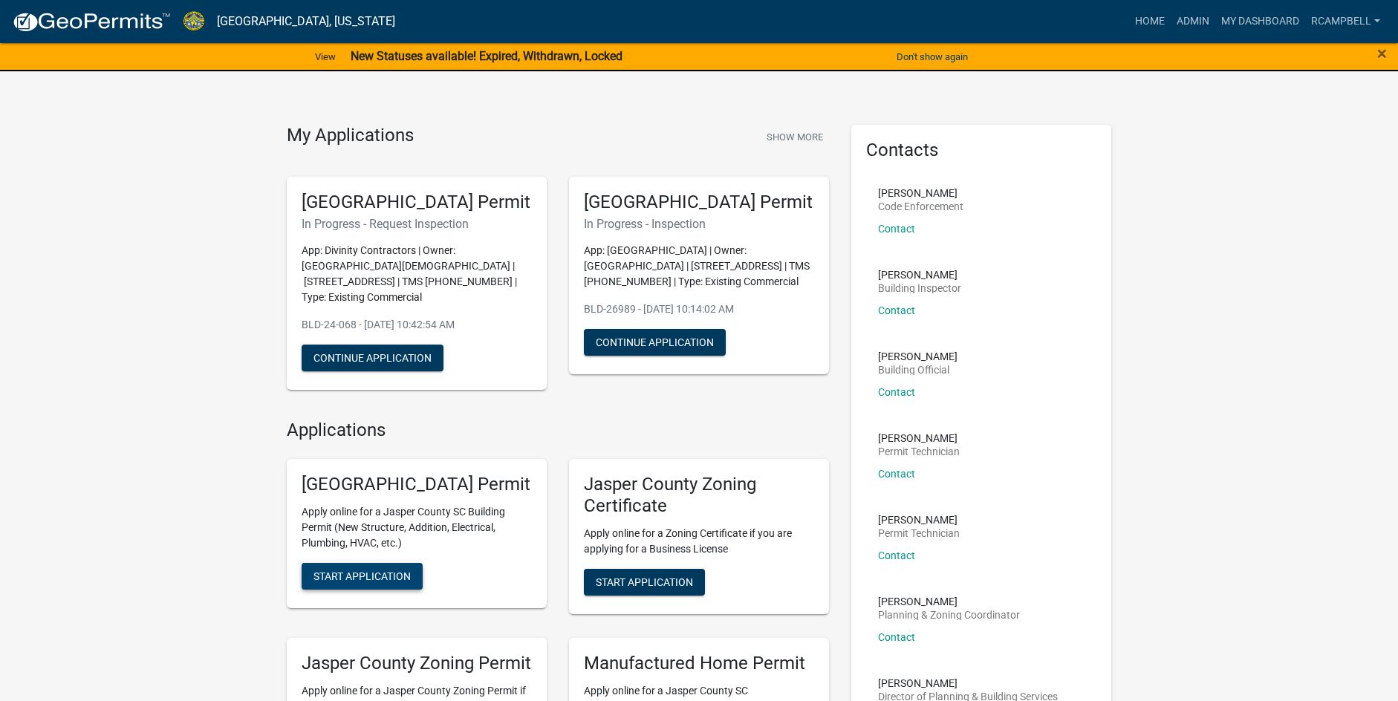
click at [333, 583] on span "Start Application" at bounding box center [362, 577] width 97 height 12
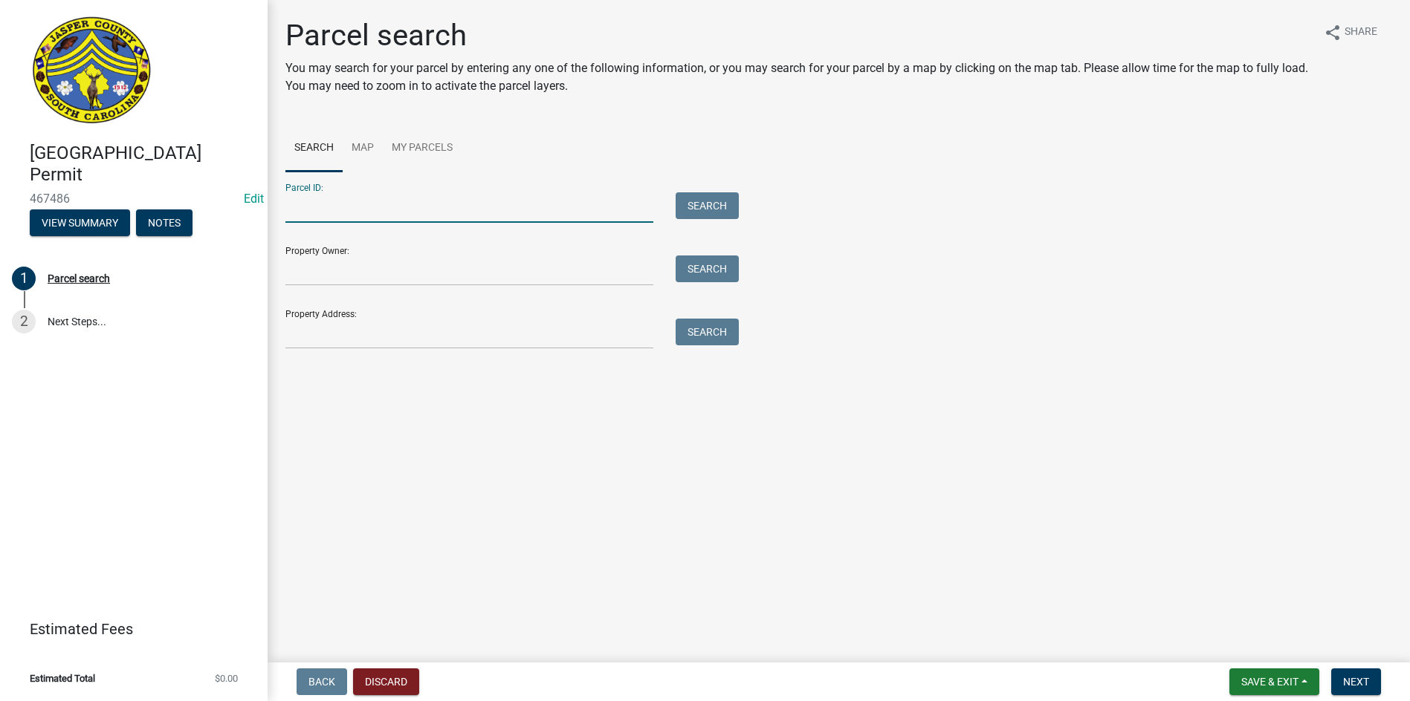
click at [309, 207] on input "Parcel ID:" at bounding box center [469, 207] width 368 height 30
drag, startPoint x: 317, startPoint y: 329, endPoint x: 313, endPoint y: 318, distance: 11.7
click at [316, 333] on input "Property Address:" at bounding box center [469, 334] width 368 height 30
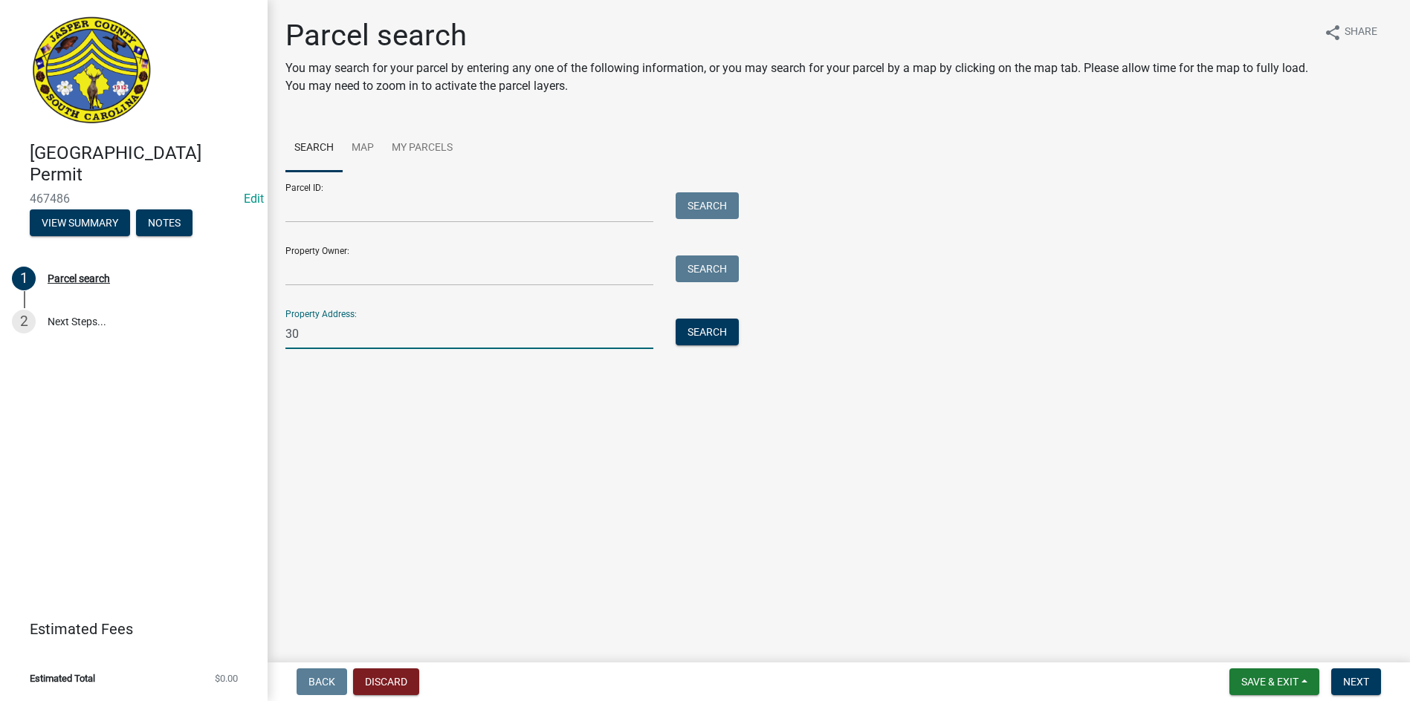
type input "3"
click at [683, 338] on button "Search" at bounding box center [706, 332] width 63 height 27
click at [360, 331] on input "170 firetower" at bounding box center [469, 334] width 368 height 30
type input "[STREET_ADDRESS]"
click at [736, 332] on button "Search" at bounding box center [706, 332] width 63 height 27
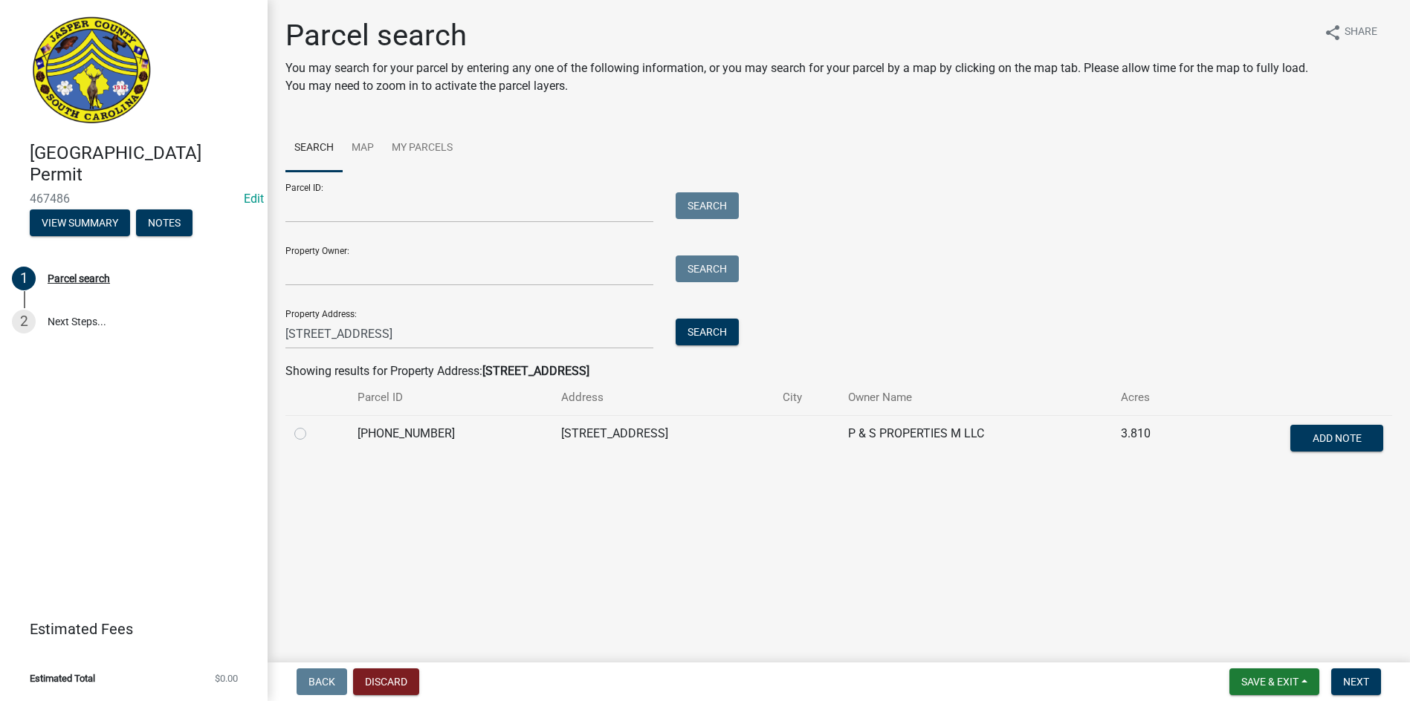
click at [299, 440] on div at bounding box center [316, 434] width 45 height 18
click at [1345, 687] on span "Next" at bounding box center [1356, 682] width 26 height 12
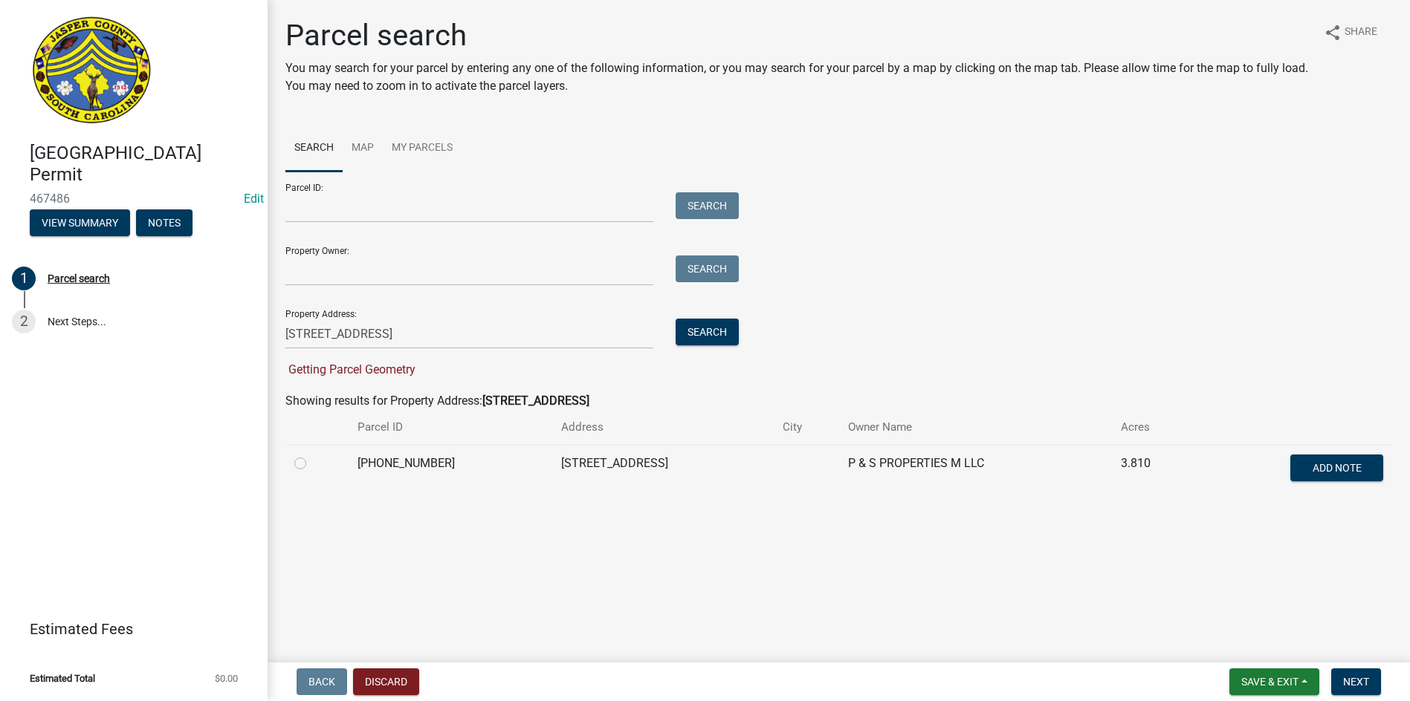
click at [312, 455] on label at bounding box center [312, 455] width 0 height 0
click at [312, 463] on input "radio" at bounding box center [317, 460] width 10 height 10
radio input "true"
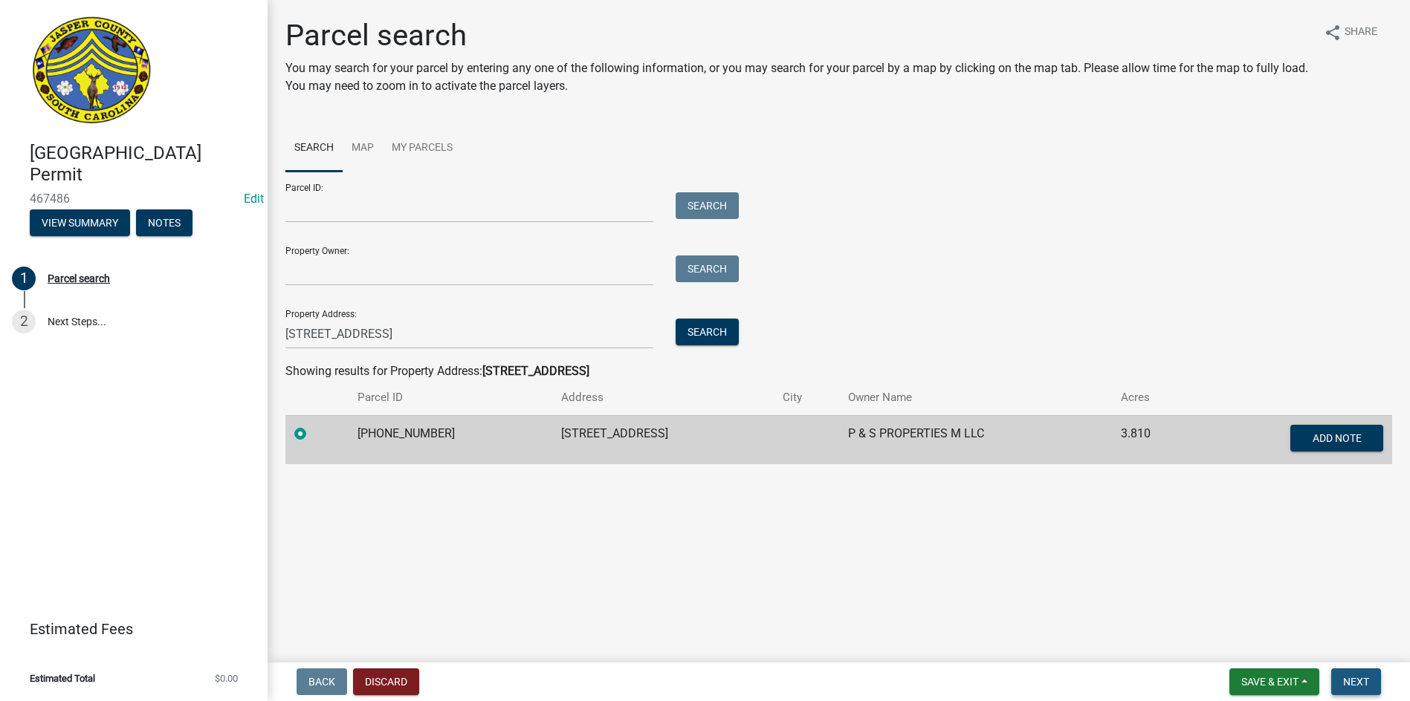
click at [1350, 681] on span "Next" at bounding box center [1356, 682] width 26 height 12
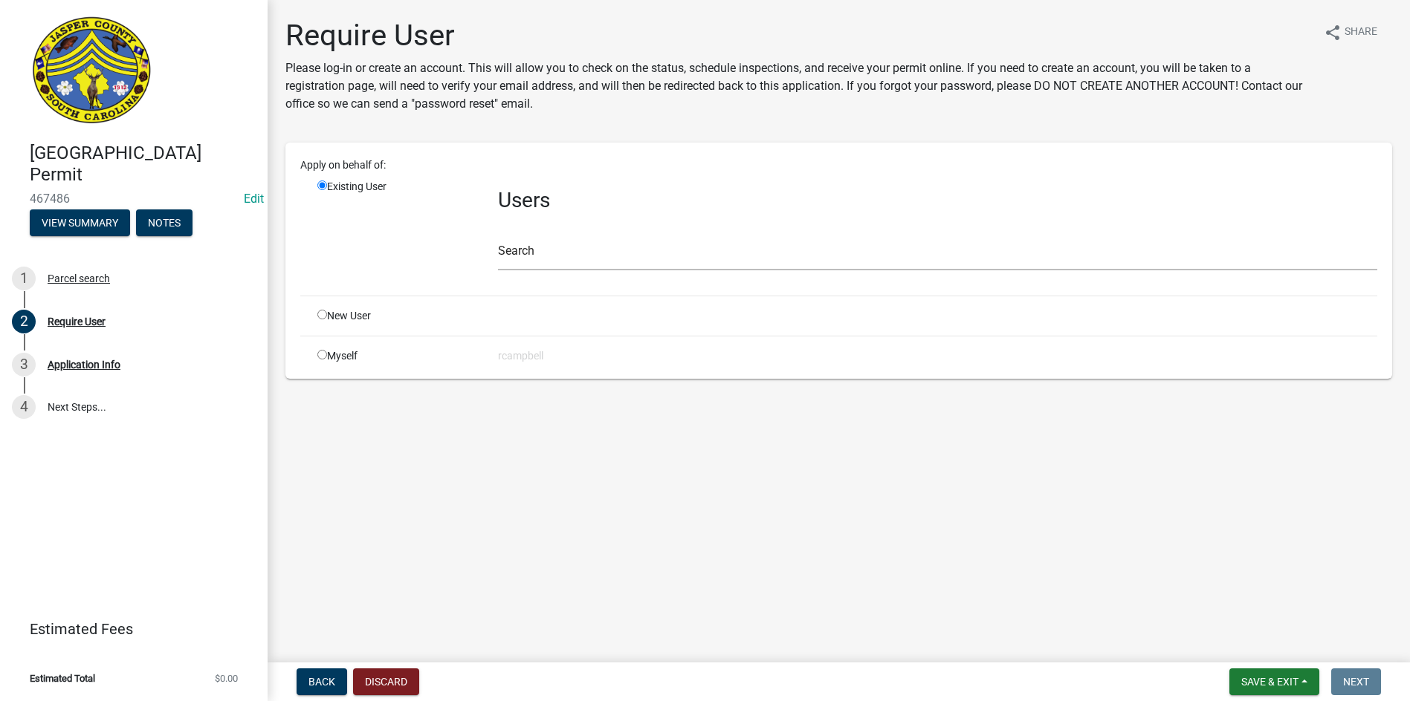
click at [320, 353] on input "radio" at bounding box center [322, 355] width 10 height 10
radio input "true"
radio input "false"
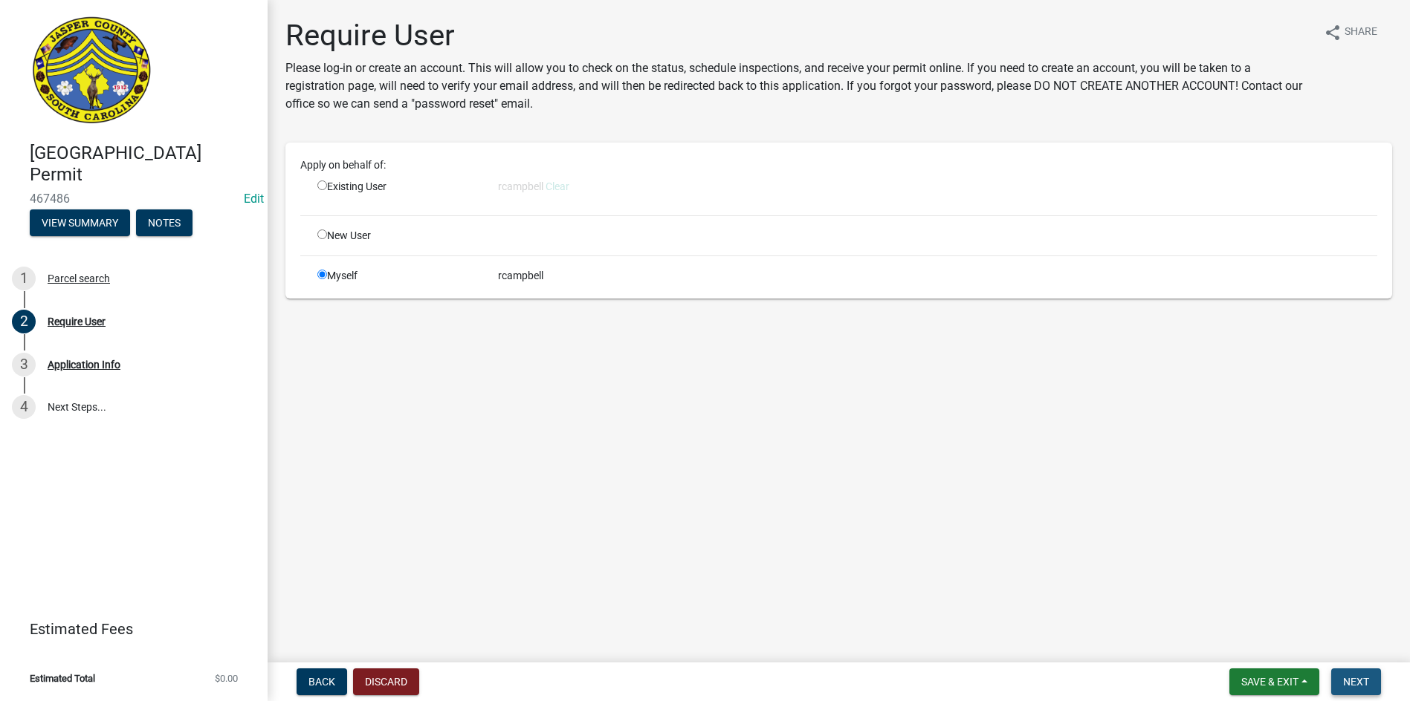
click at [1355, 679] on span "Next" at bounding box center [1356, 682] width 26 height 12
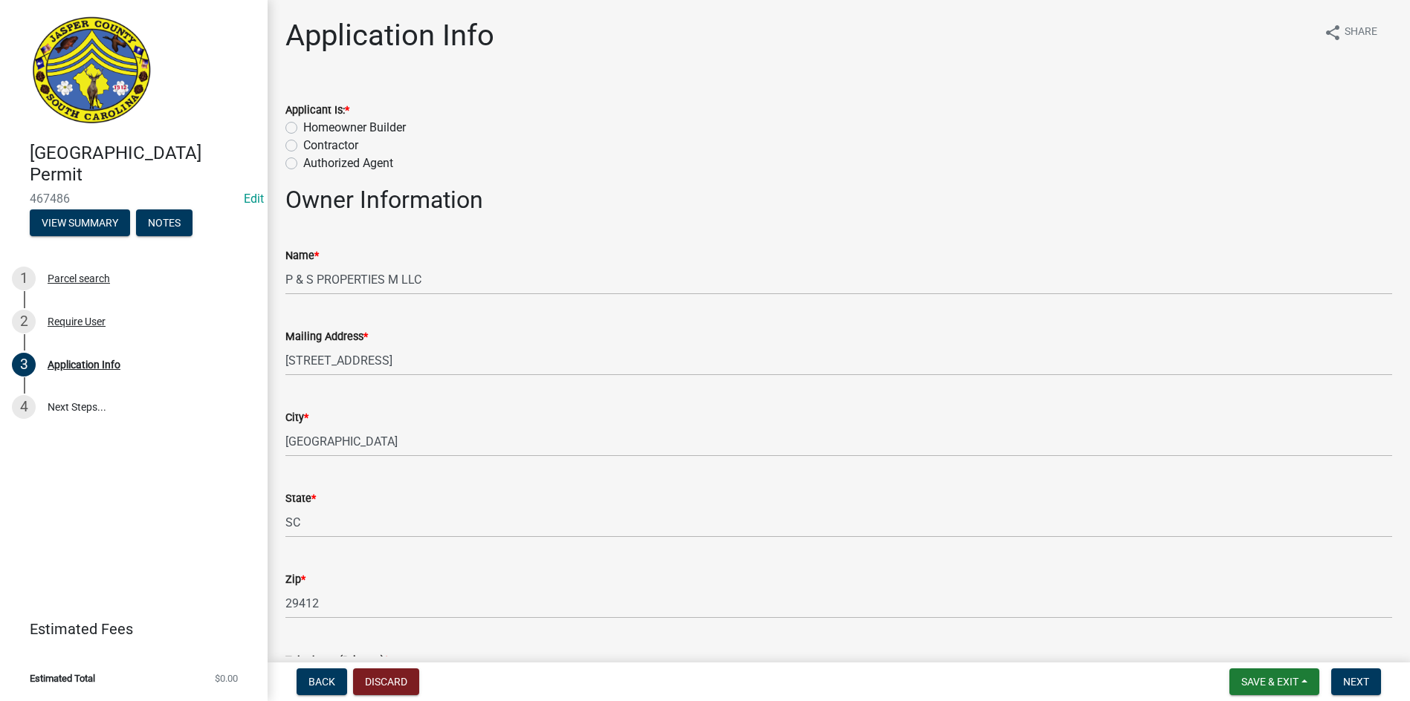
click at [303, 163] on label "Authorized Agent" at bounding box center [348, 164] width 90 height 18
click at [303, 163] on input "Authorized Agent" at bounding box center [308, 160] width 10 height 10
radio input "true"
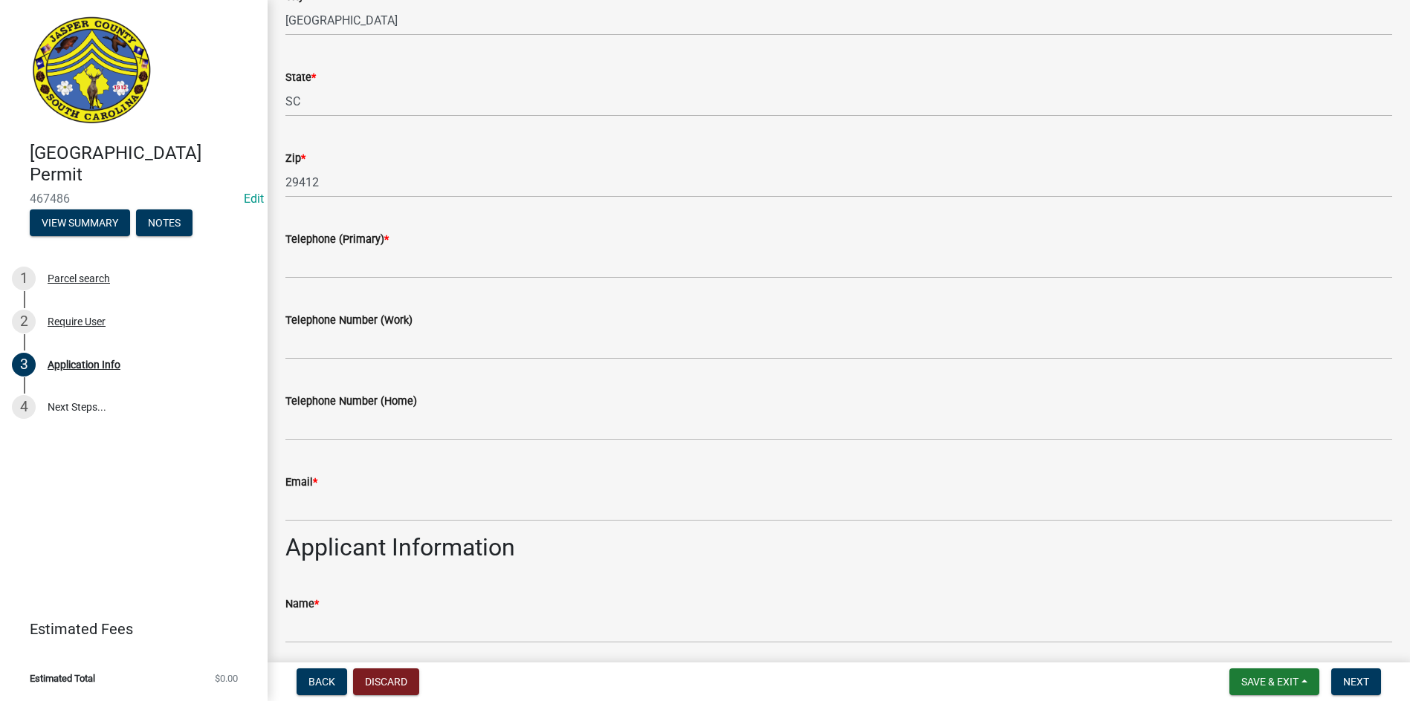
scroll to position [446, 0]
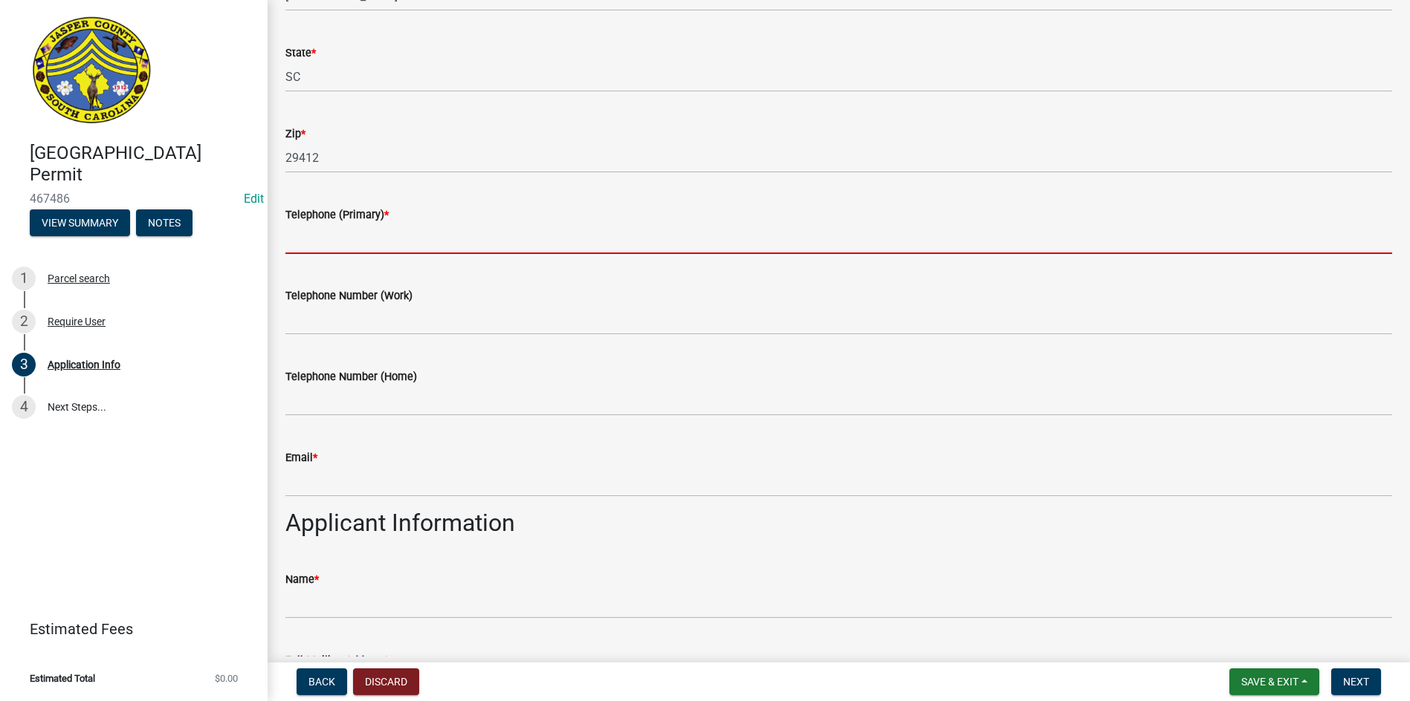
click at [371, 234] on input "Telephone (Primary) *" at bounding box center [838, 239] width 1106 height 30
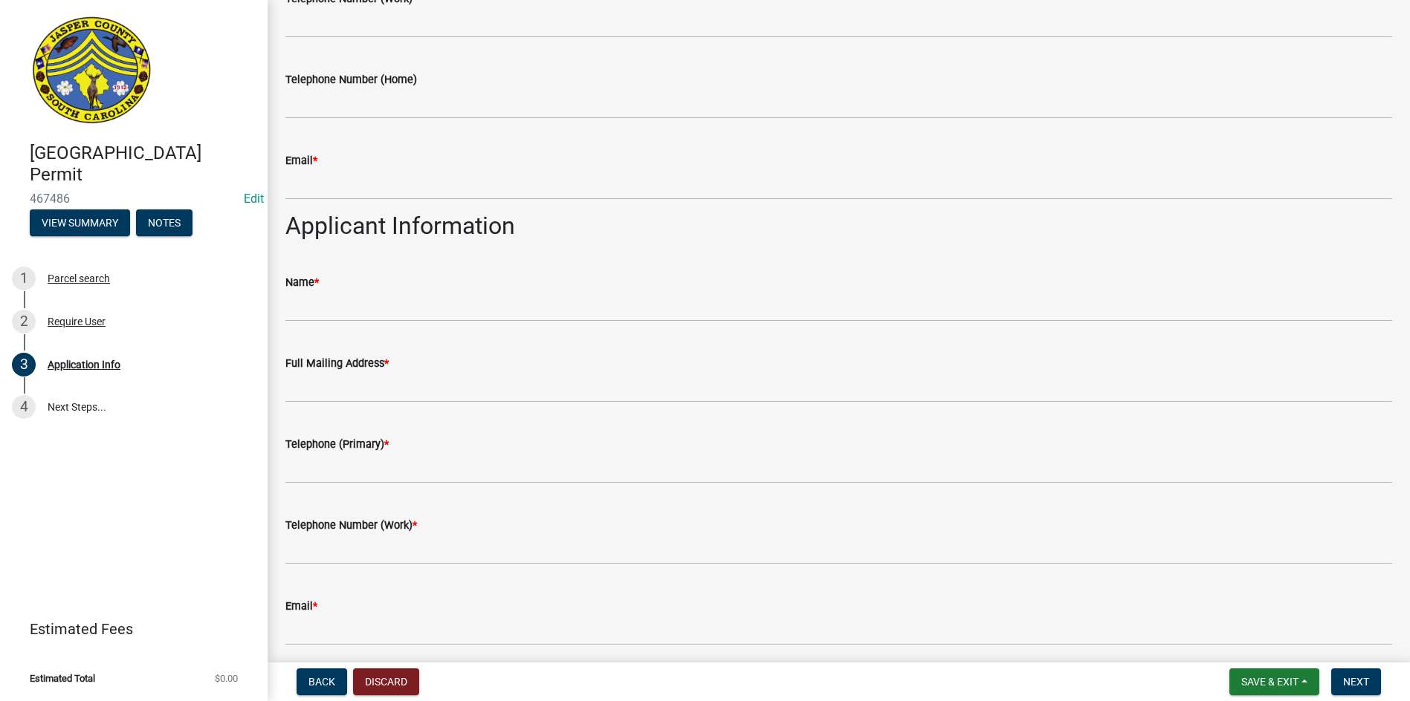
scroll to position [678, 0]
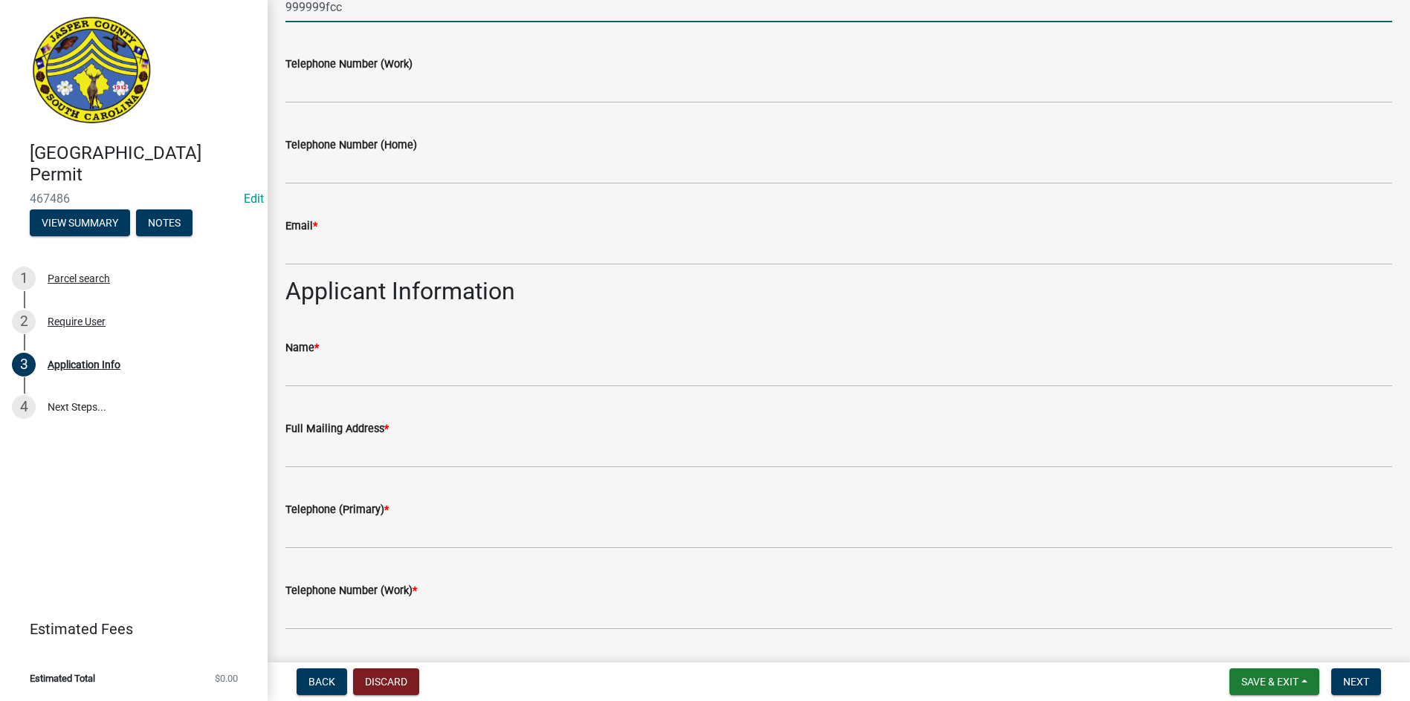
type input "999999fcc"
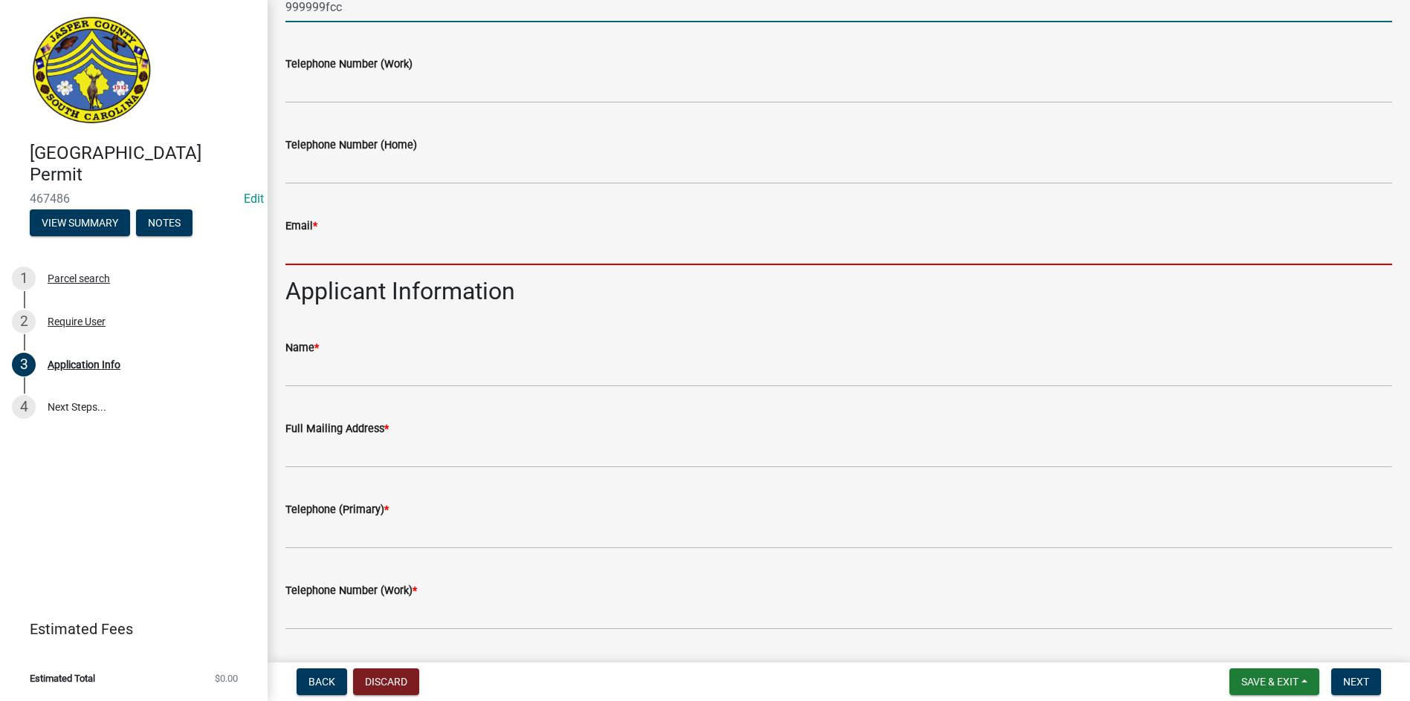
click at [308, 255] on input "Email *" at bounding box center [838, 250] width 1106 height 30
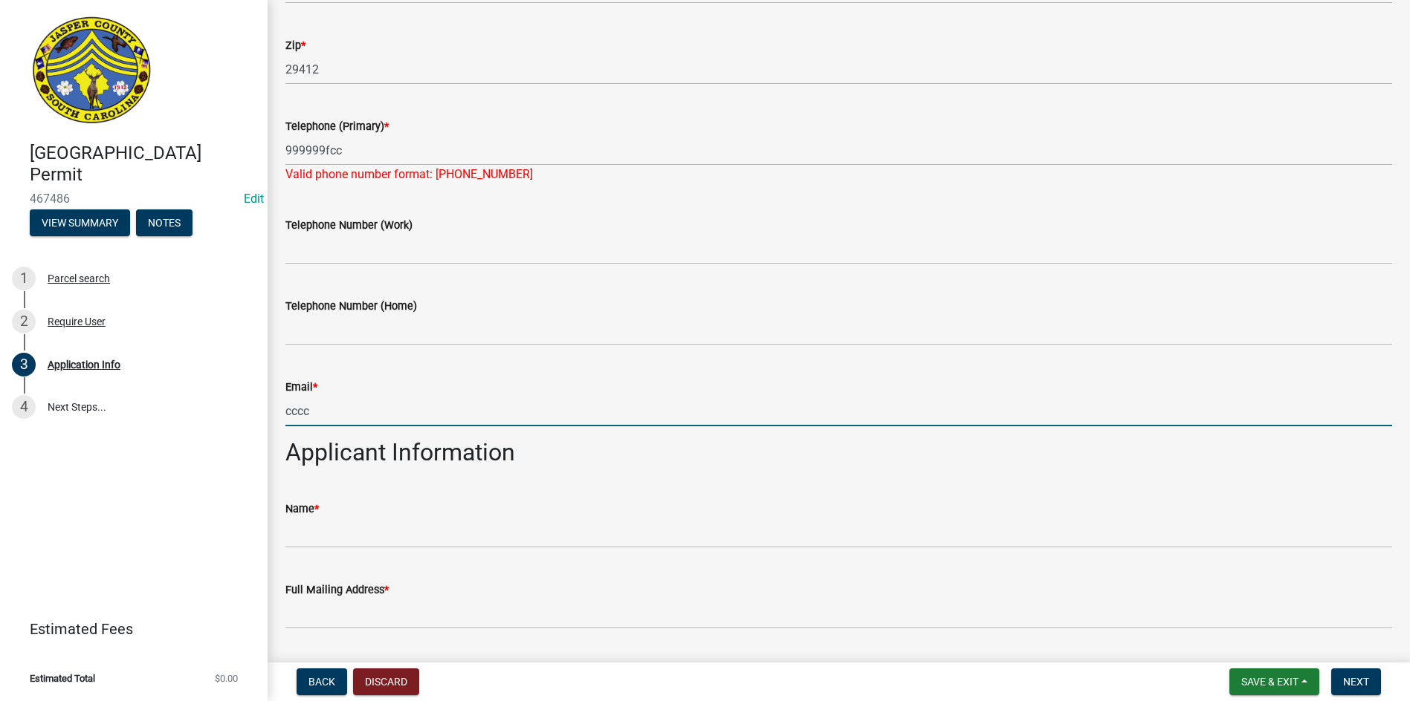
scroll to position [529, 0]
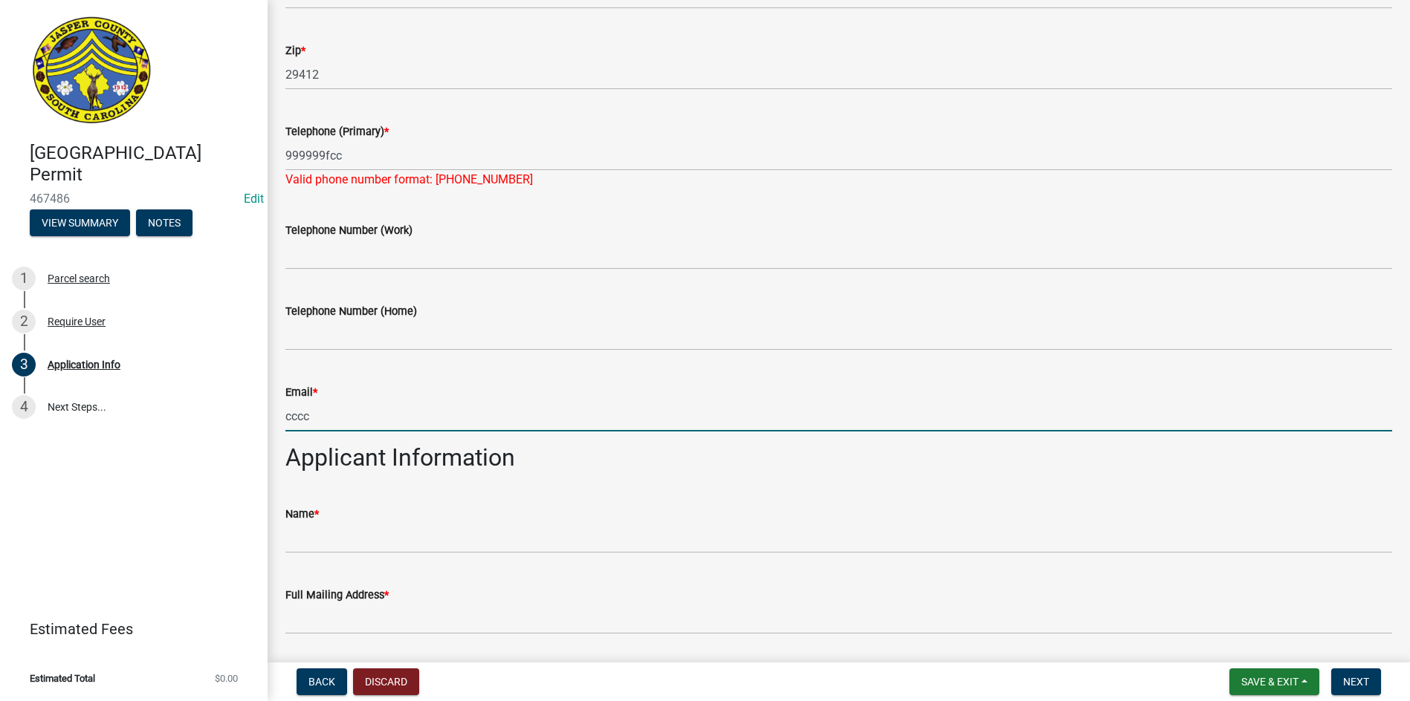
type input "cccc"
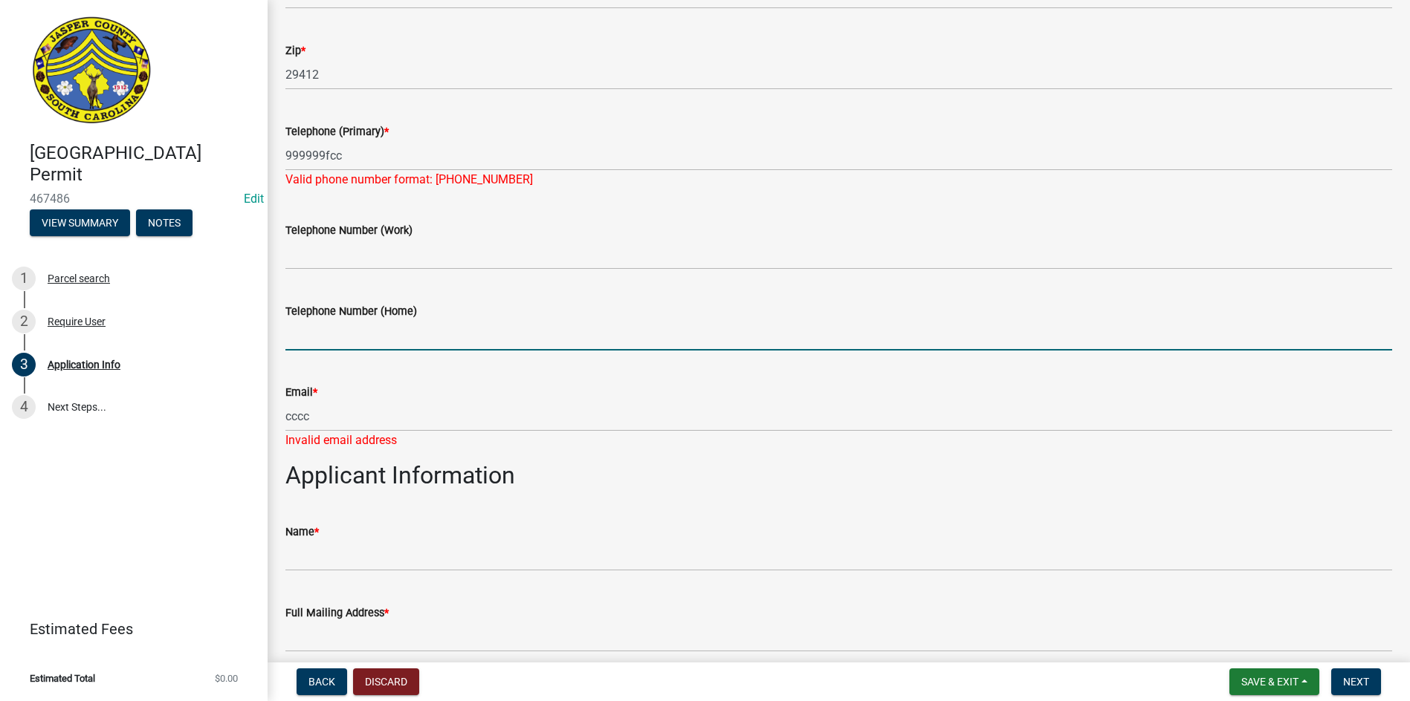
click at [309, 333] on input "Telephone Number (Home)" at bounding box center [838, 335] width 1106 height 30
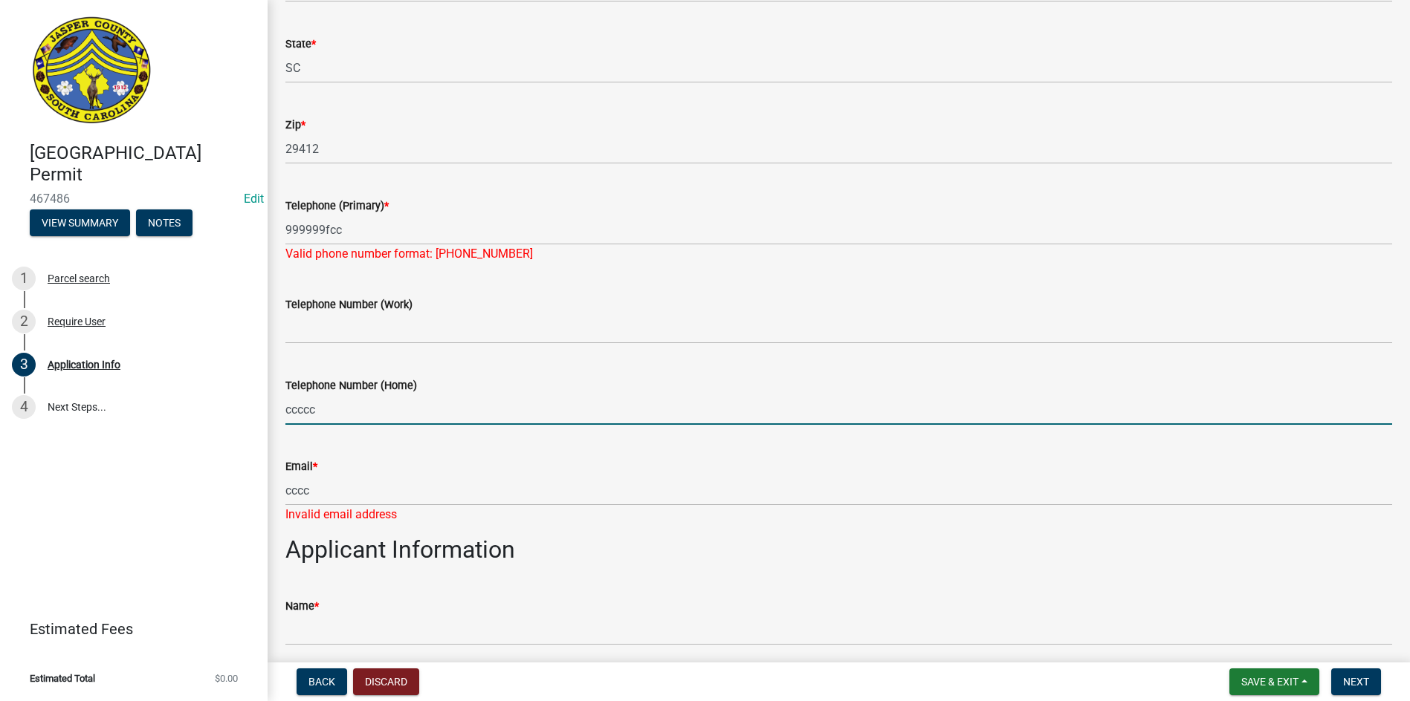
type input "ccccc"
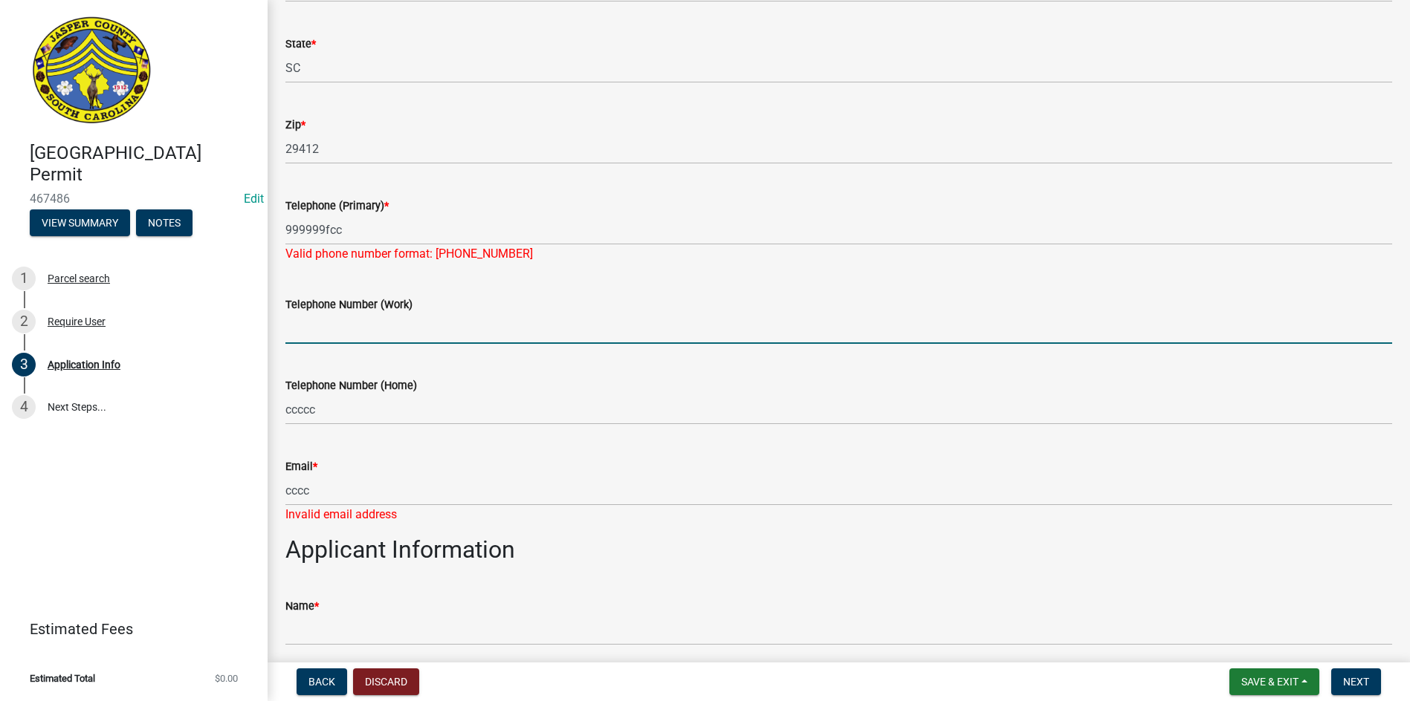
click at [304, 323] on input "Telephone Number (Work)" at bounding box center [838, 329] width 1106 height 30
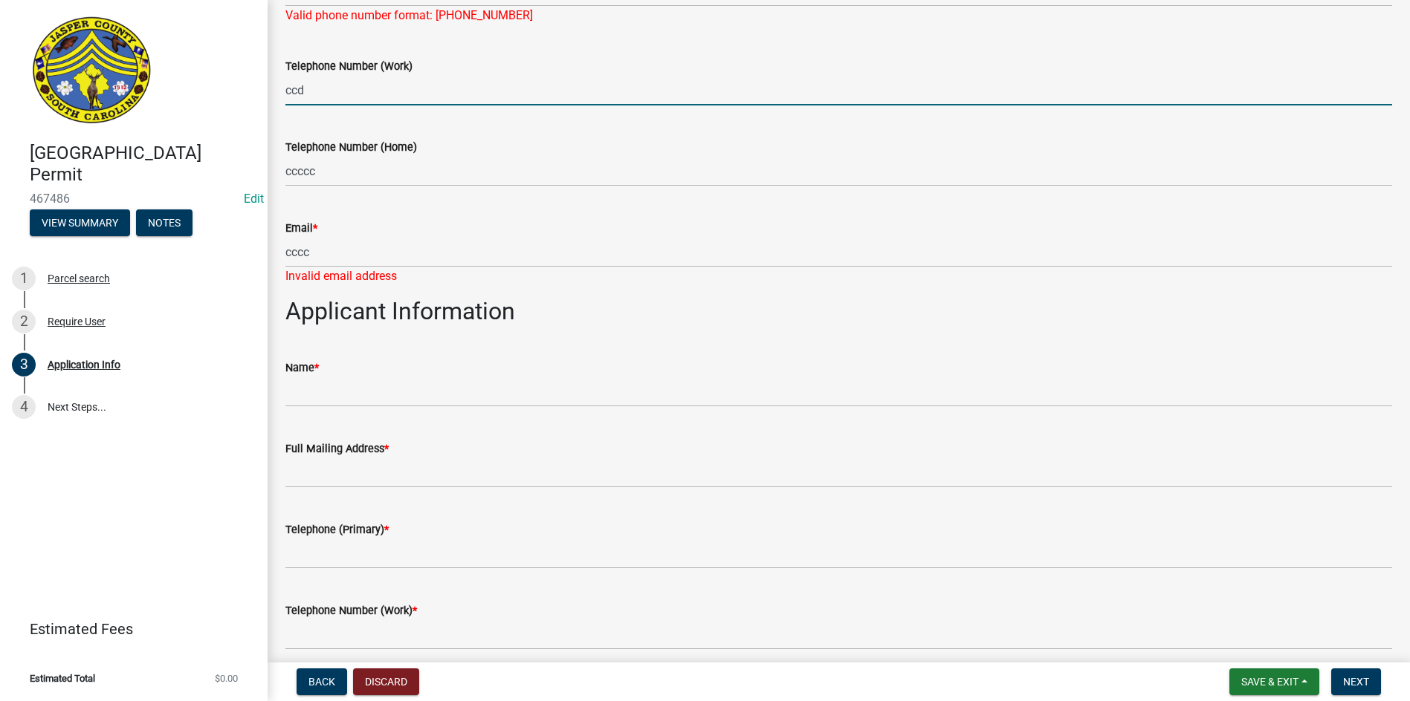
scroll to position [752, 0]
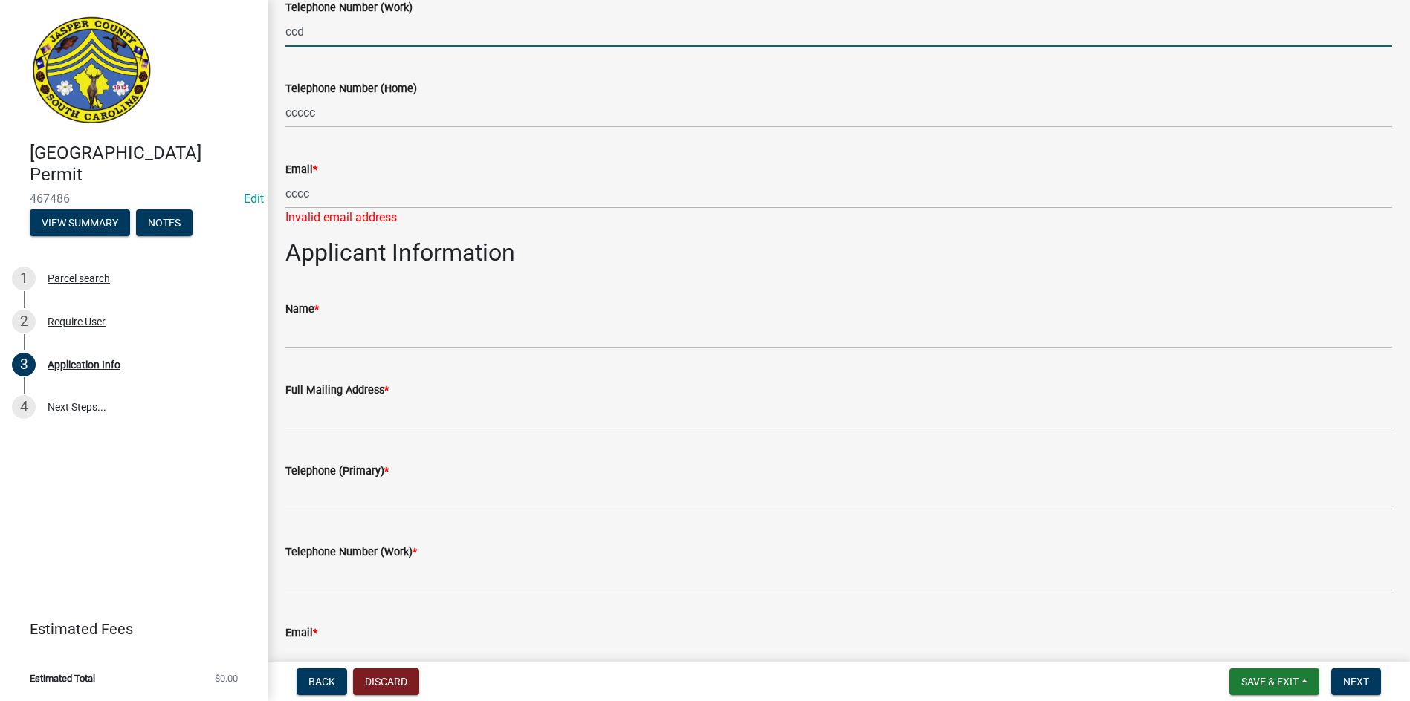
type input "ccd"
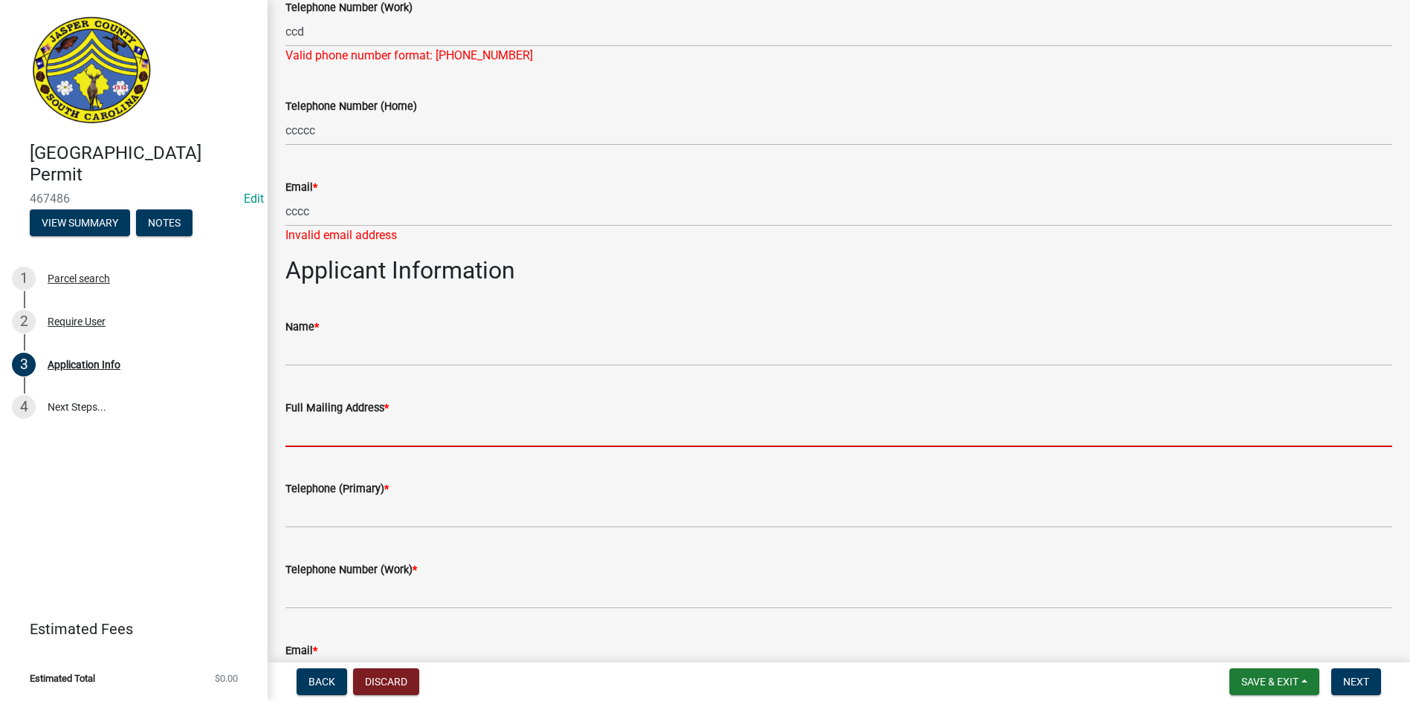
click at [307, 402] on form "Full Mailing Address *" at bounding box center [838, 423] width 1106 height 48
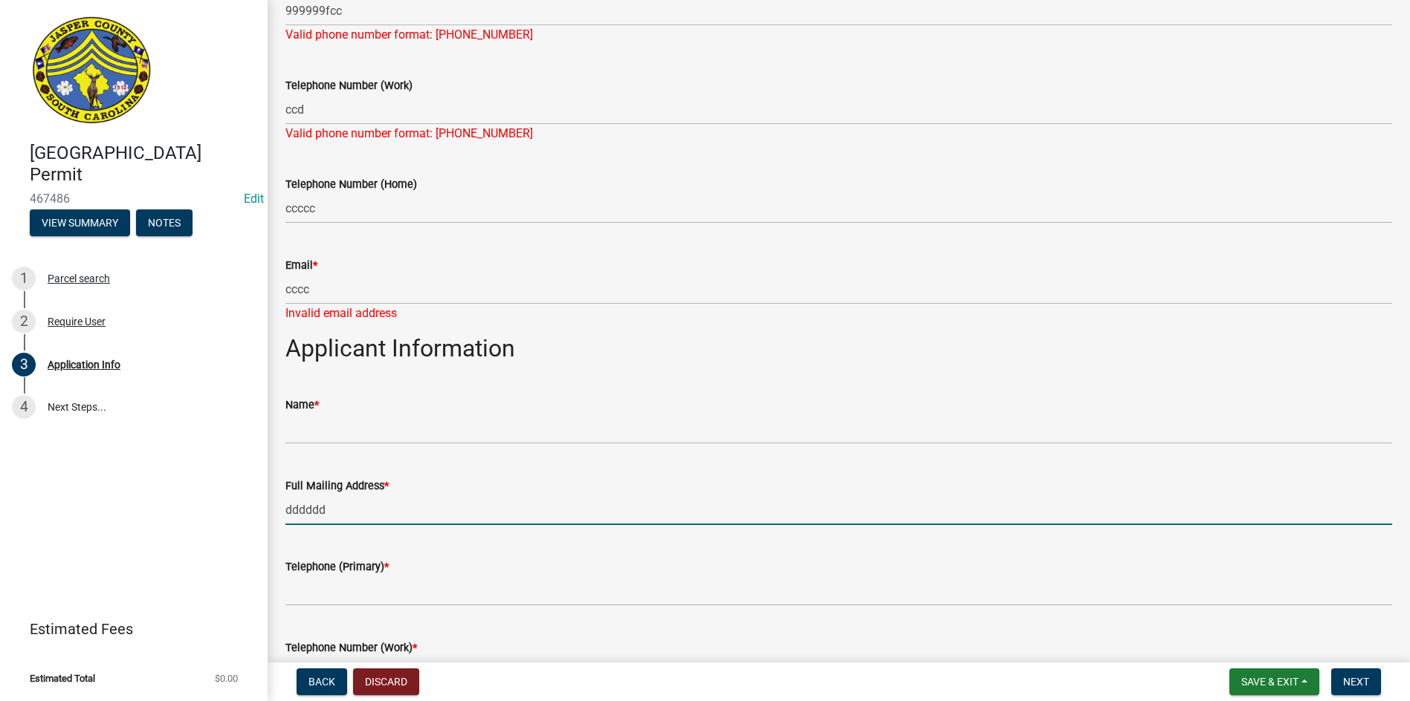
scroll to position [678, 0]
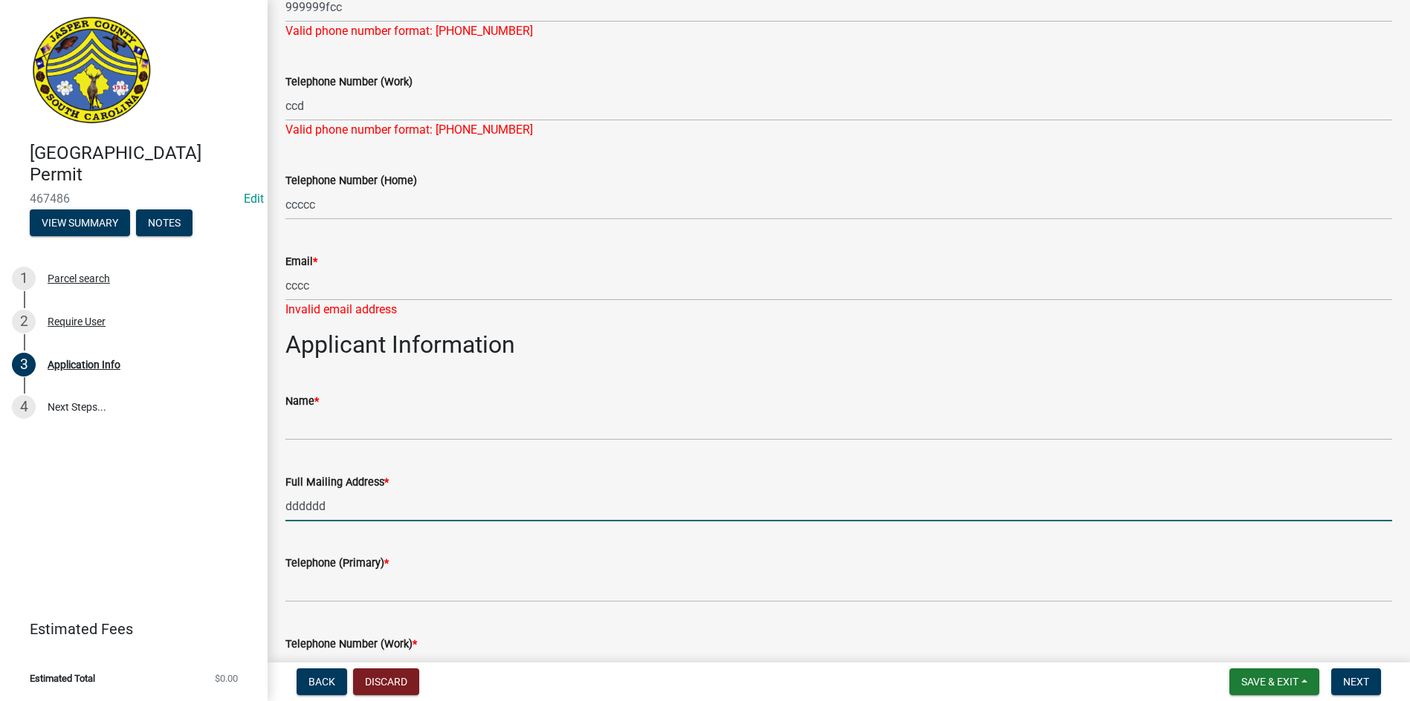
type input "dddddd"
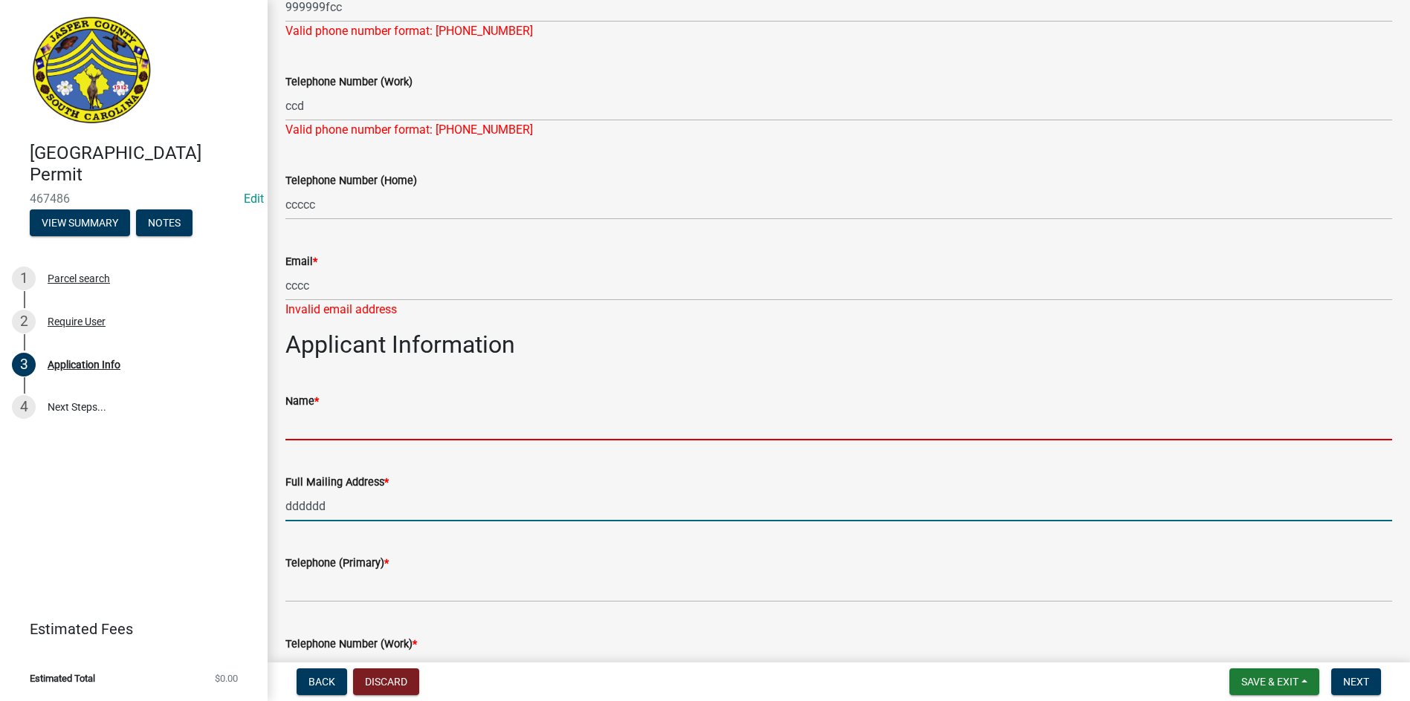
click at [311, 425] on input "Name *" at bounding box center [838, 425] width 1106 height 30
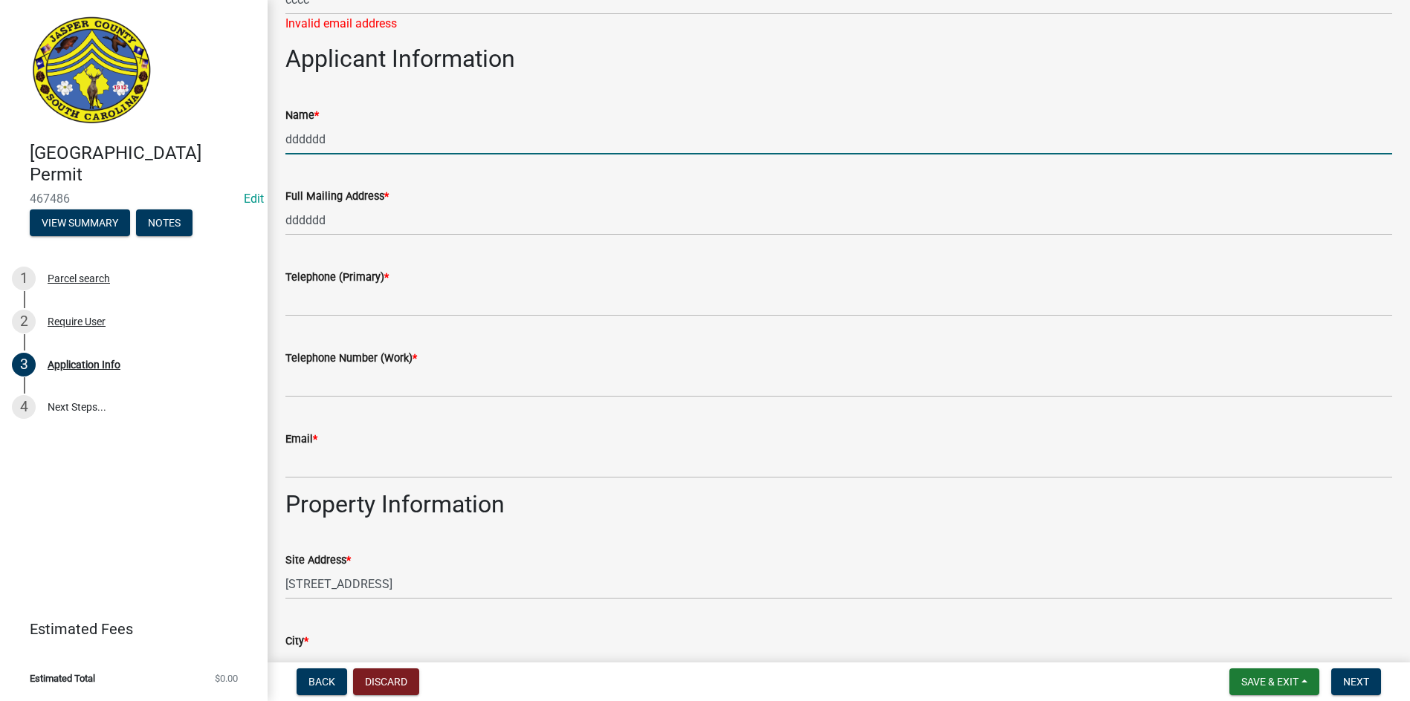
scroll to position [975, 0]
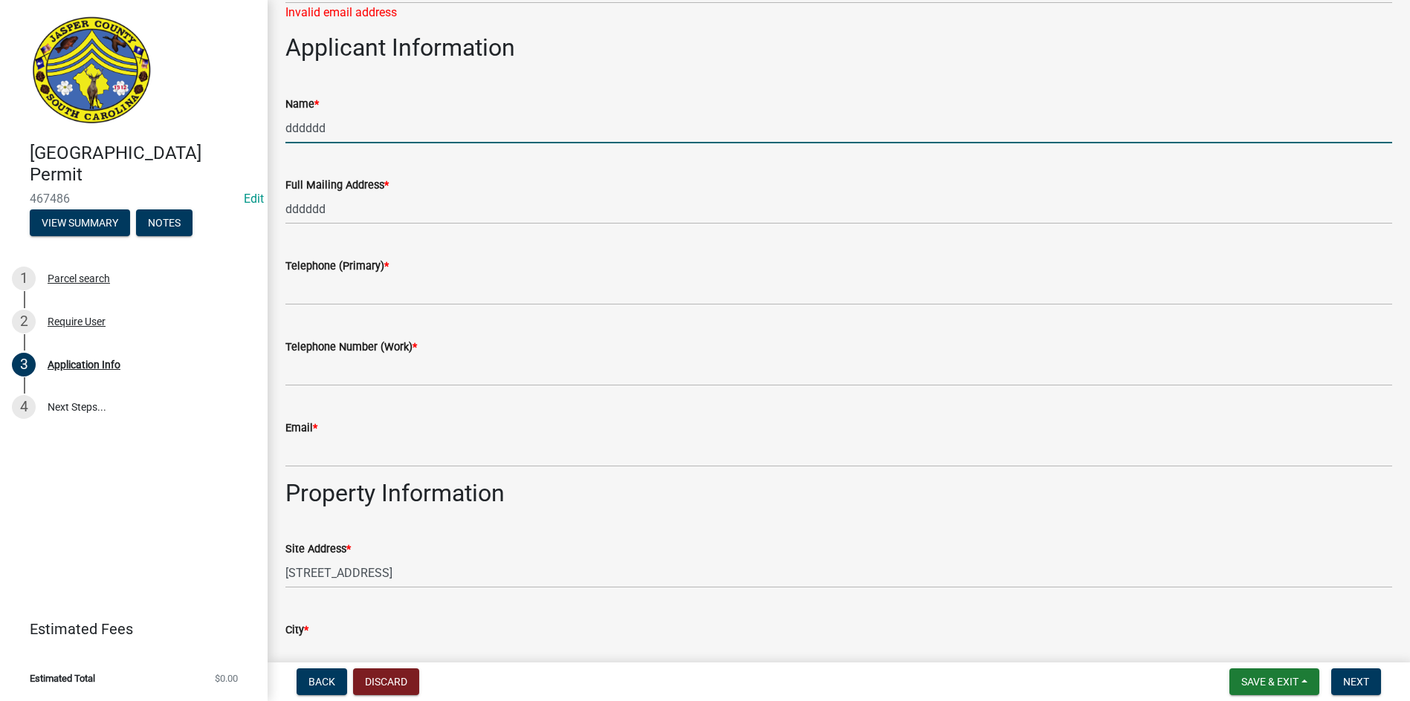
type input "dddddd"
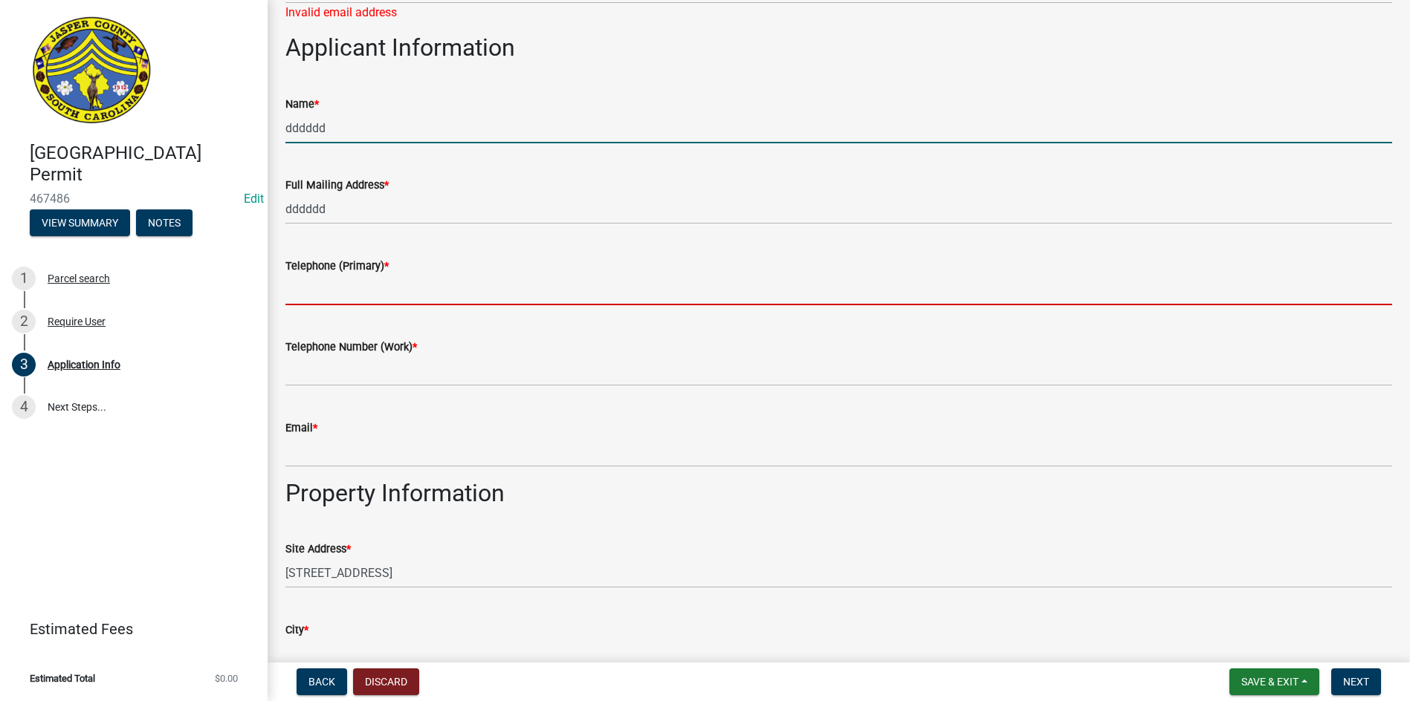
click at [318, 282] on input "Telephone (Primary) *" at bounding box center [838, 290] width 1106 height 30
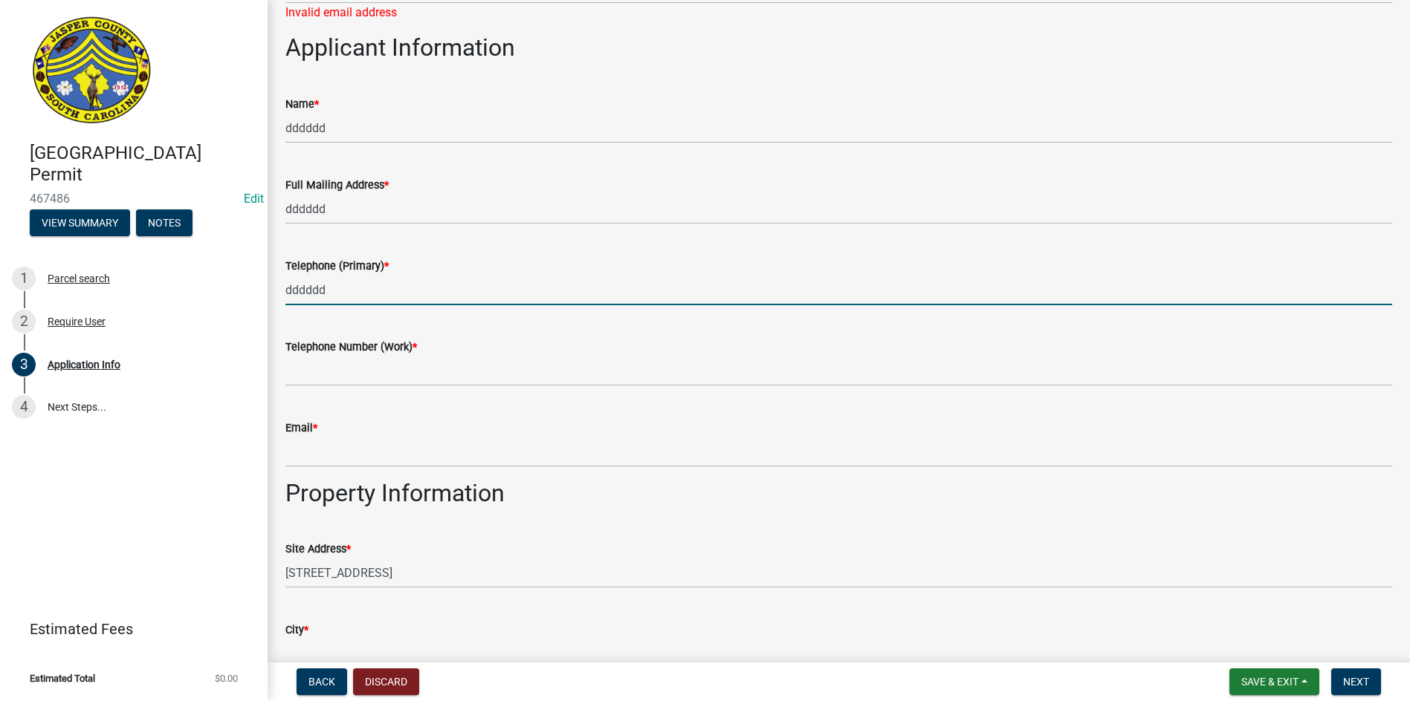
type input "dddddd"
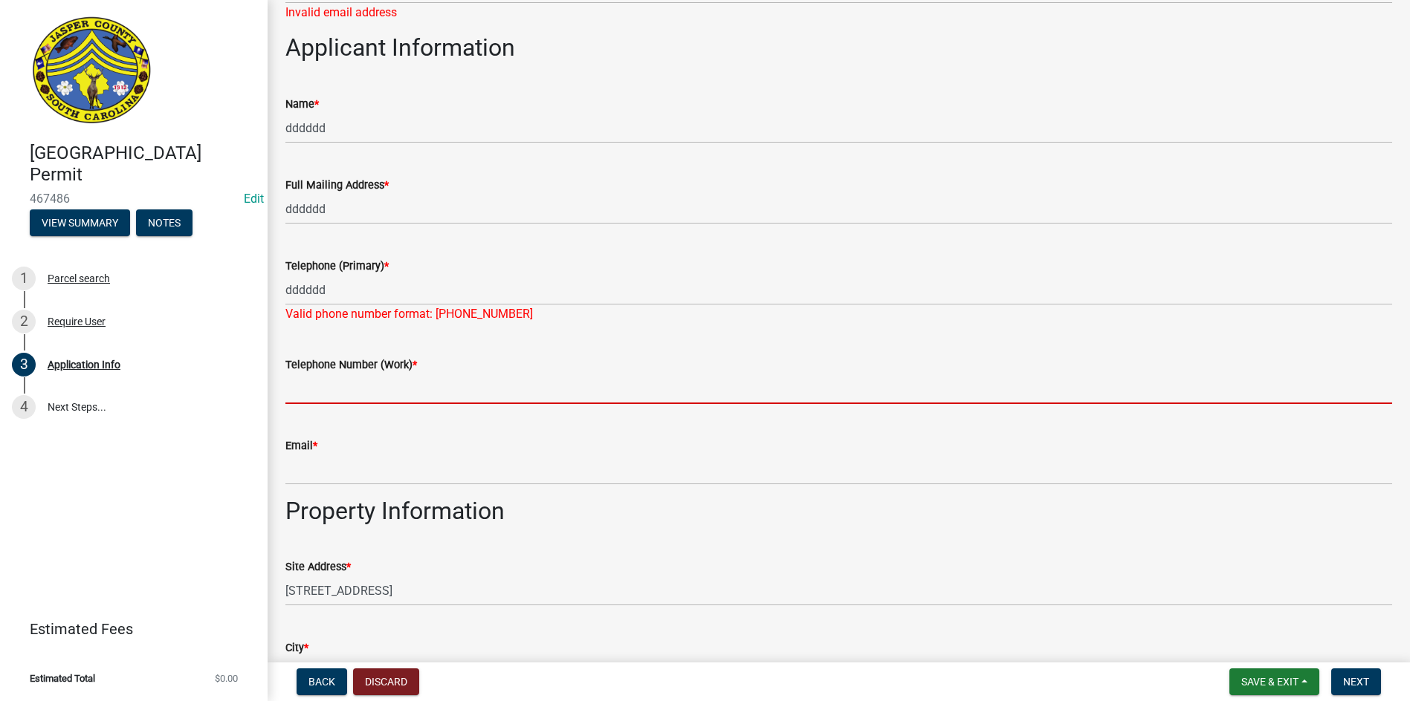
click at [305, 364] on form "Telephone Number (Work) *" at bounding box center [838, 380] width 1106 height 48
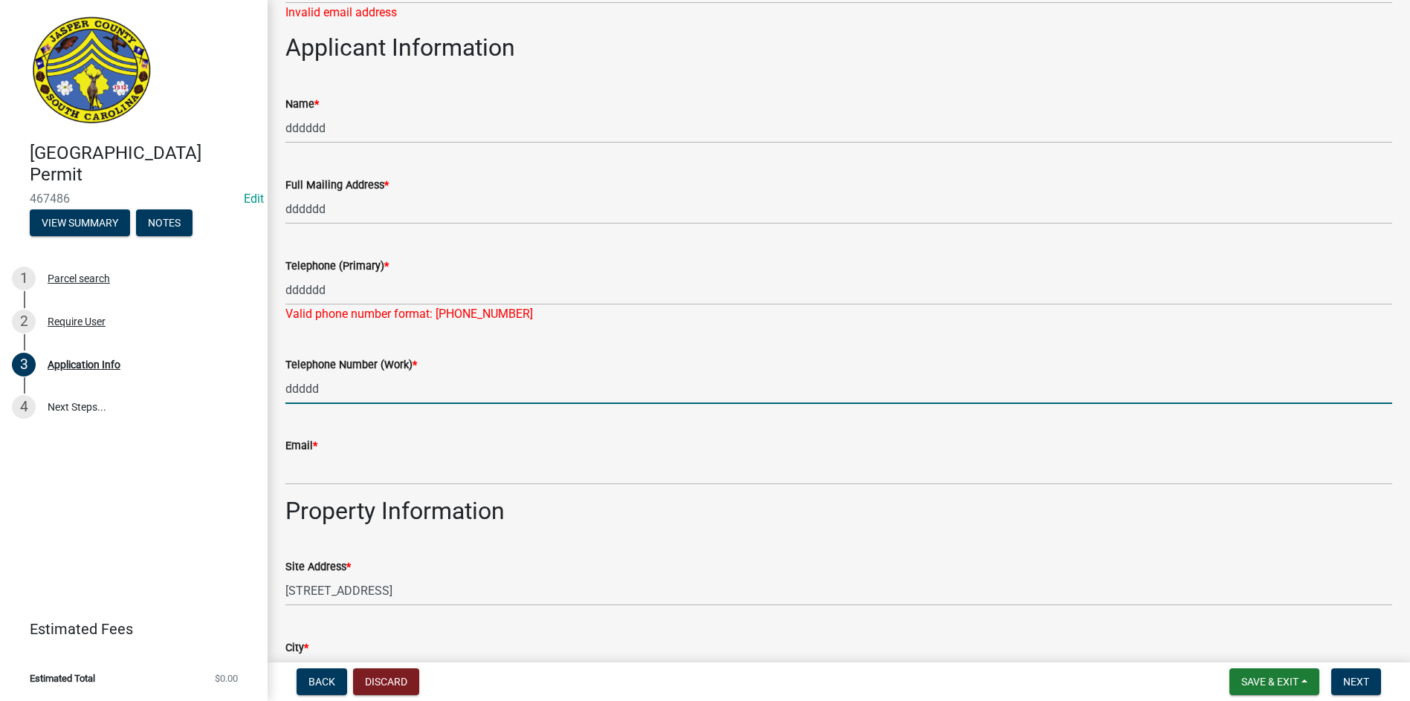
type input "ddddd"
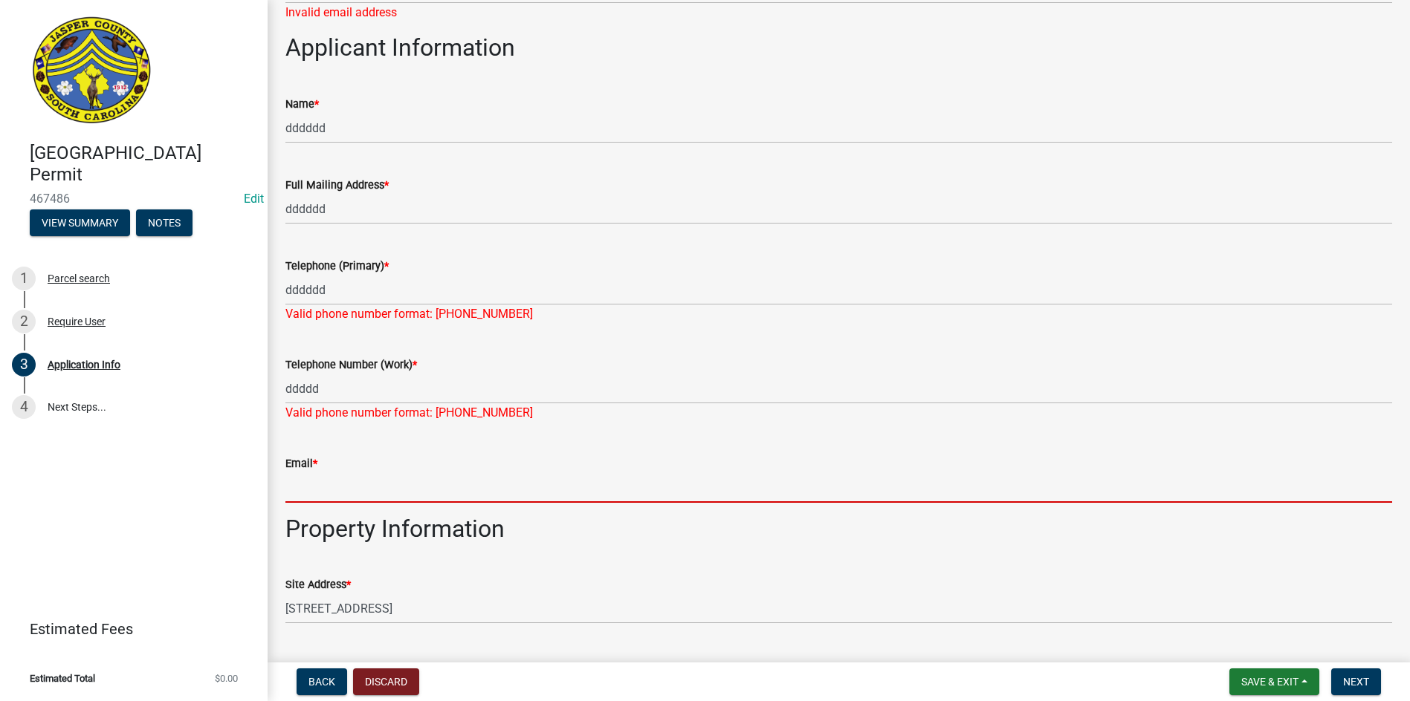
click at [311, 472] on form "Email *" at bounding box center [838, 479] width 1106 height 48
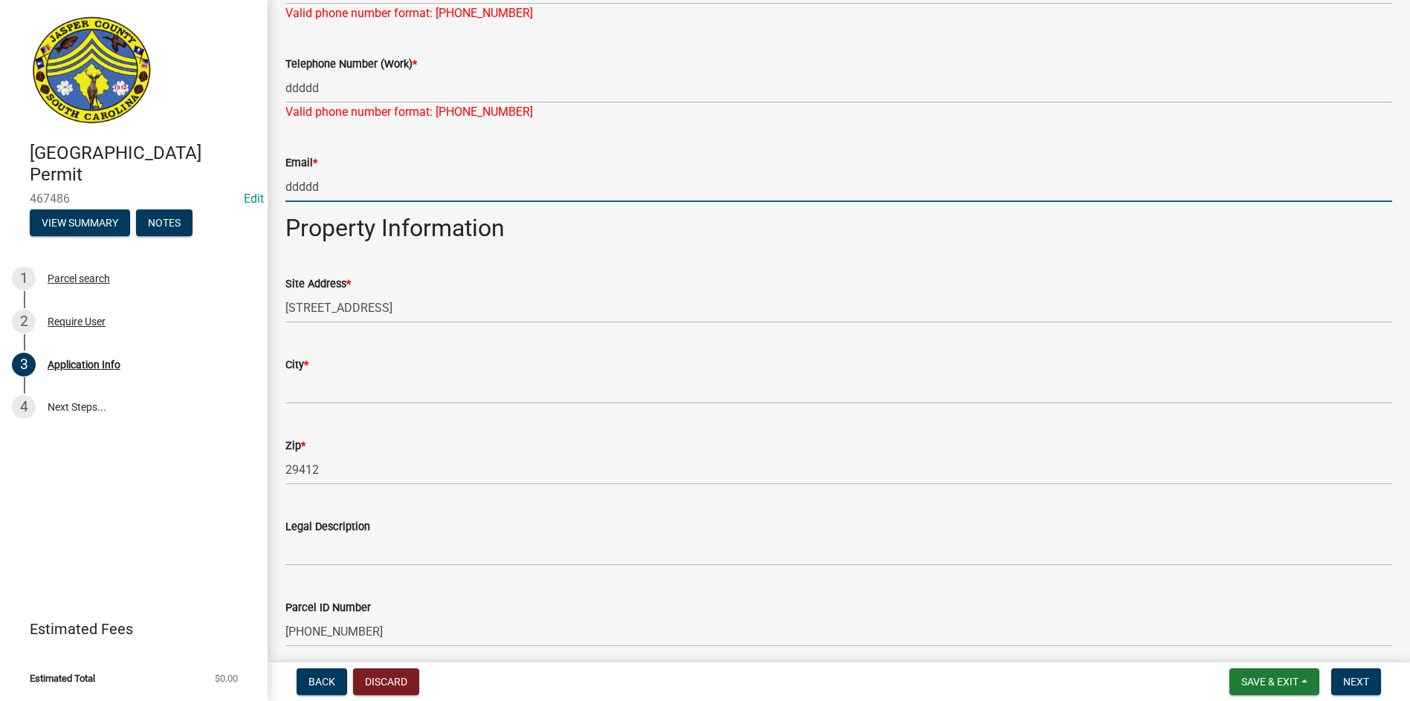
scroll to position [1346, 0]
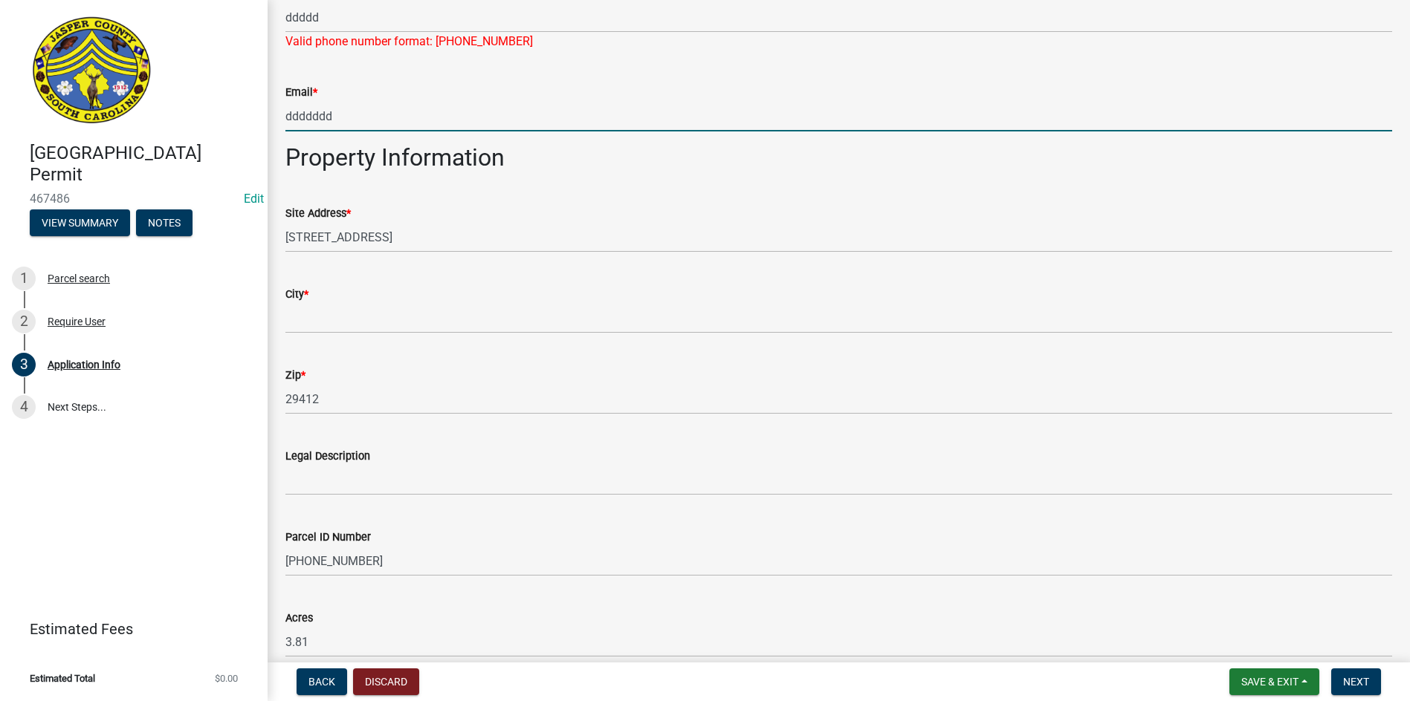
type input "ddddddd"
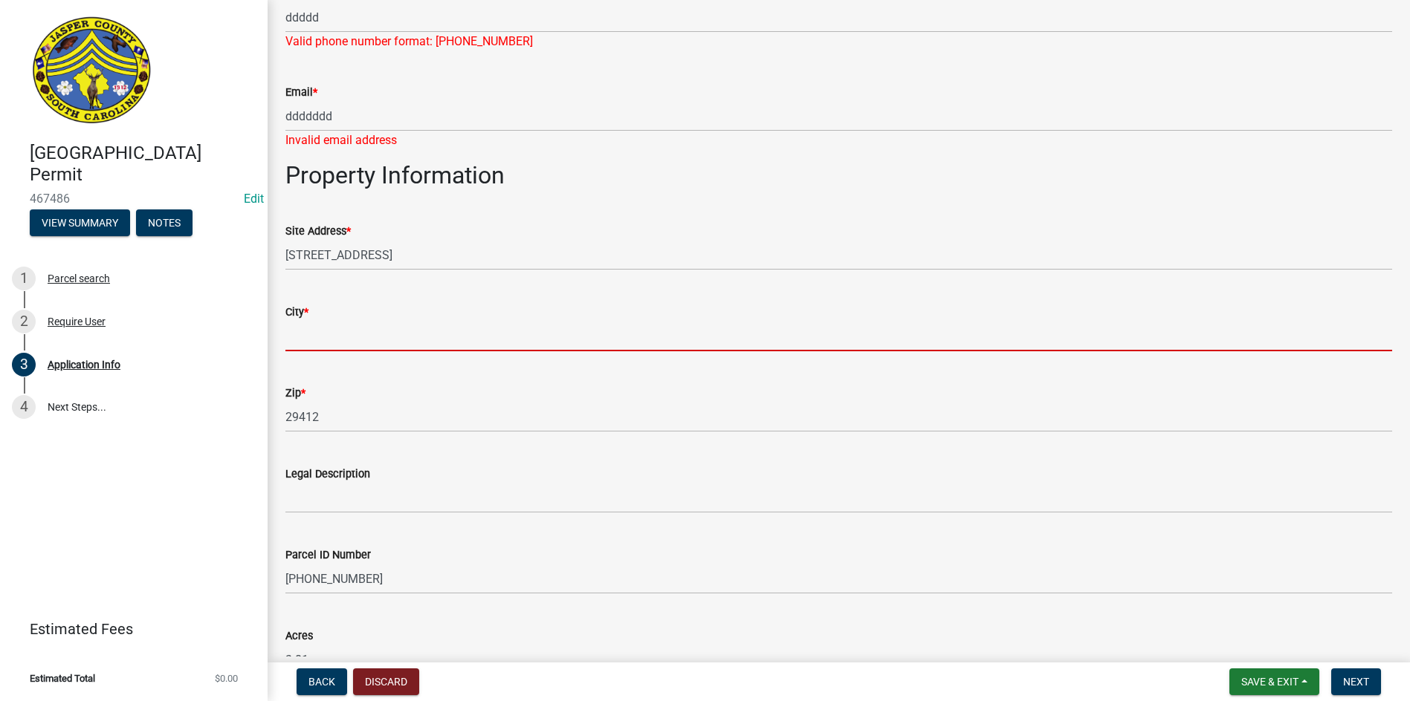
click at [303, 314] on form "City *" at bounding box center [838, 327] width 1106 height 48
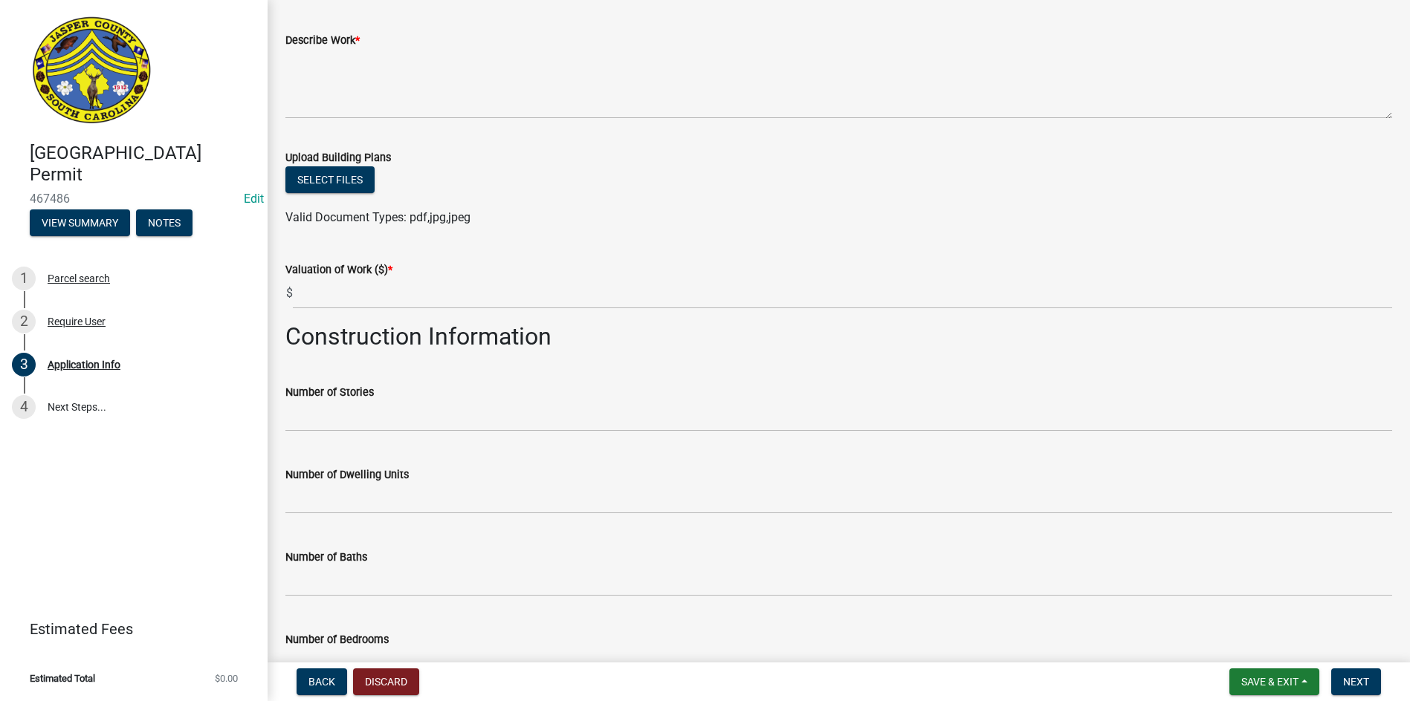
scroll to position [2312, 0]
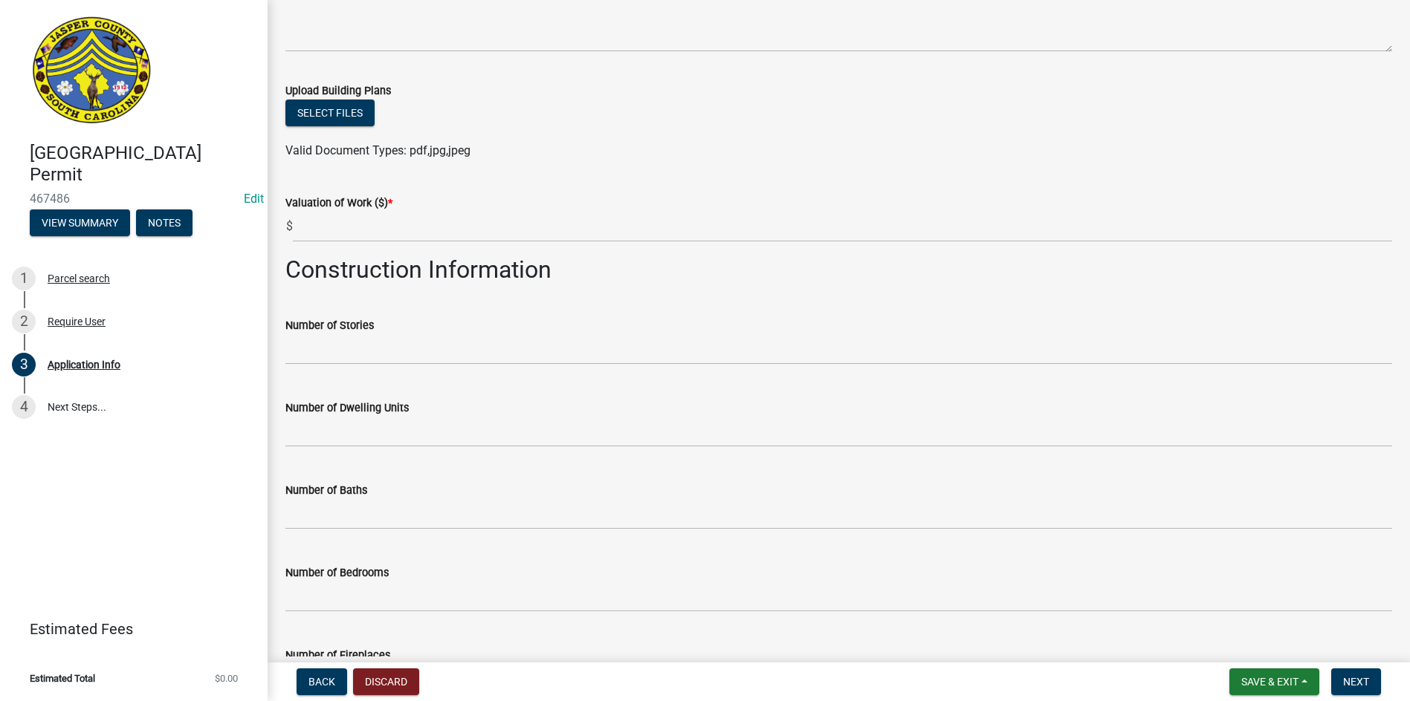
type input "ddddd"
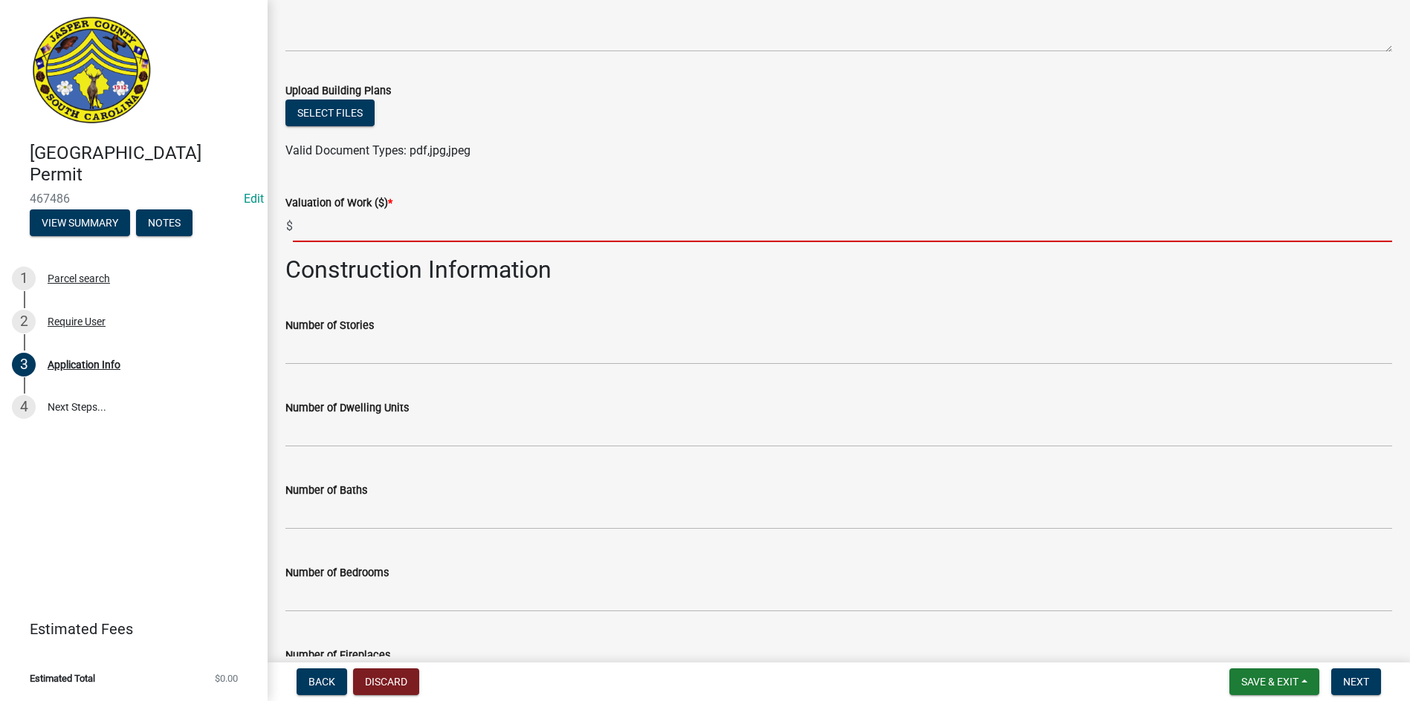
click at [311, 235] on input "text" at bounding box center [842, 227] width 1099 height 30
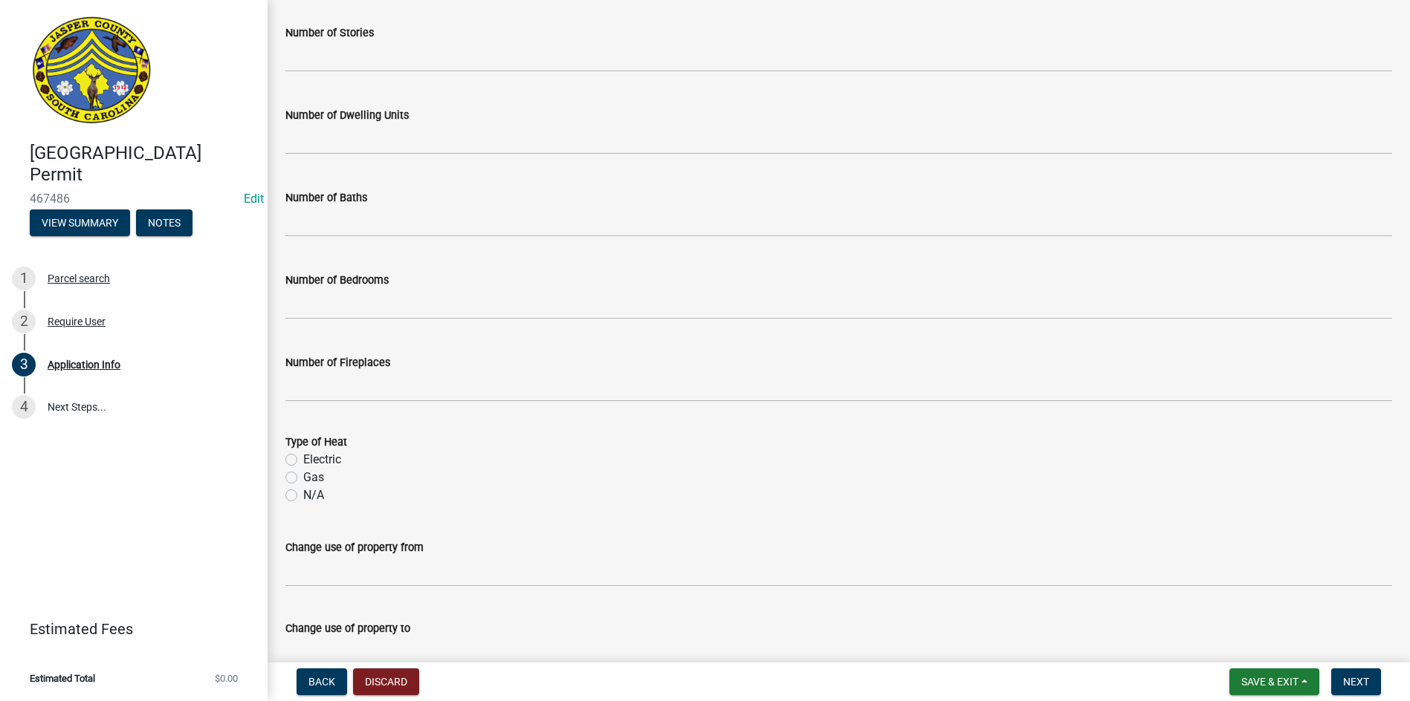
scroll to position [2612, 0]
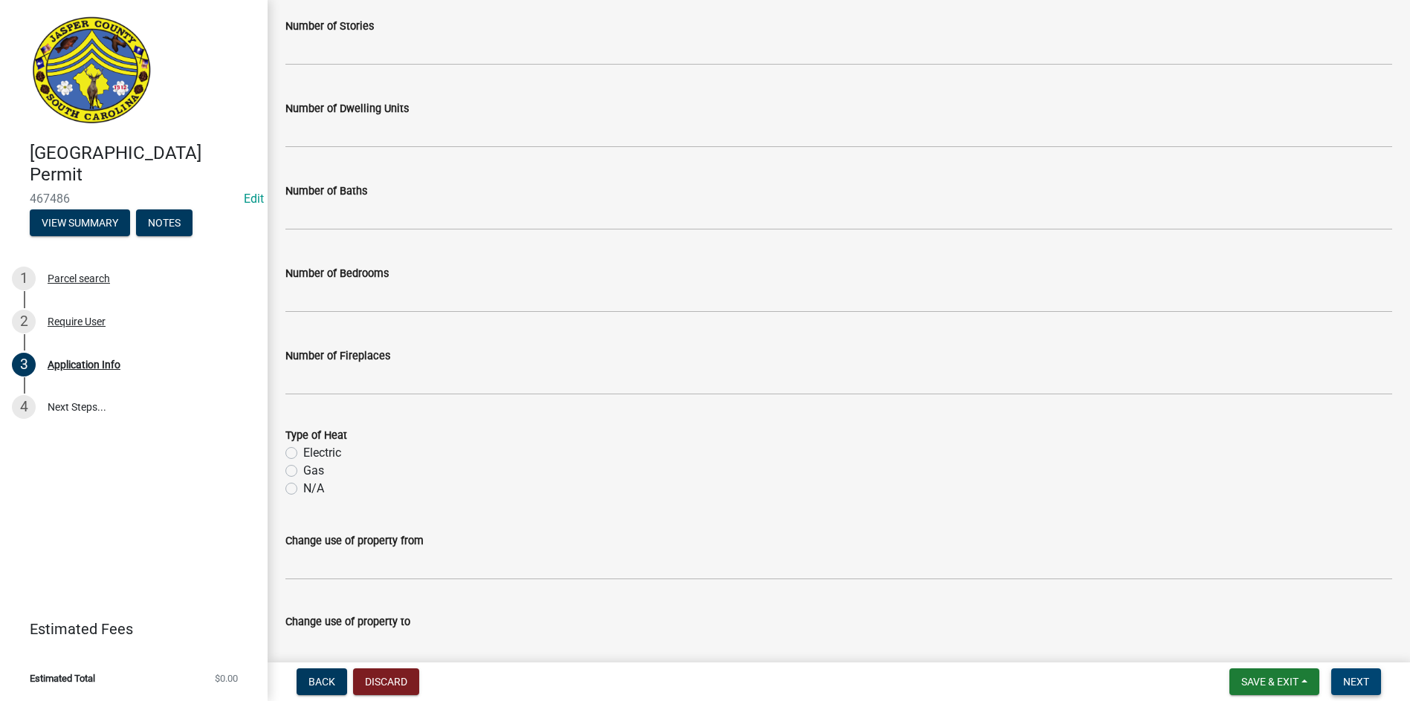
type input "0"
click at [1341, 684] on button "Next" at bounding box center [1356, 682] width 50 height 27
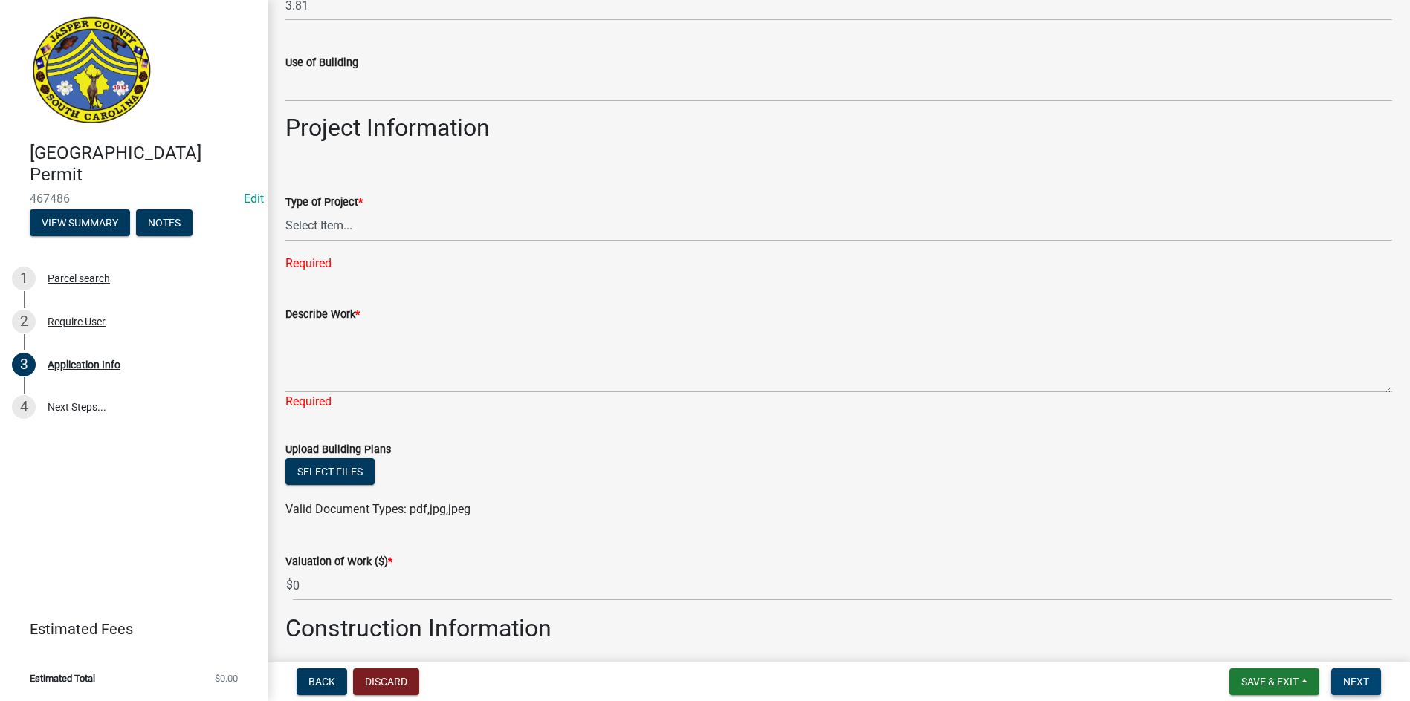
scroll to position [2006, 0]
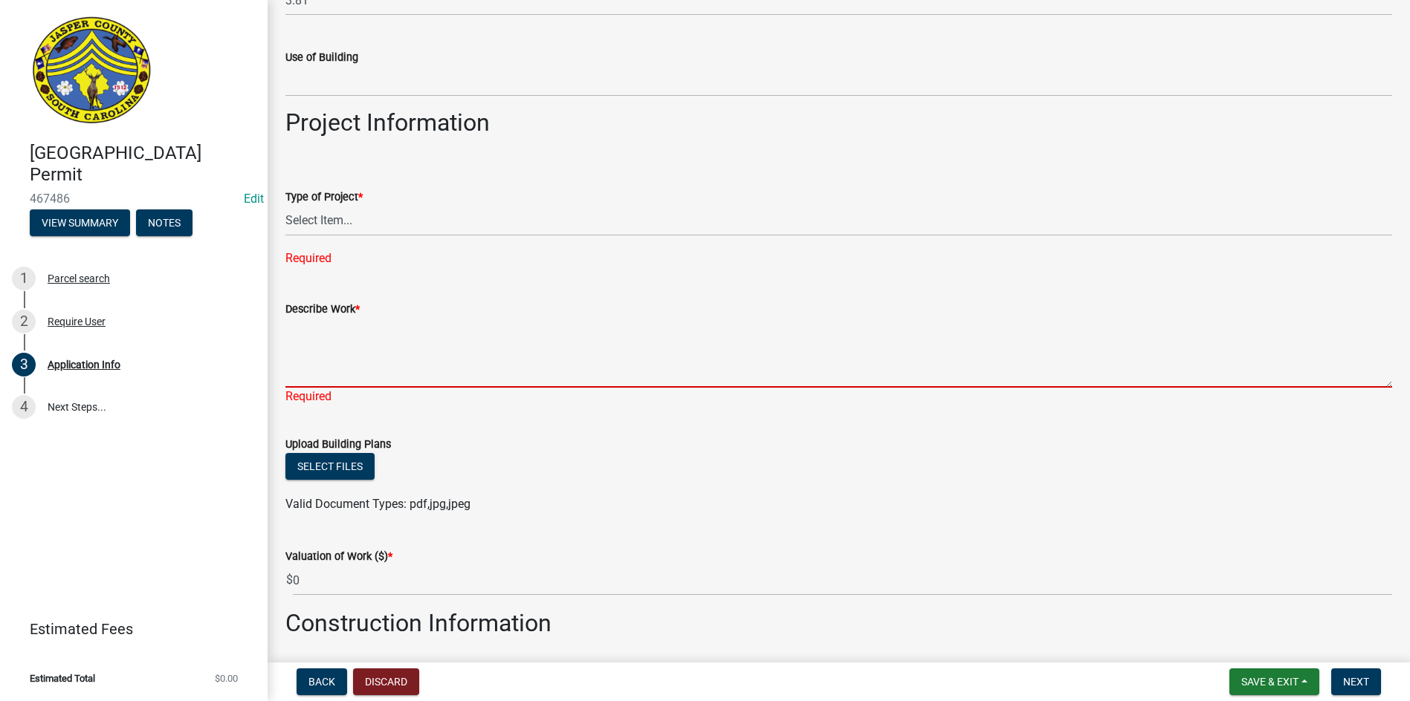
click at [308, 346] on textarea "Describe Work *" at bounding box center [838, 353] width 1106 height 70
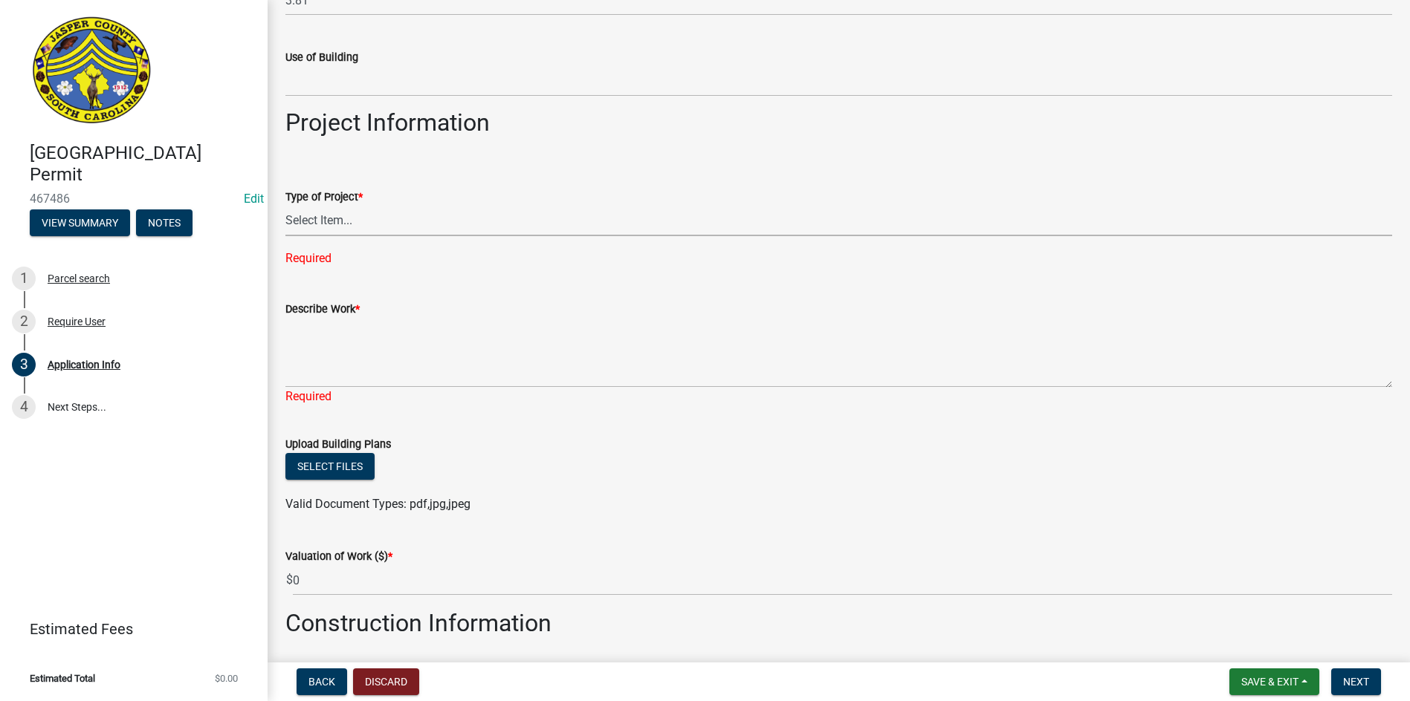
click at [321, 221] on select "Select Item... Construction Trailer/Shipping Container Residential Demolition C…" at bounding box center [838, 221] width 1106 height 30
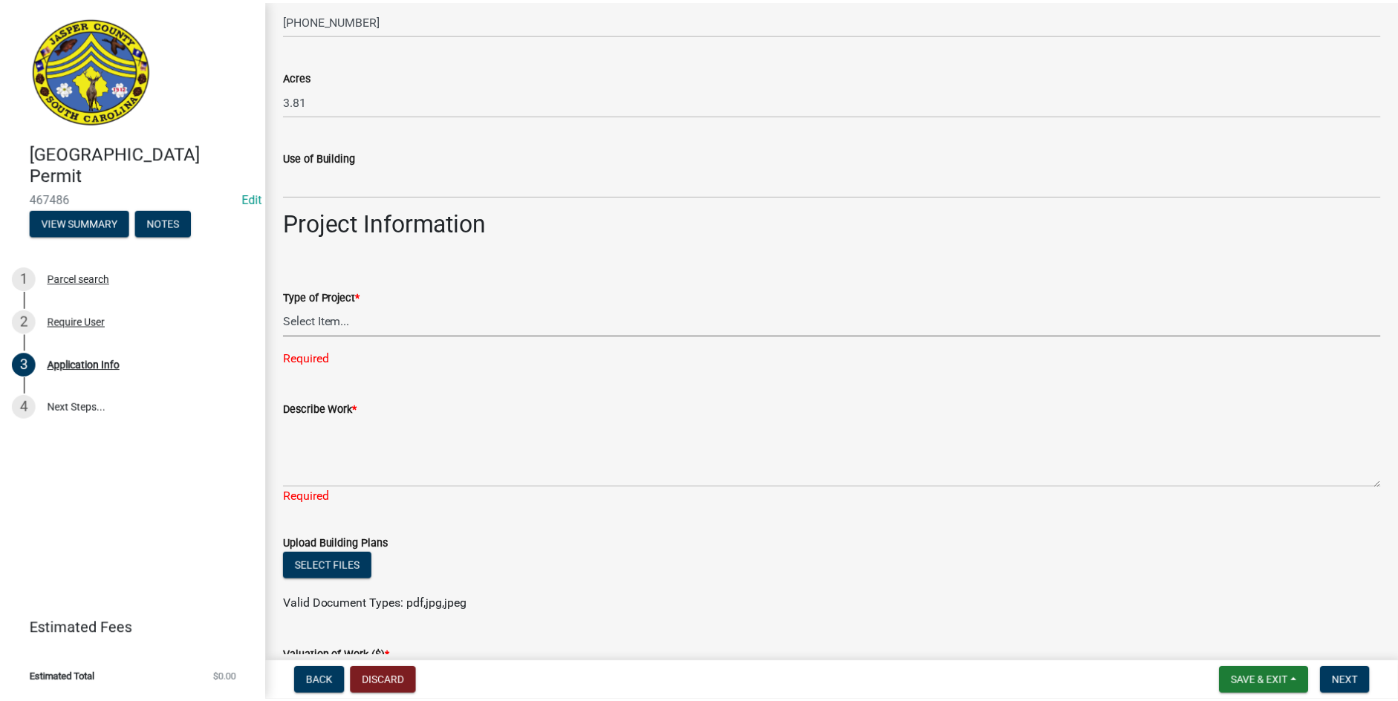
scroll to position [1932, 0]
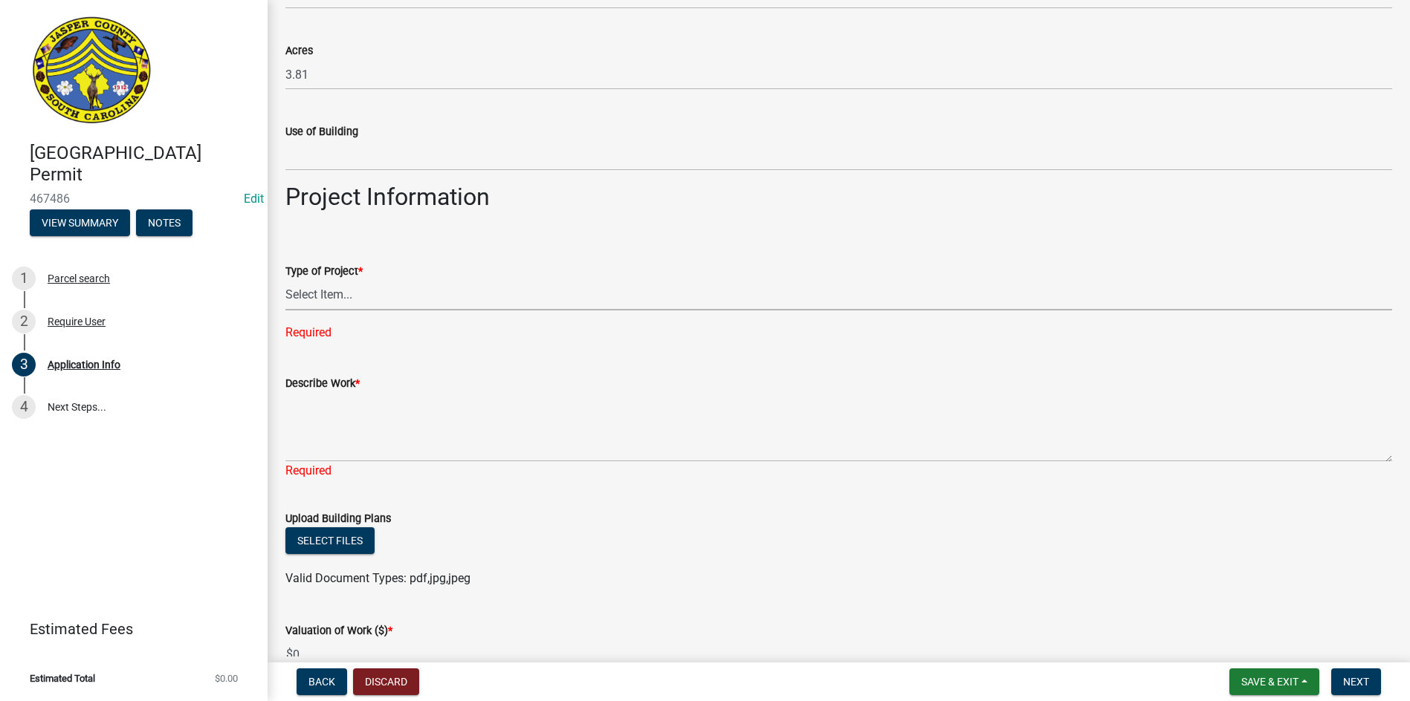
click at [316, 296] on select "Select Item... Construction Trailer/Shipping Container Residential Demolition C…" at bounding box center [838, 295] width 1106 height 30
click at [285, 280] on select "Select Item... Construction Trailer/Shipping Container Residential Demolition C…" at bounding box center [838, 295] width 1106 height 30
select select "4b7d28f2-ad6d-4146-a007-9cde64d4e27b"
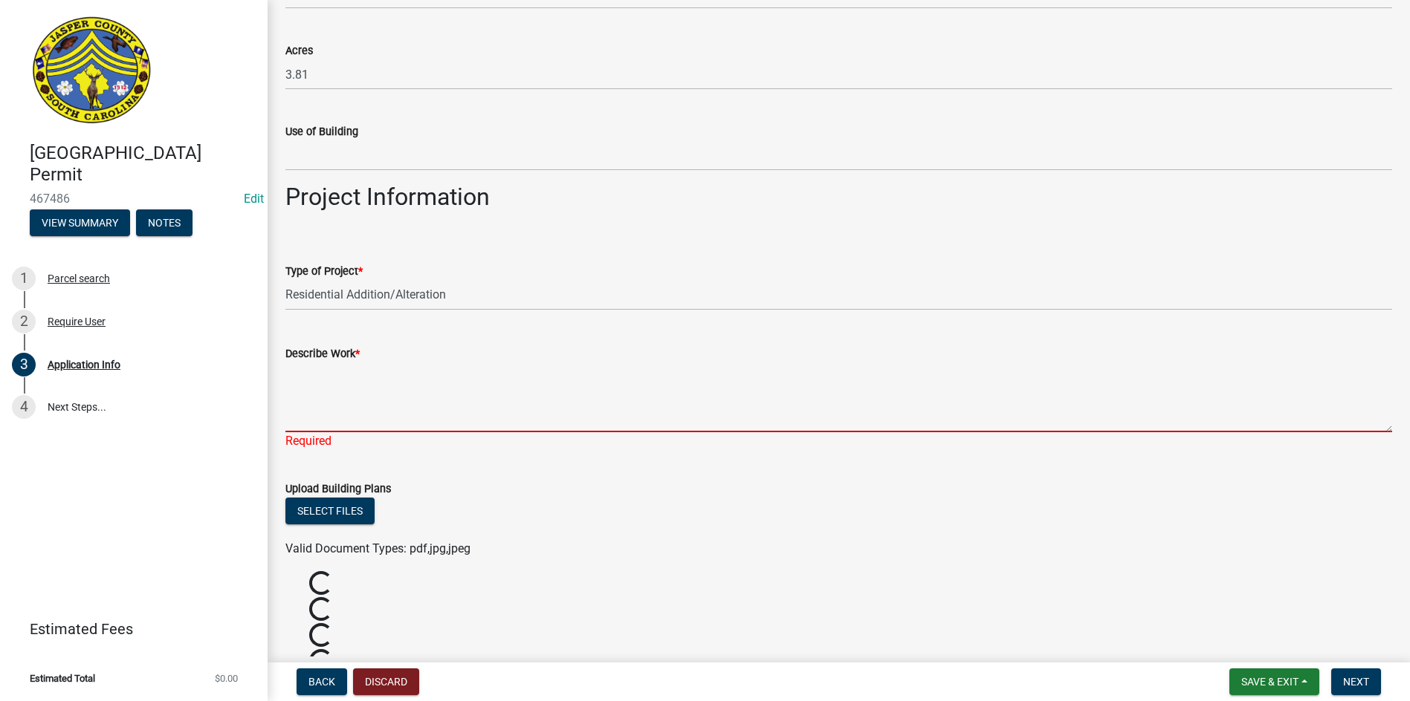
click at [305, 401] on textarea "Describe Work *" at bounding box center [838, 398] width 1106 height 70
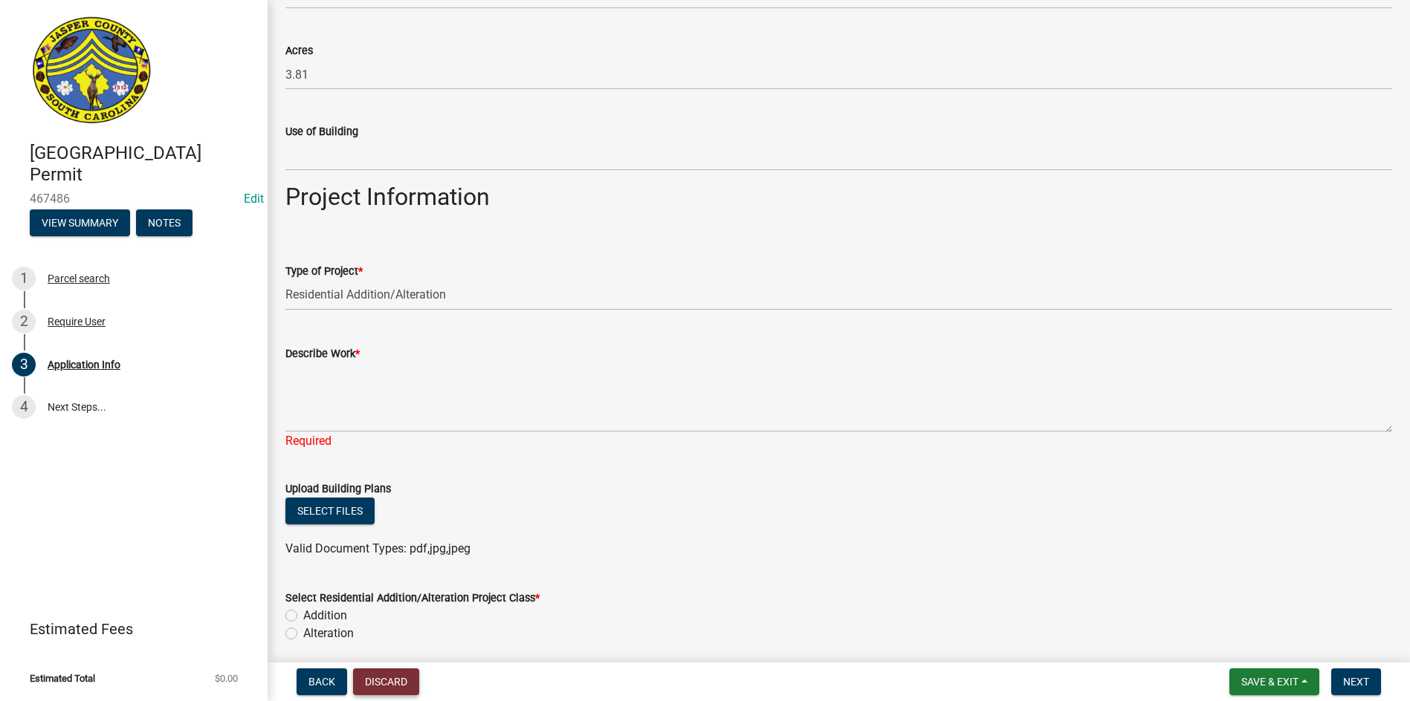
click at [394, 681] on button "Discard" at bounding box center [386, 682] width 66 height 27
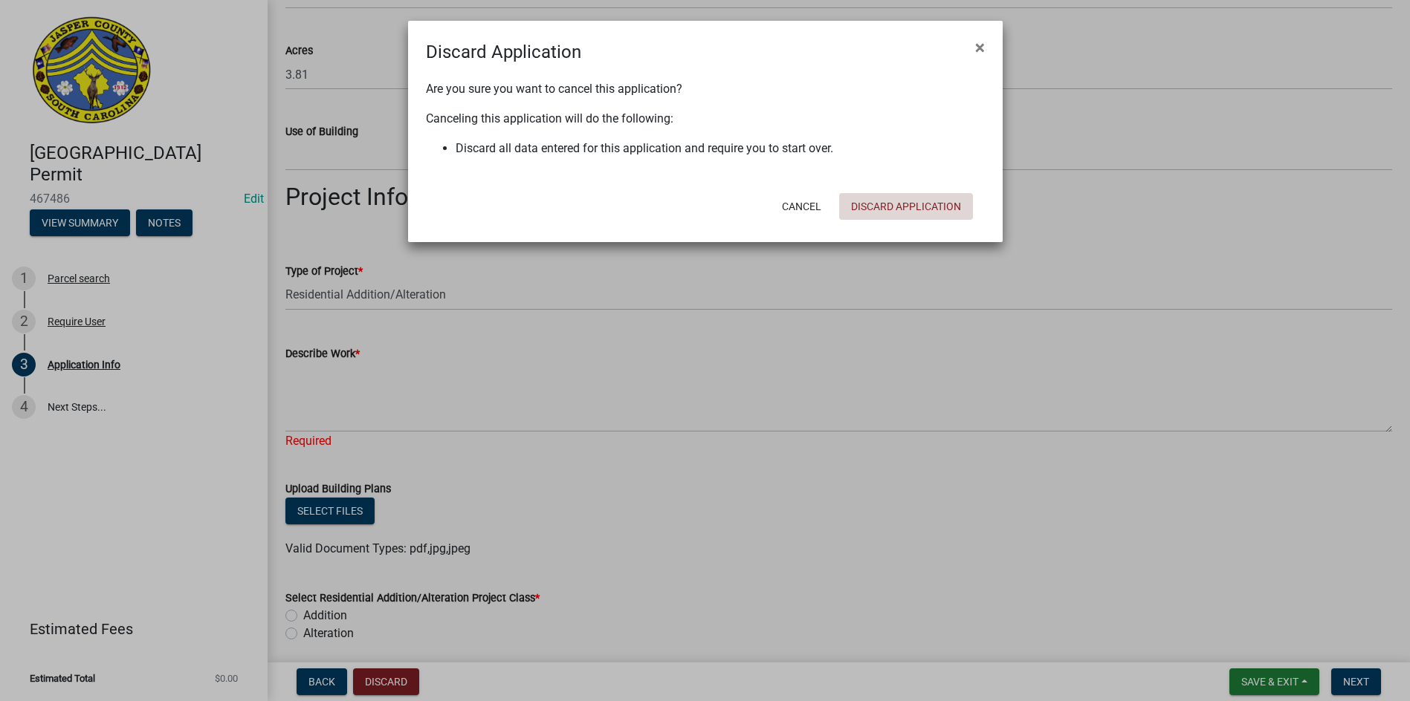
click at [878, 212] on button "Discard Application" at bounding box center [906, 206] width 134 height 27
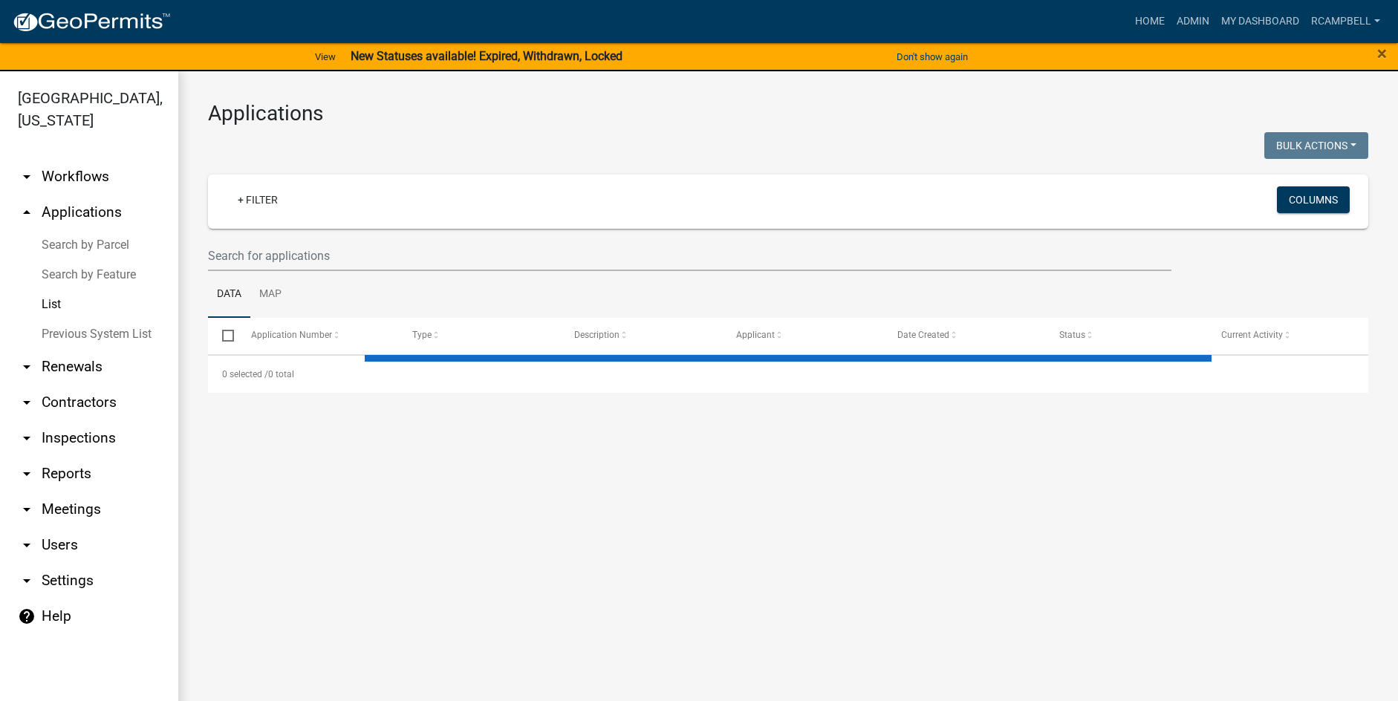
select select "3: 100"
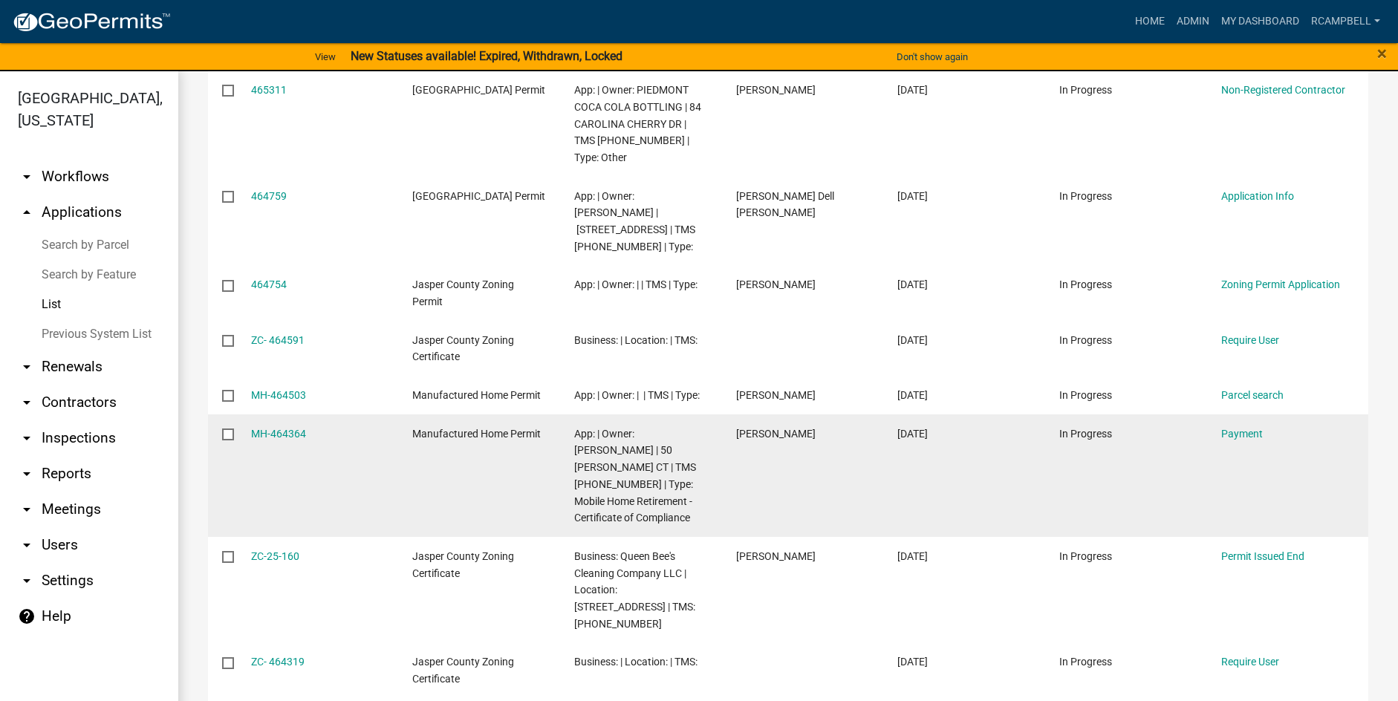
scroll to position [2749, 0]
